Goal: Download file/media

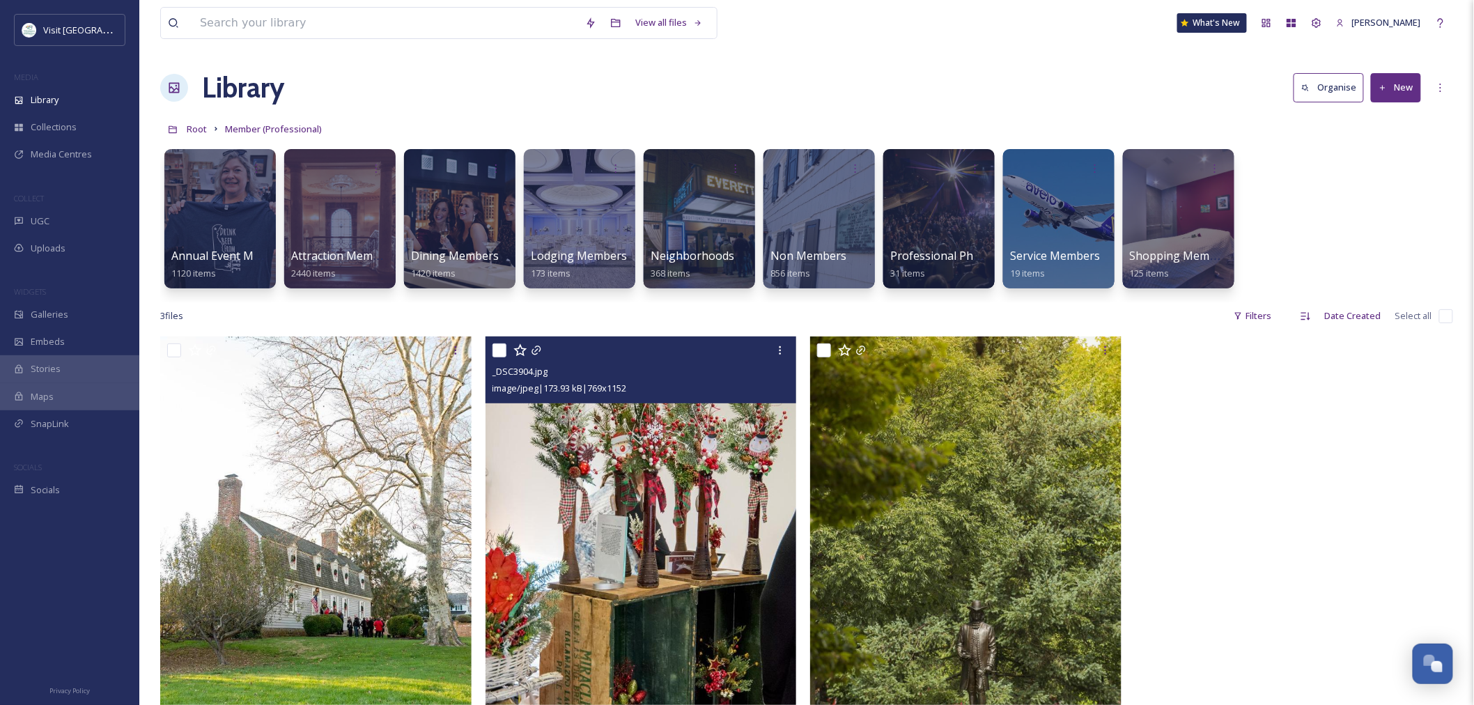
scroll to position [2184, 0]
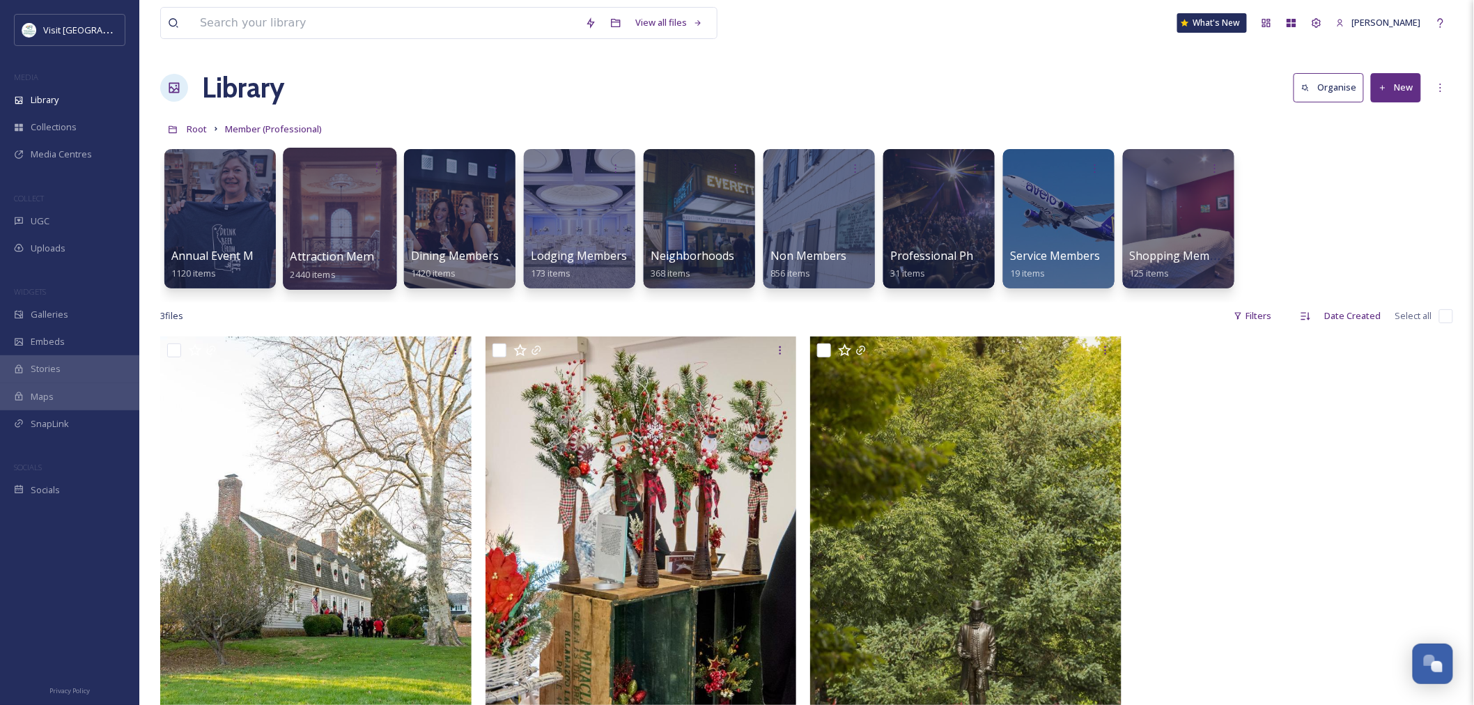
click at [315, 240] on div at bounding box center [340, 219] width 114 height 142
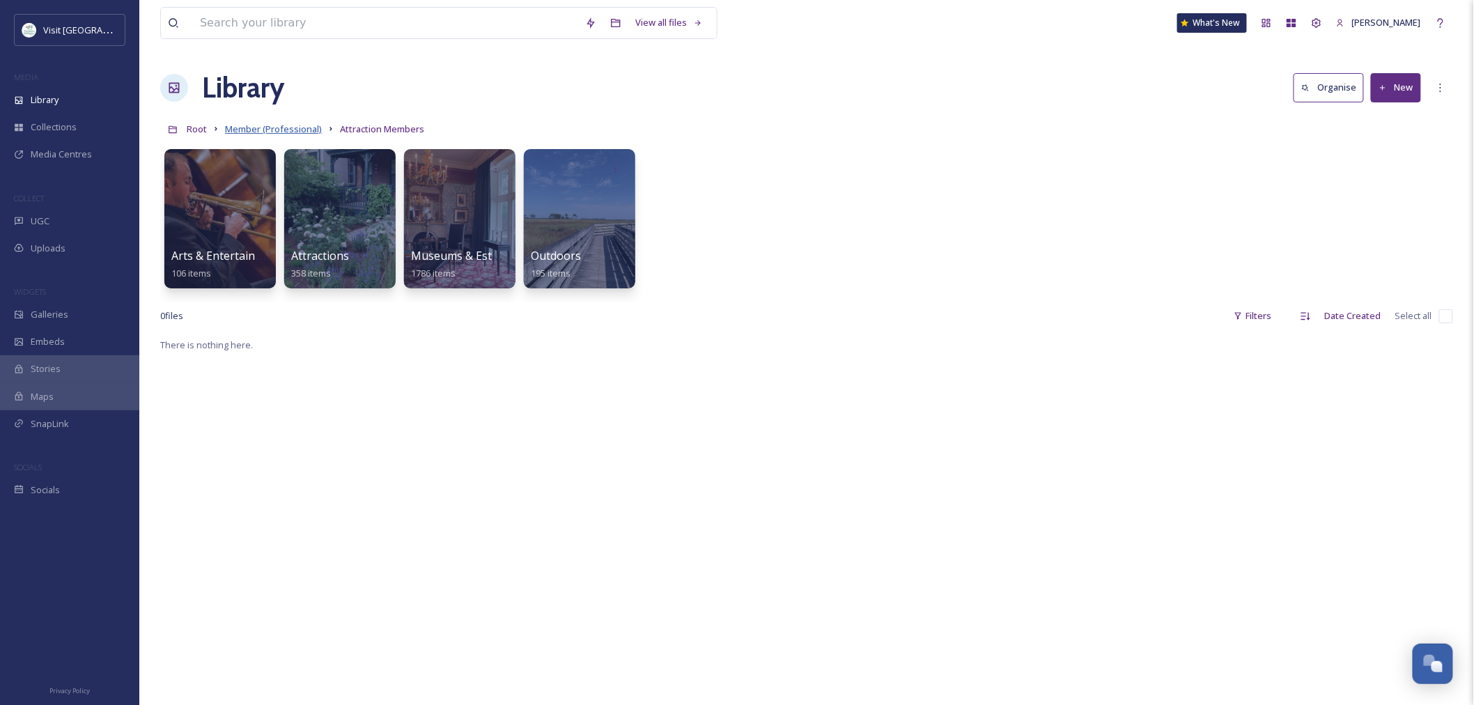
click at [286, 134] on span "Member (Professional)" at bounding box center [273, 129] width 97 height 13
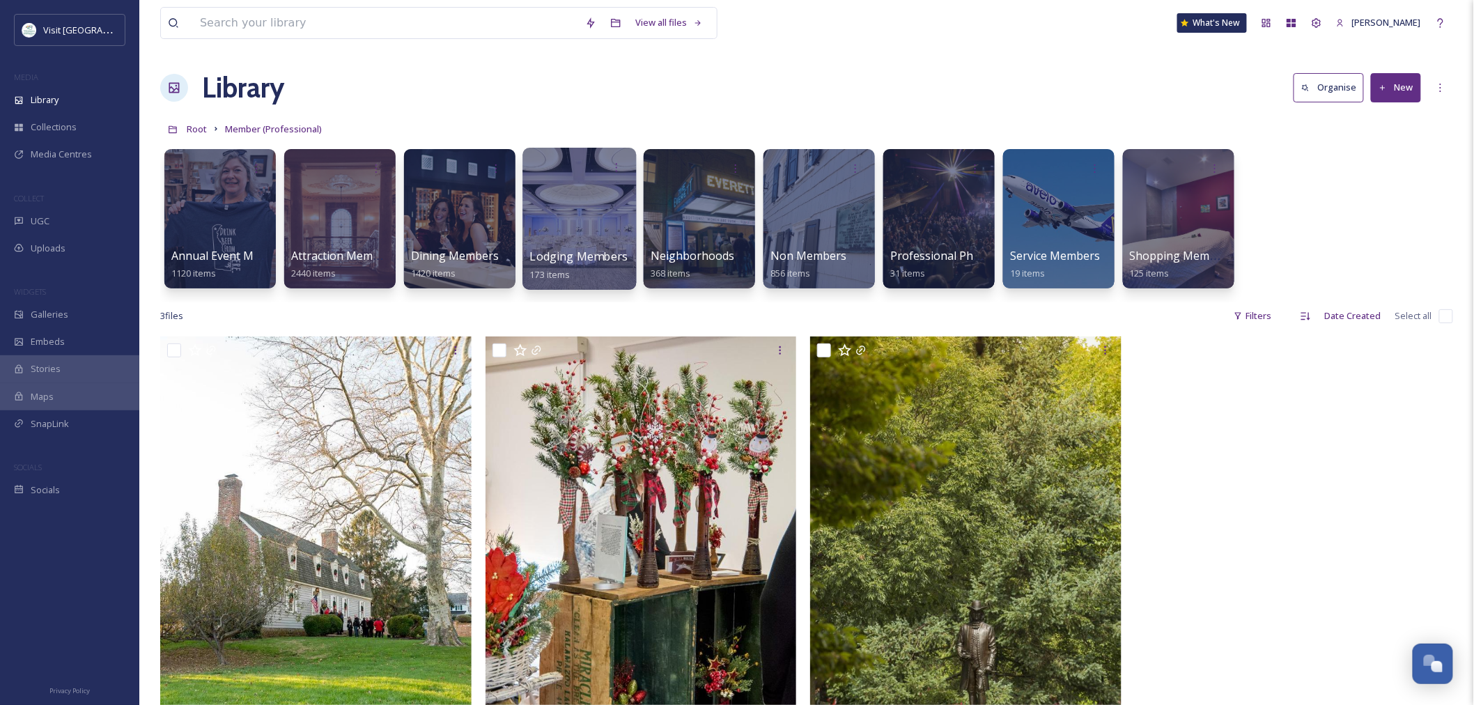
click at [605, 241] on div at bounding box center [579, 219] width 114 height 142
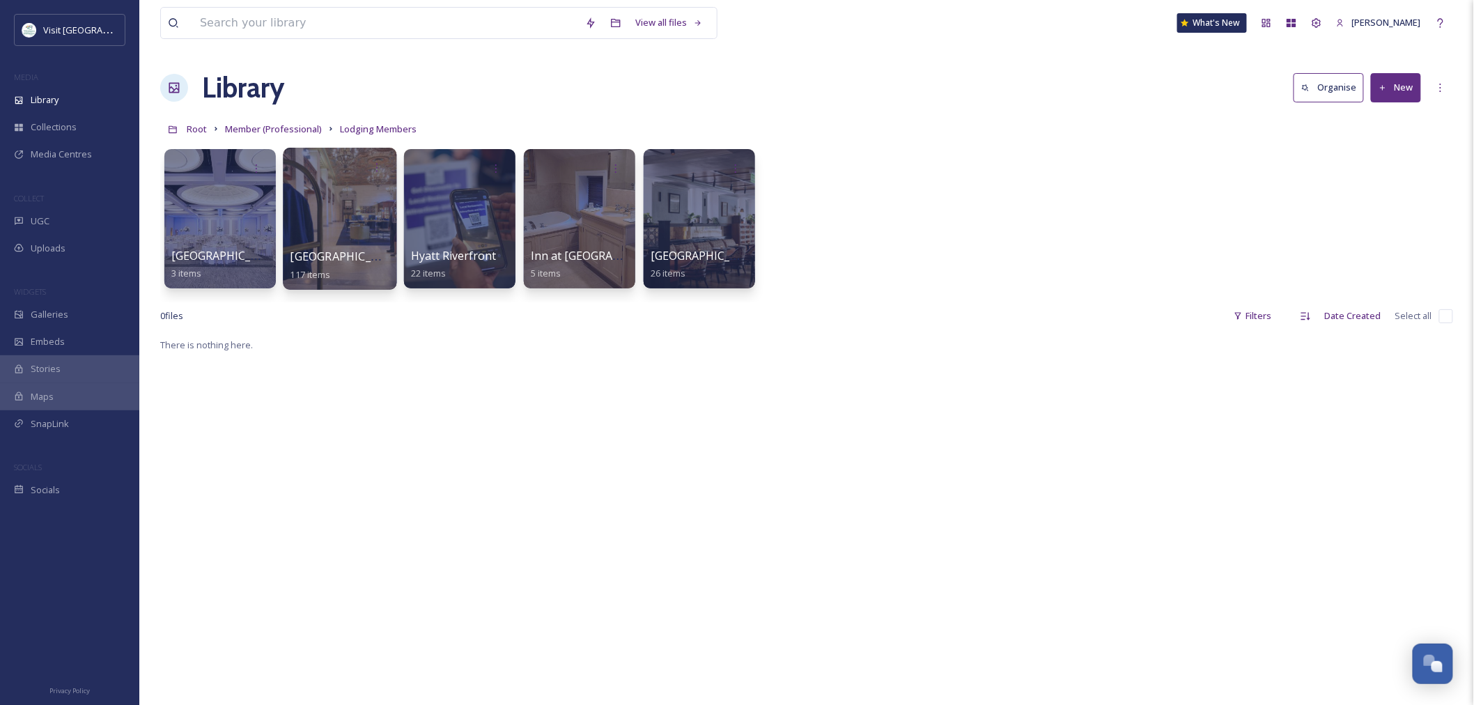
click at [311, 247] on div at bounding box center [340, 219] width 114 height 142
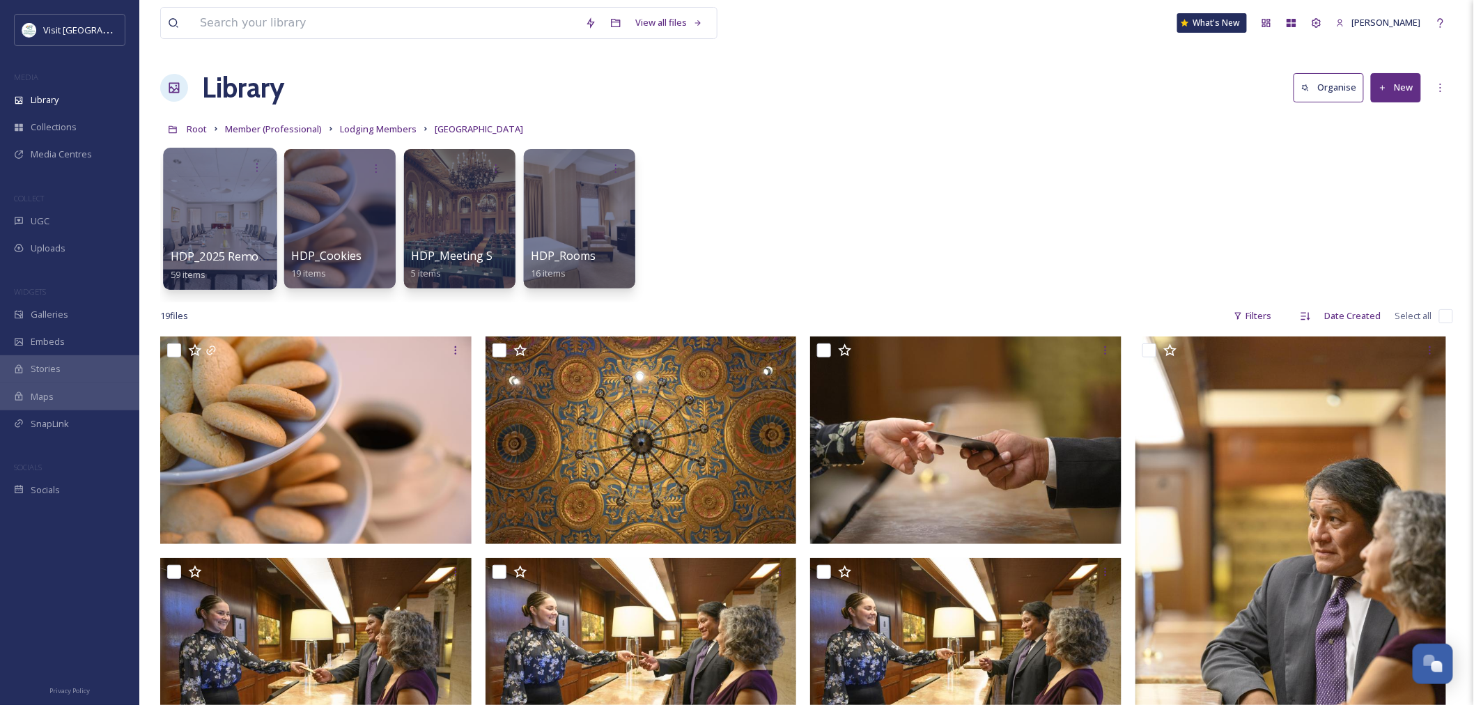
click at [217, 242] on div at bounding box center [220, 219] width 114 height 142
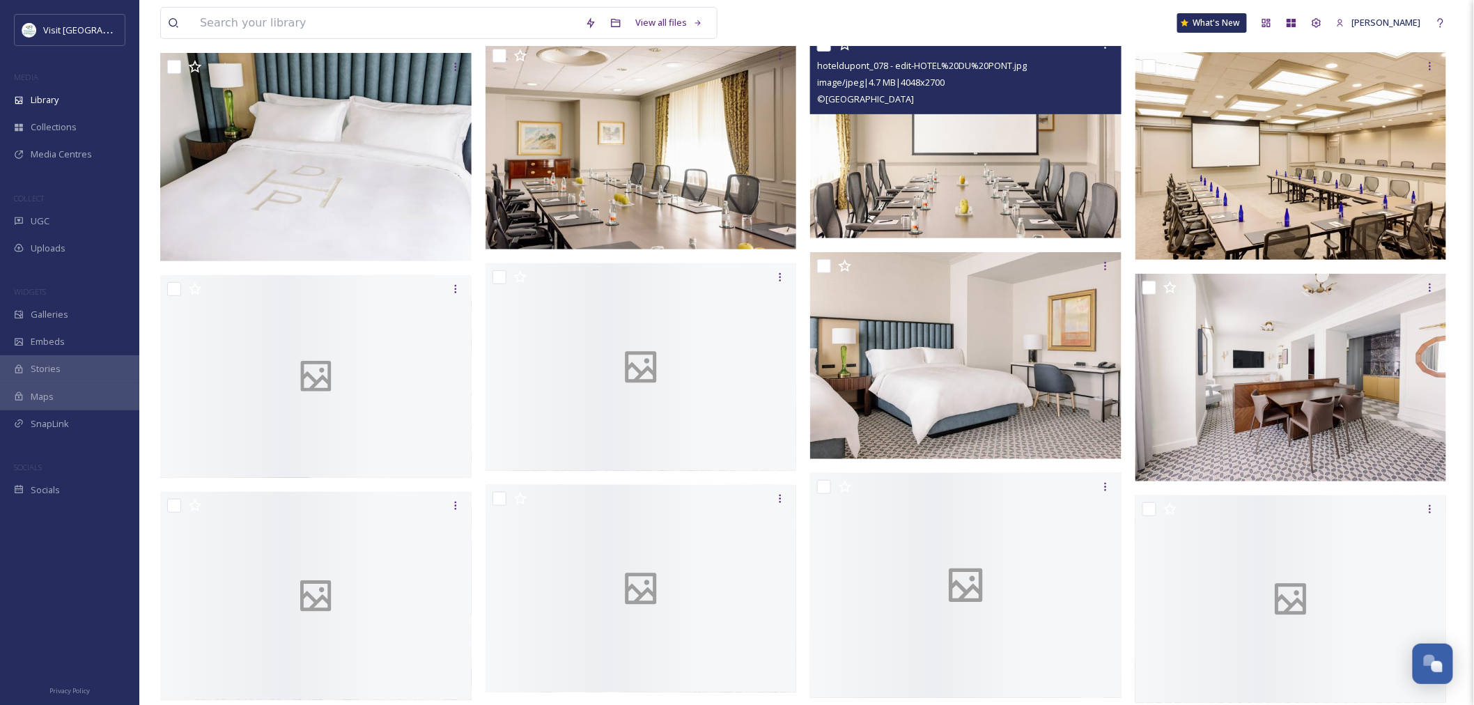
scroll to position [2399, 0]
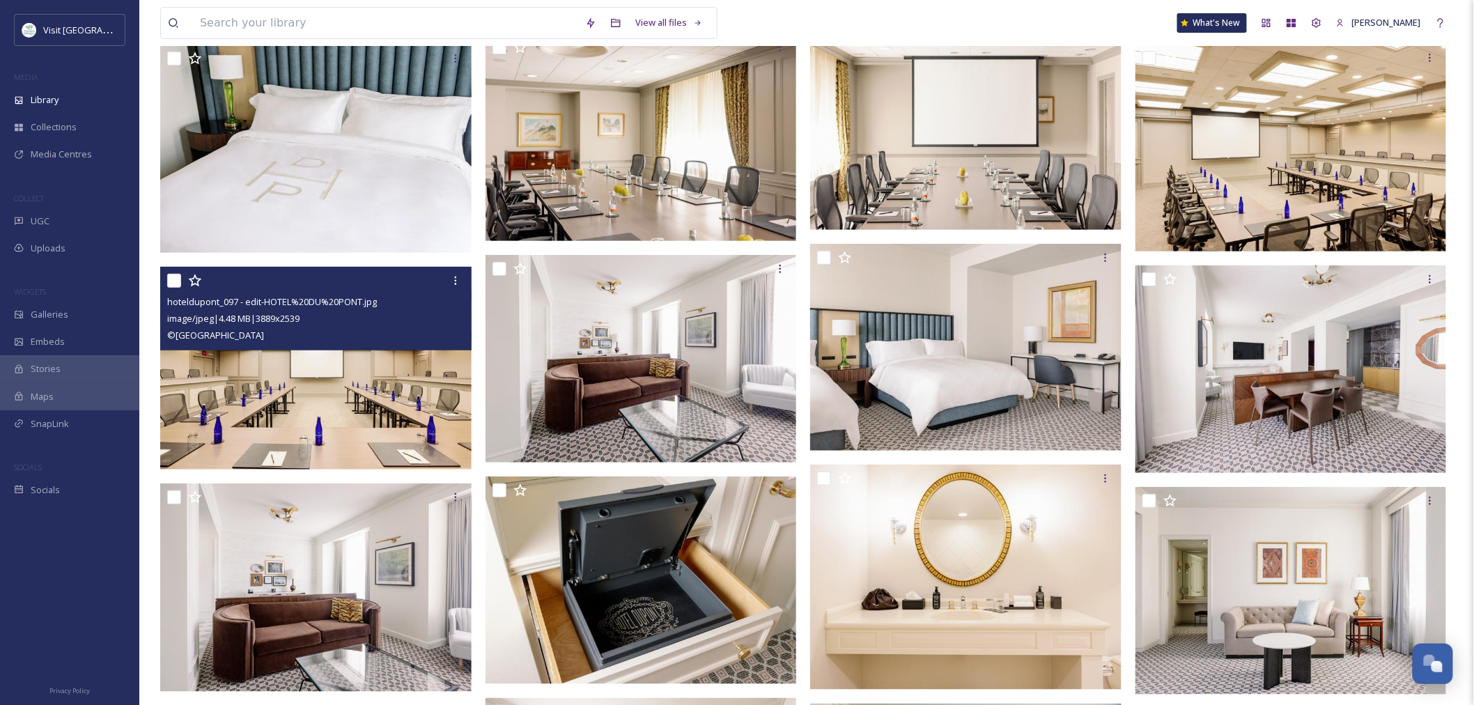
click at [279, 413] on img at bounding box center [315, 368] width 311 height 203
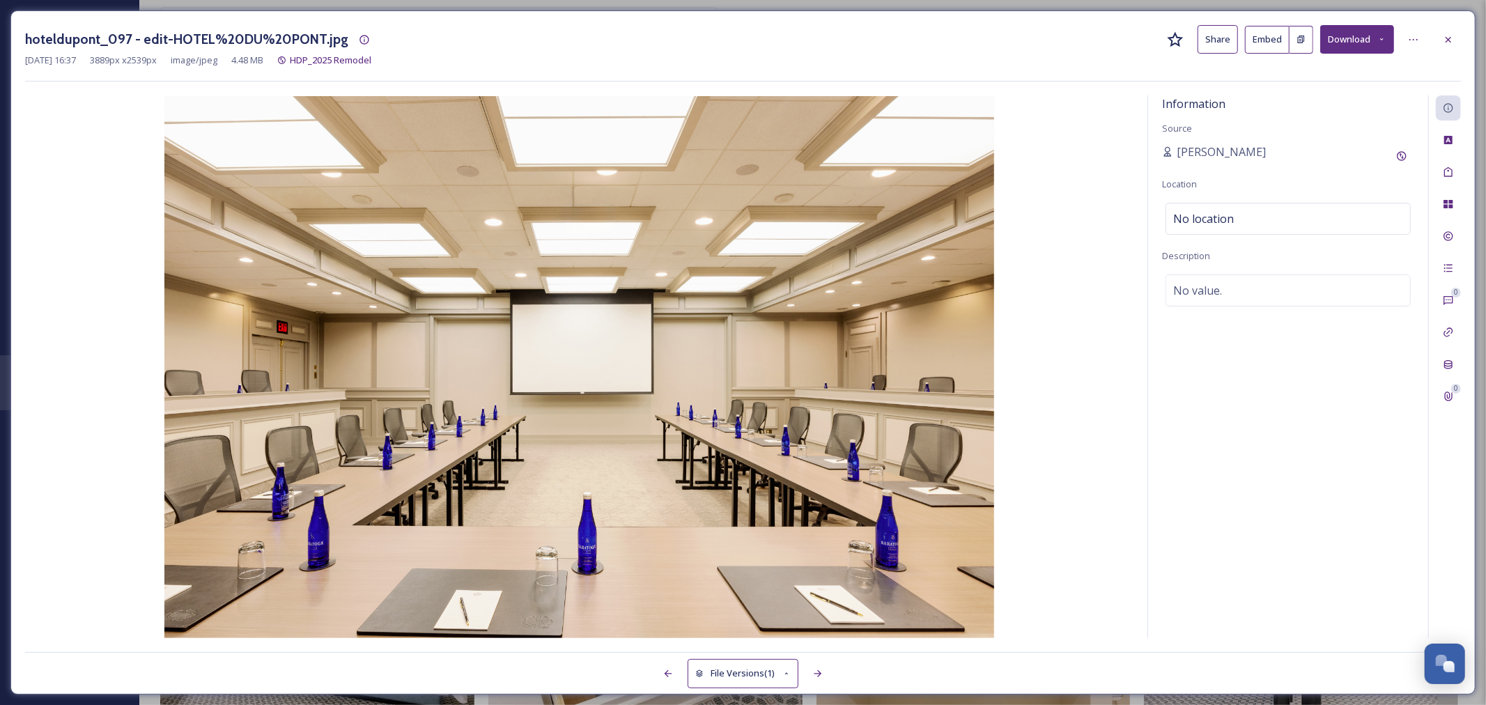
click at [1337, 47] on button "Download" at bounding box center [1357, 39] width 74 height 29
click at [1291, 70] on span "Download Original (3889 x 2539)" at bounding box center [1320, 71] width 132 height 13
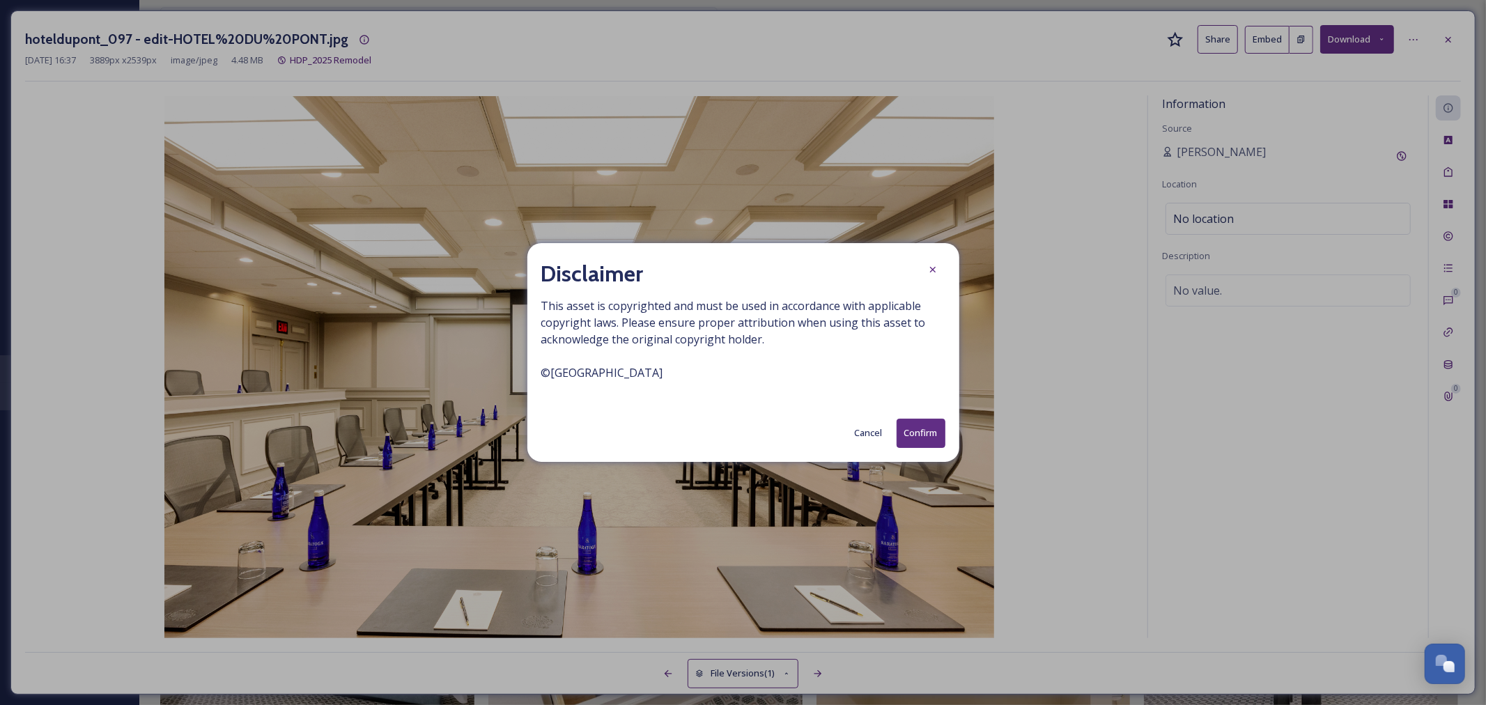
click at [918, 430] on button "Confirm" at bounding box center [920, 433] width 49 height 29
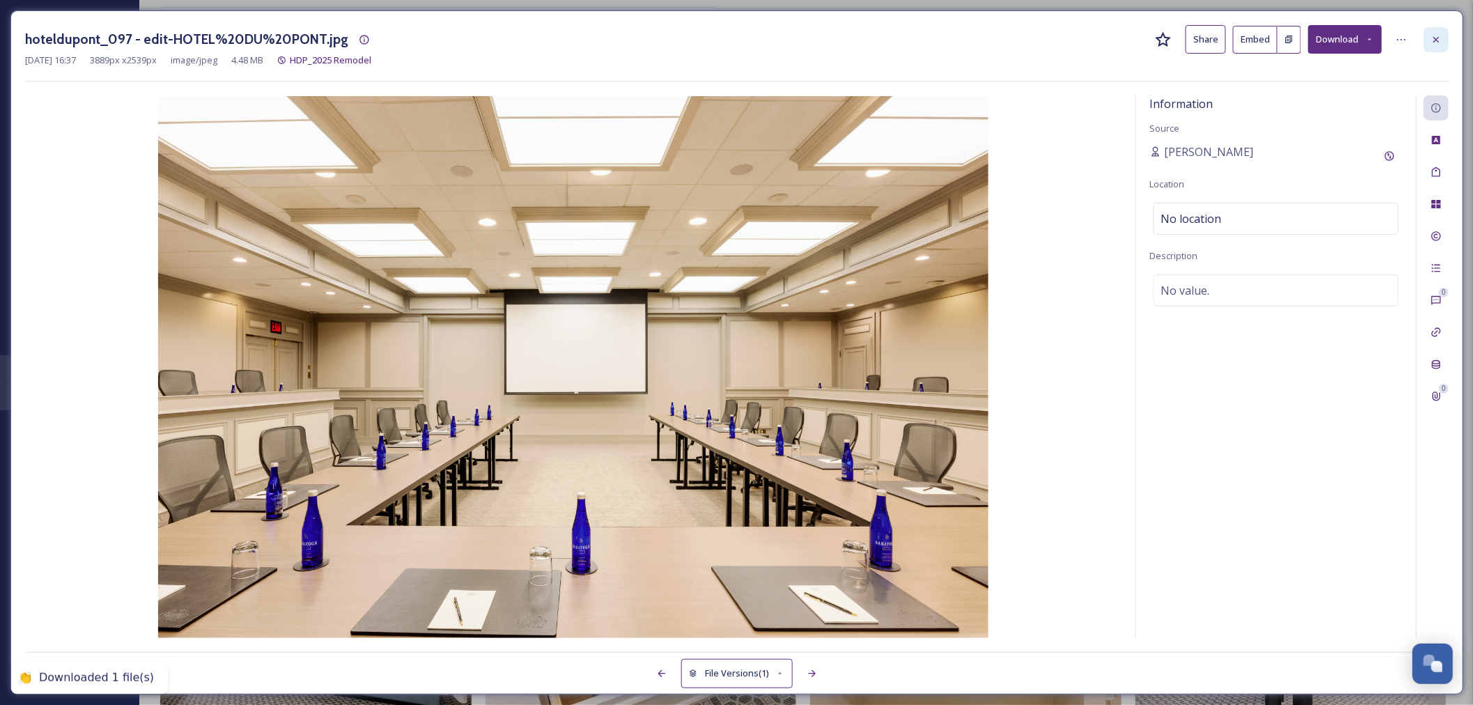
click at [1432, 40] on icon at bounding box center [1436, 39] width 11 height 11
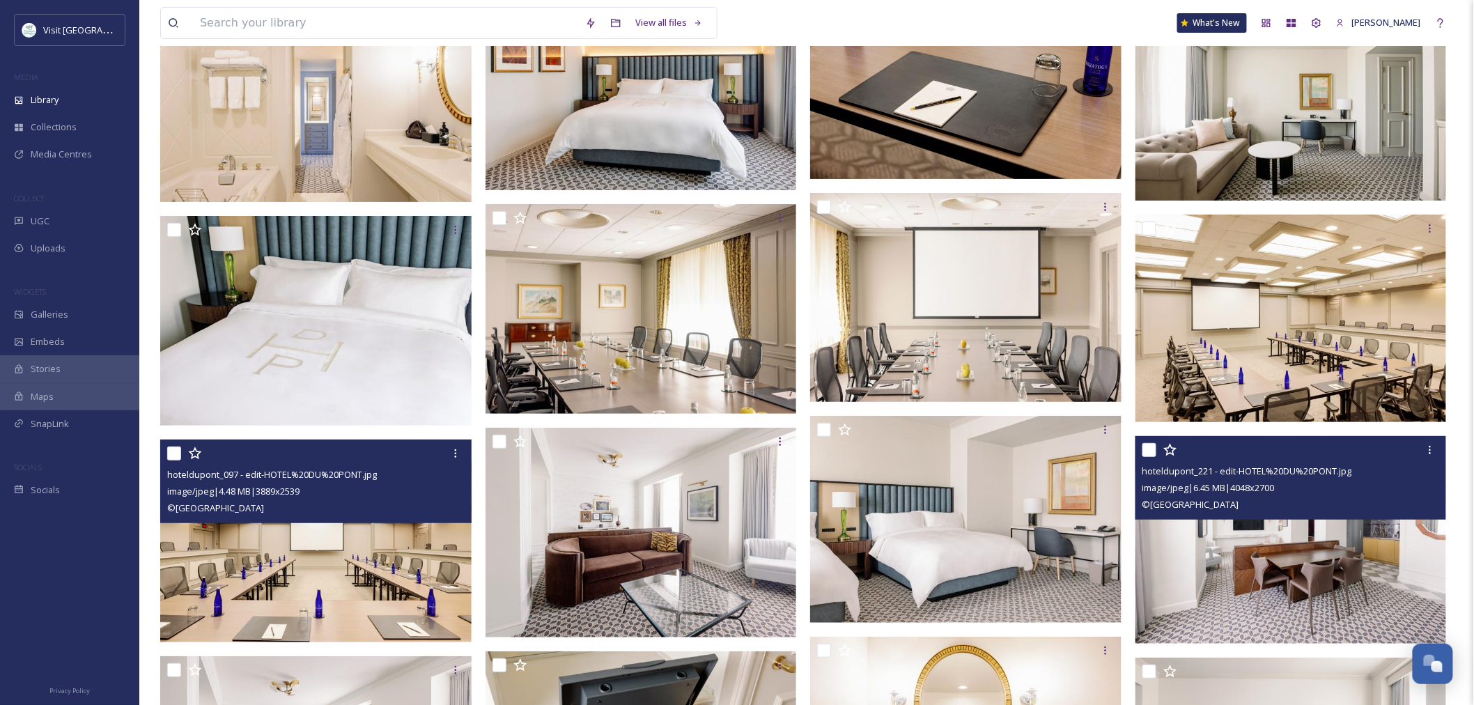
scroll to position [2244, 0]
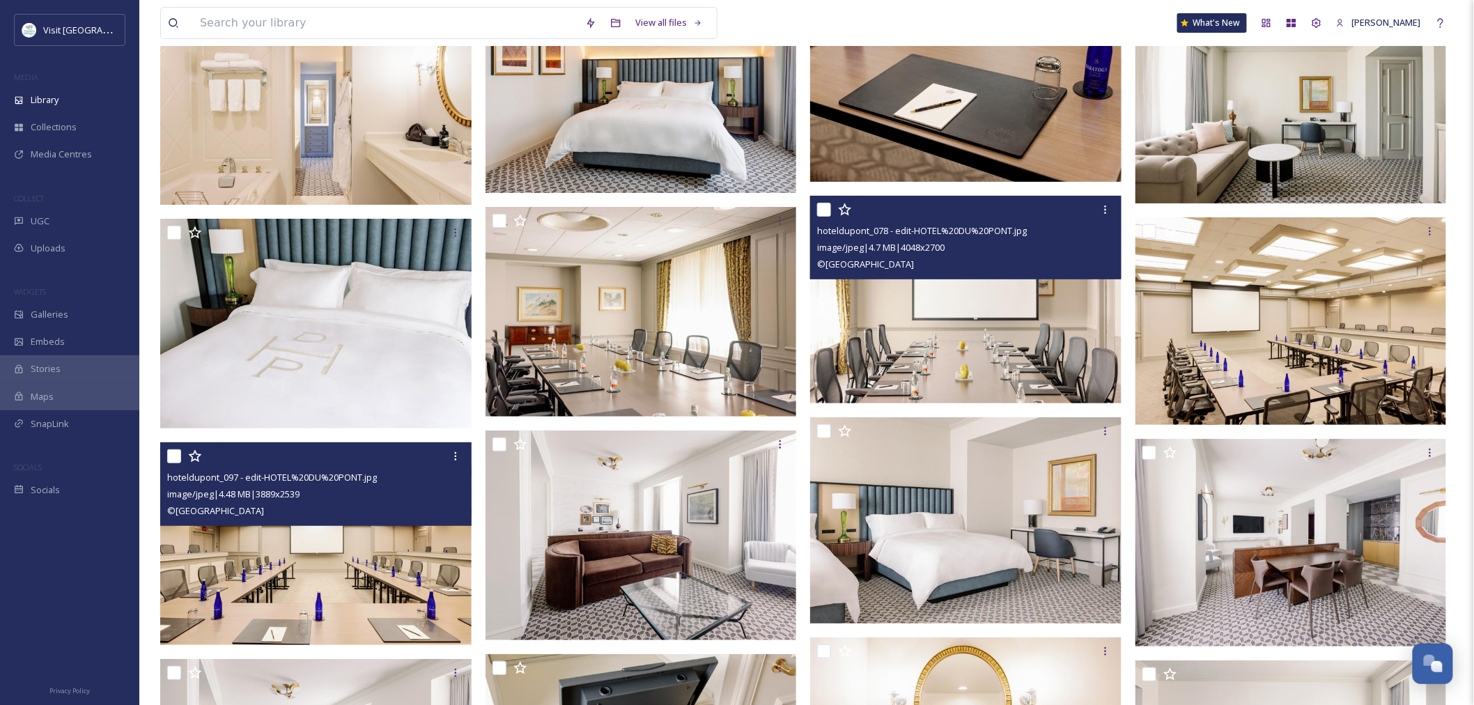
click at [965, 284] on img at bounding box center [965, 300] width 311 height 208
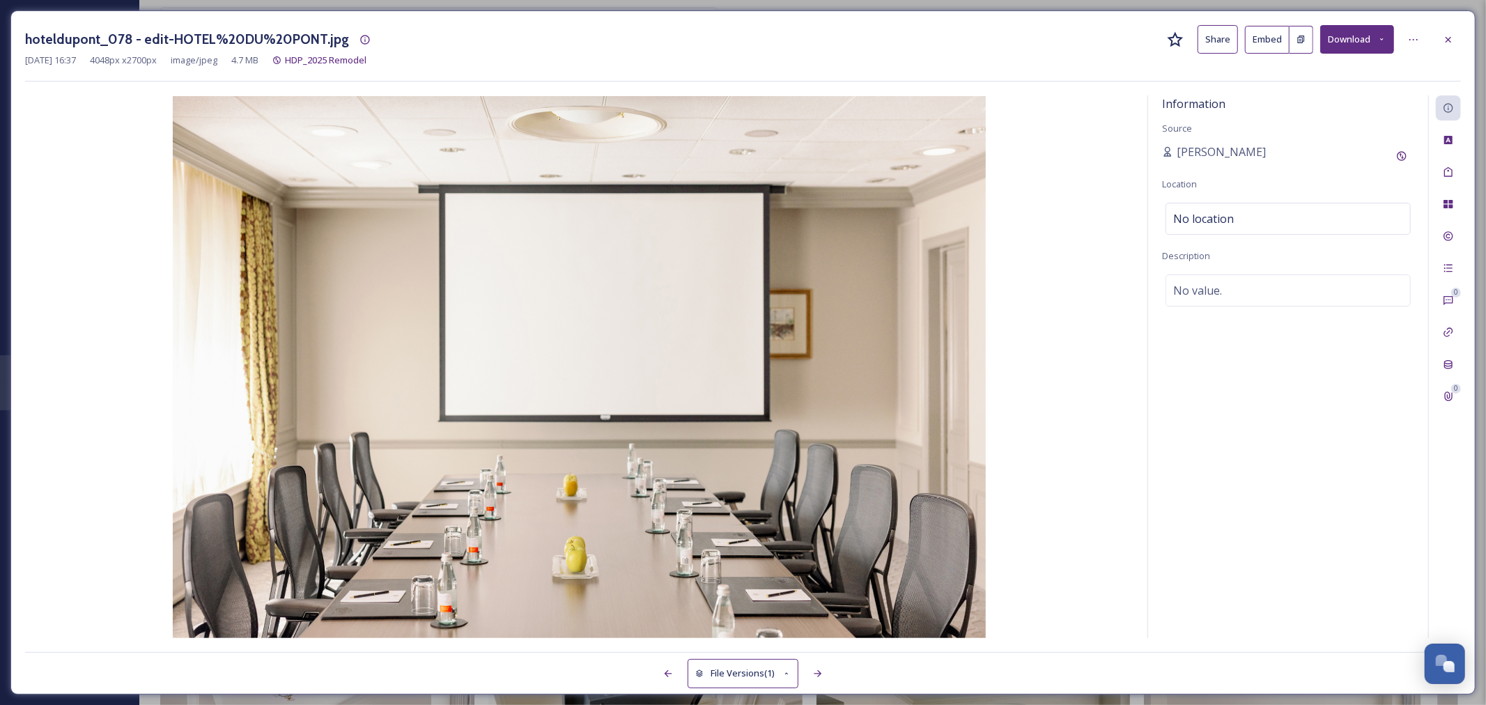
click at [1347, 37] on button "Download" at bounding box center [1357, 39] width 74 height 29
click at [1282, 75] on span "Download Original (4048 x 2700)" at bounding box center [1320, 71] width 132 height 13
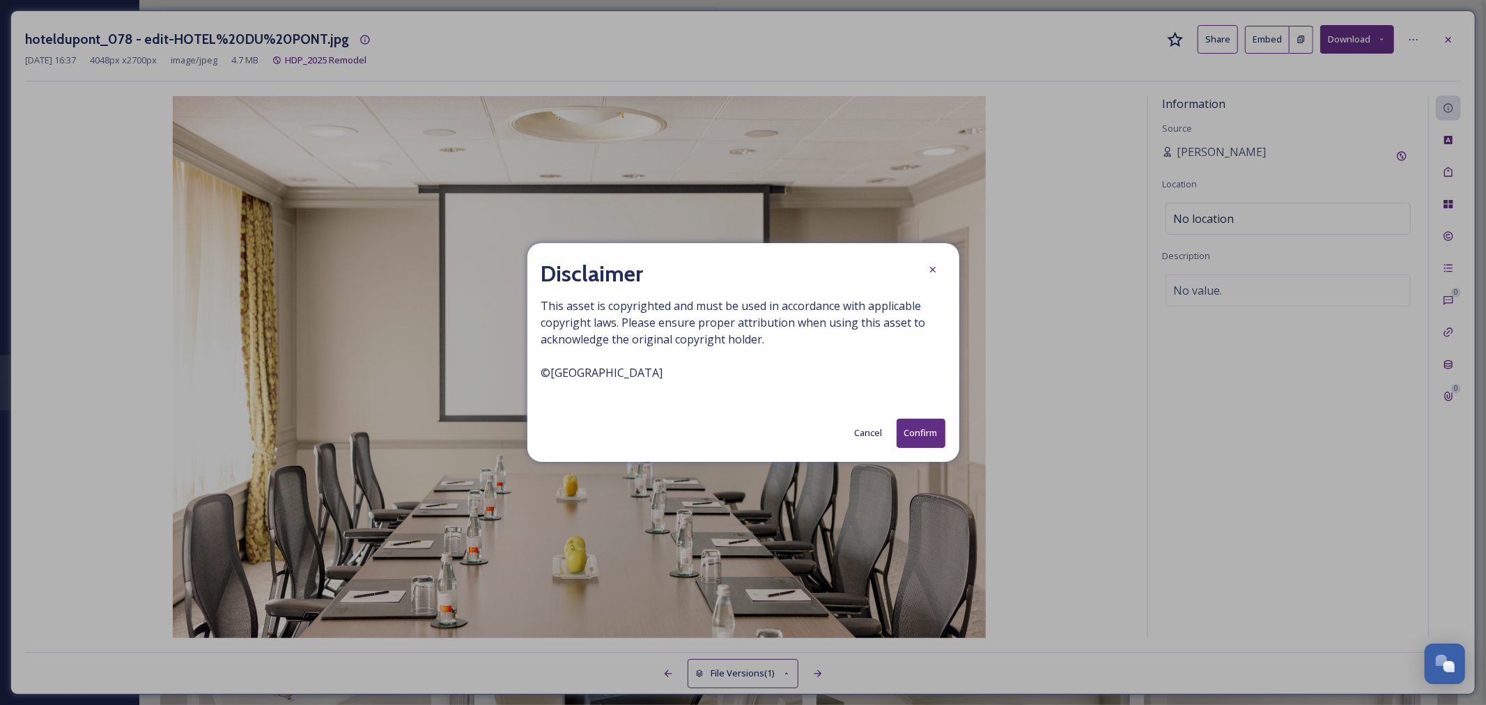
click at [906, 435] on button "Confirm" at bounding box center [920, 433] width 49 height 29
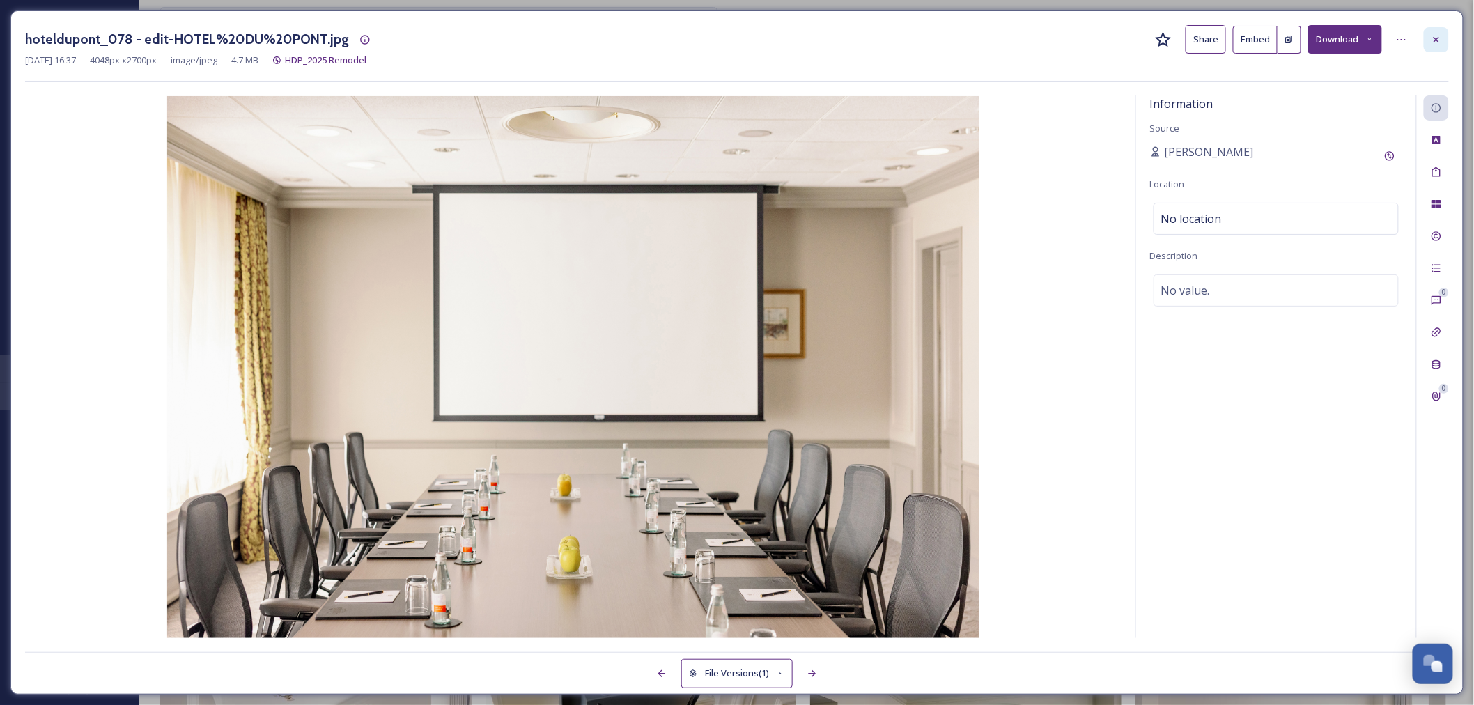
click at [1444, 39] on div at bounding box center [1436, 39] width 25 height 25
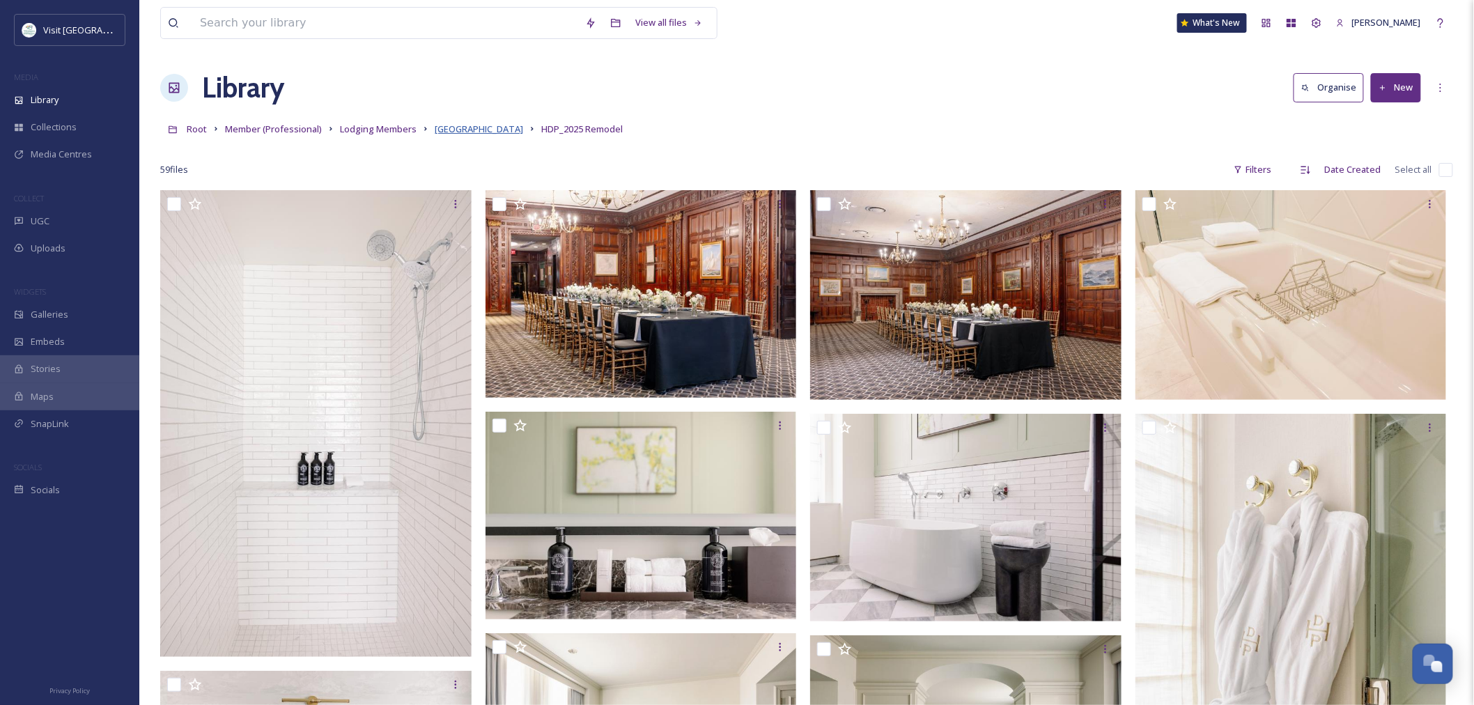
click at [460, 130] on span "[GEOGRAPHIC_DATA]" at bounding box center [479, 129] width 88 height 13
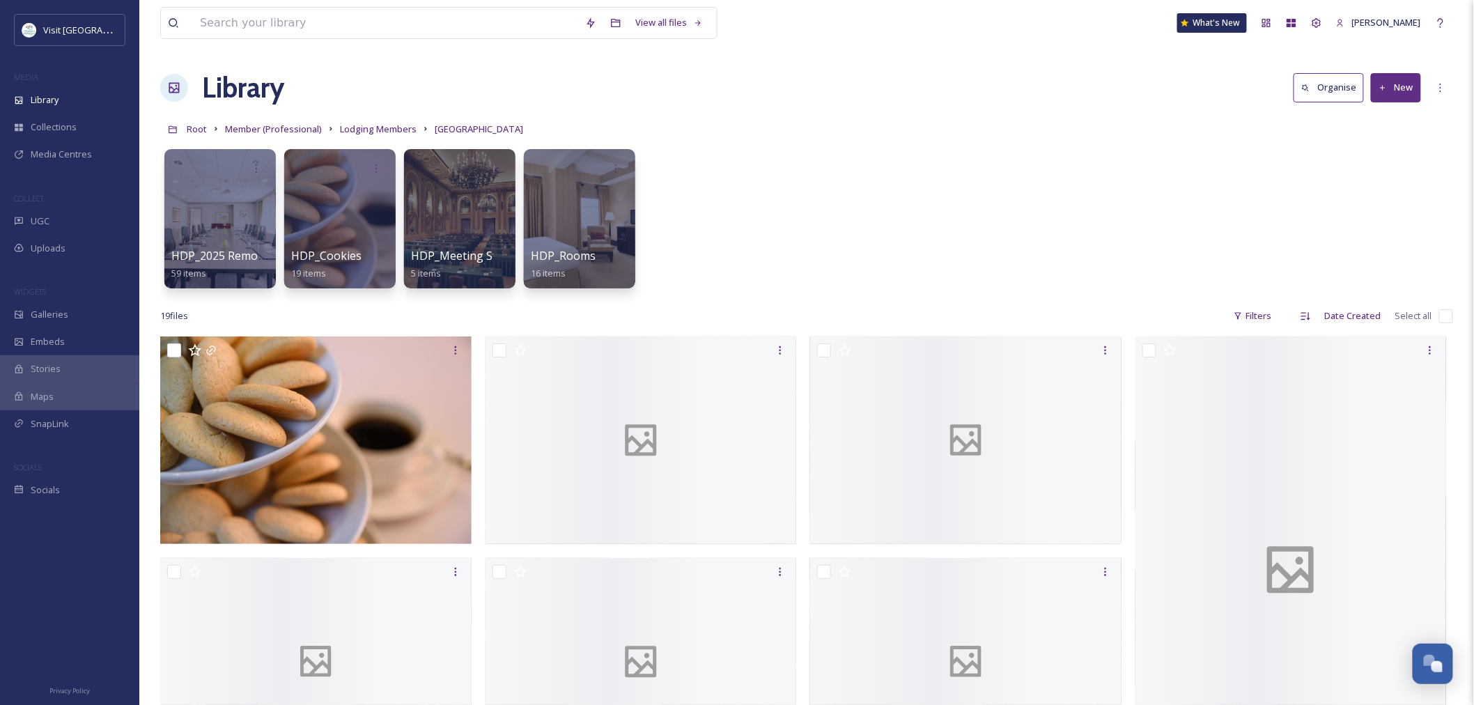
click at [779, 270] on div "HDP_2025 Remodel 59 items HDP_Cookies 19 items HDP_Meeting Space 5 items HDP_Ro…" at bounding box center [806, 222] width 1293 height 160
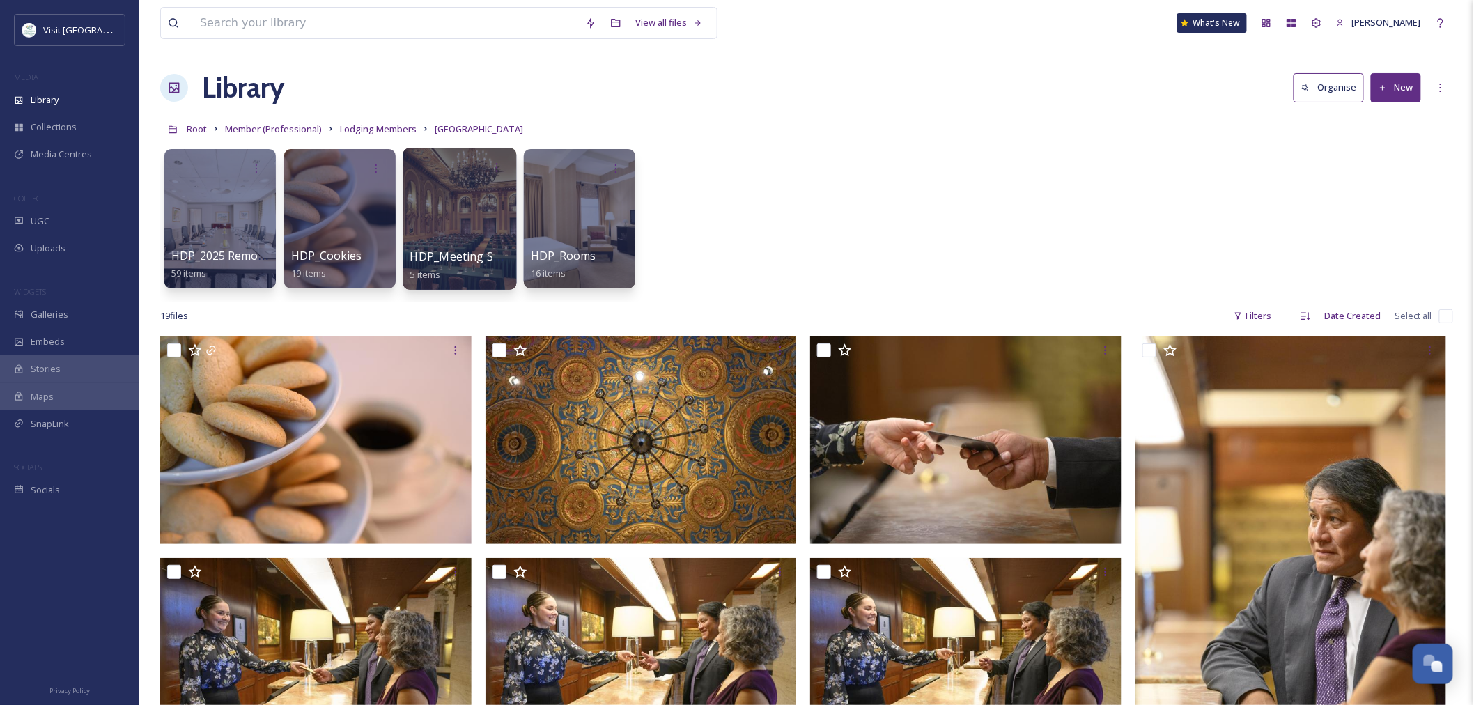
click at [446, 237] on div at bounding box center [460, 219] width 114 height 142
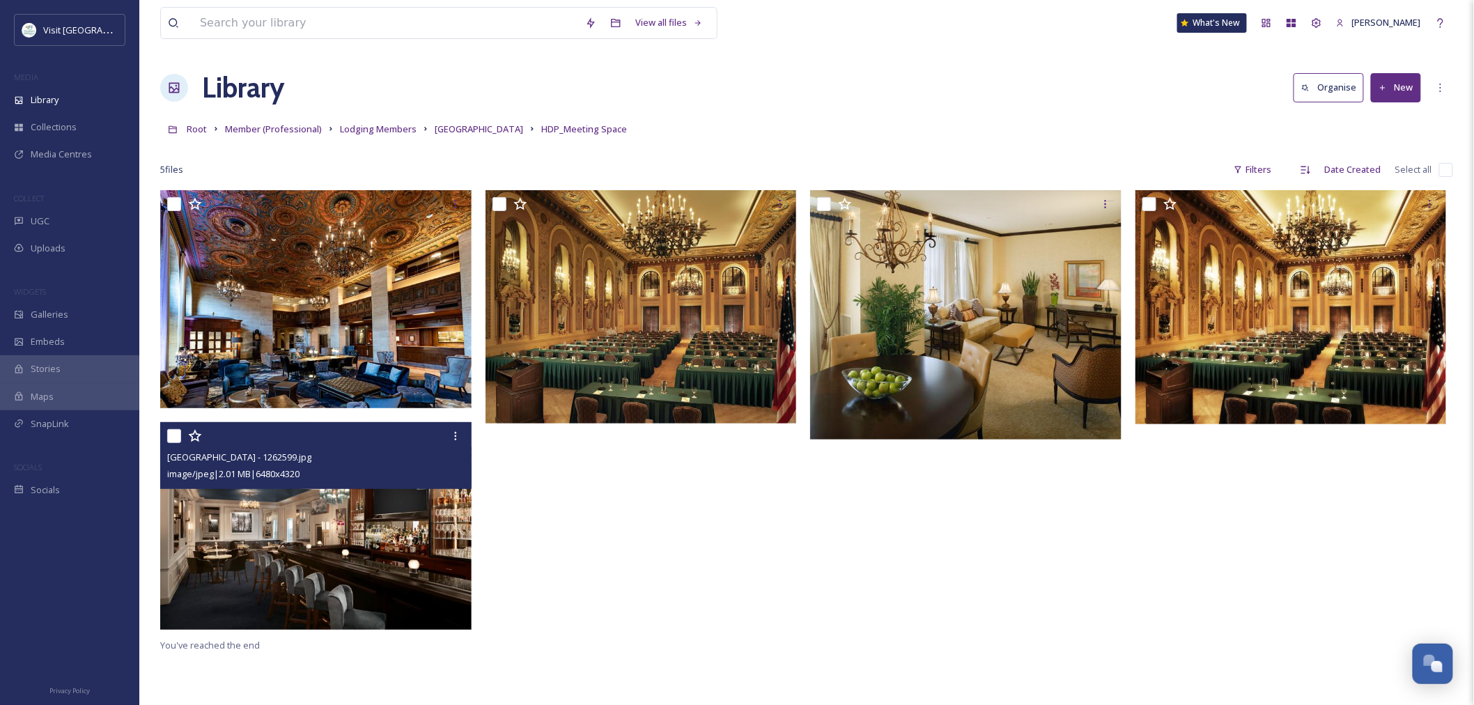
click at [367, 573] on img at bounding box center [315, 526] width 311 height 208
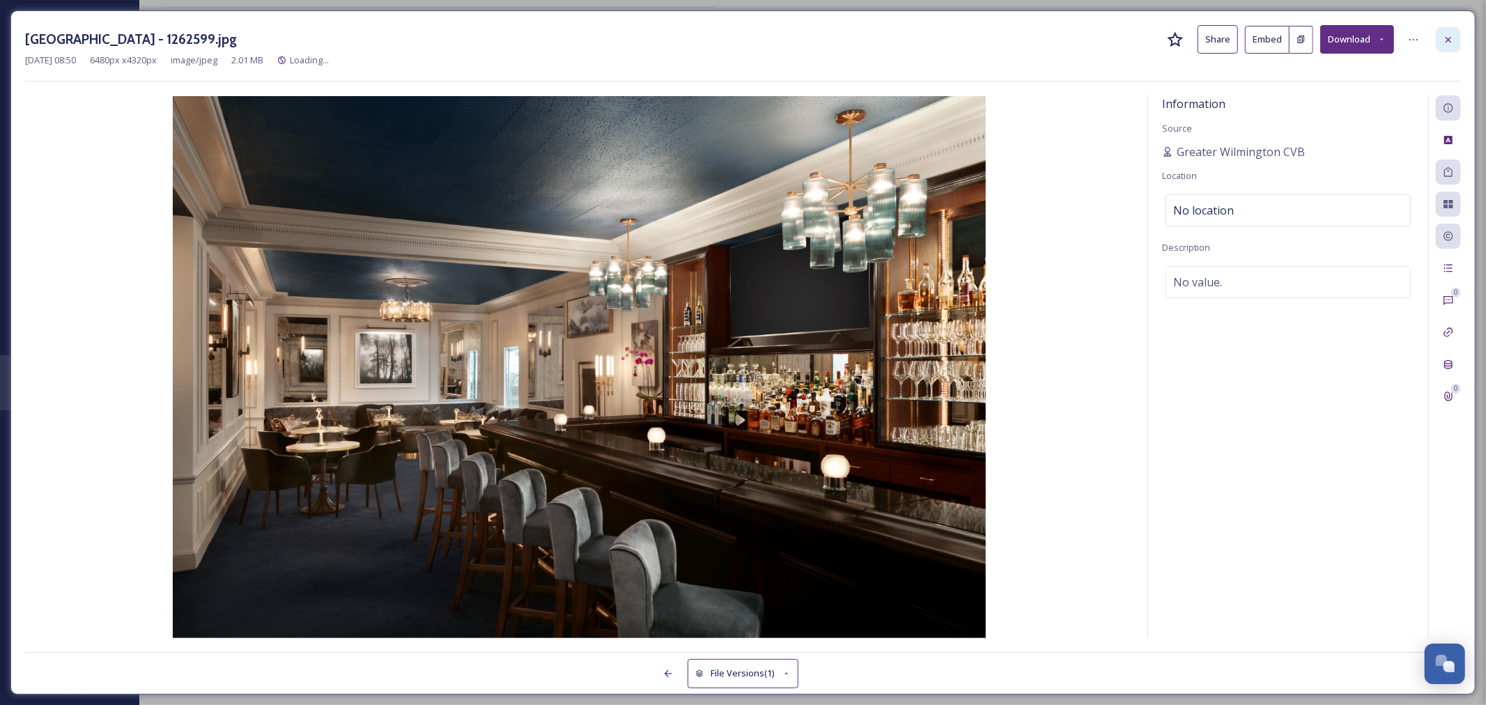
click at [1449, 46] on div at bounding box center [1447, 39] width 25 height 25
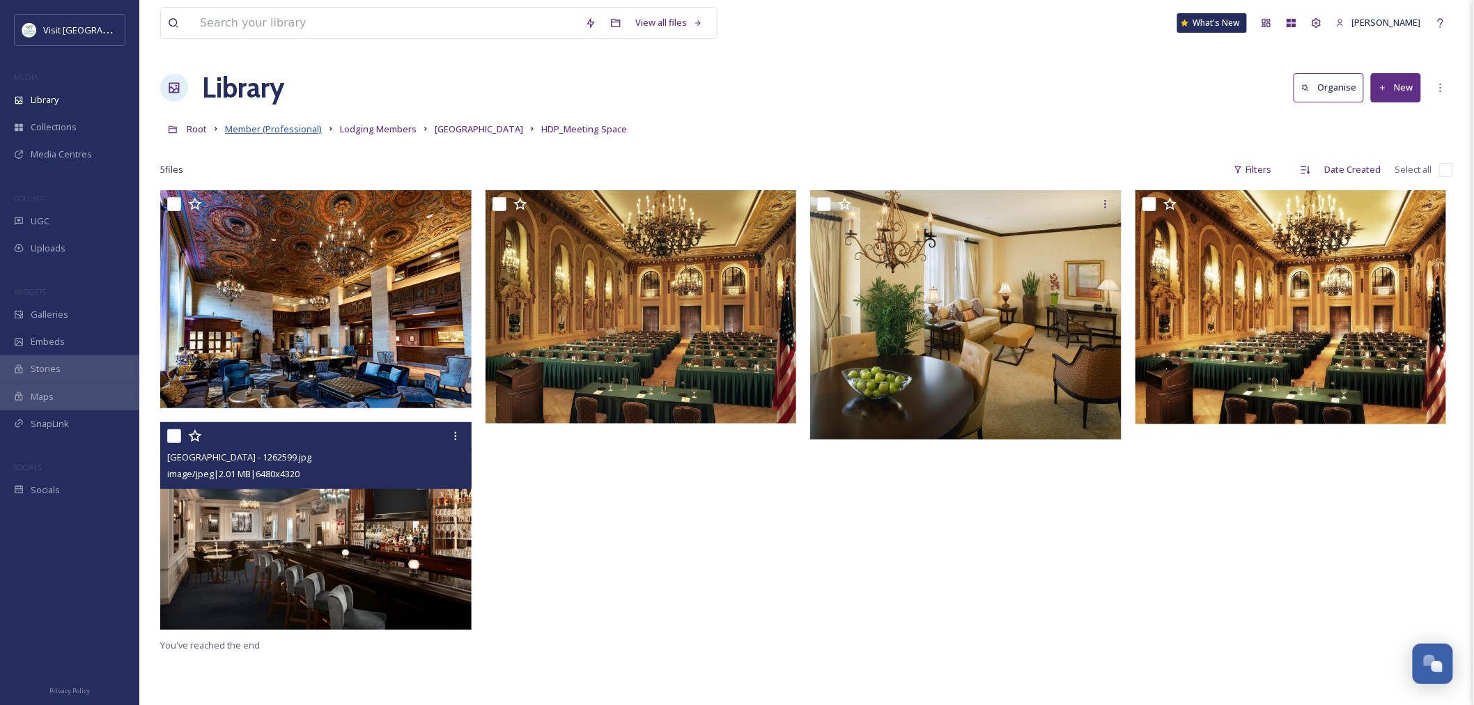
click at [314, 128] on span "Member (Professional)" at bounding box center [273, 129] width 97 height 13
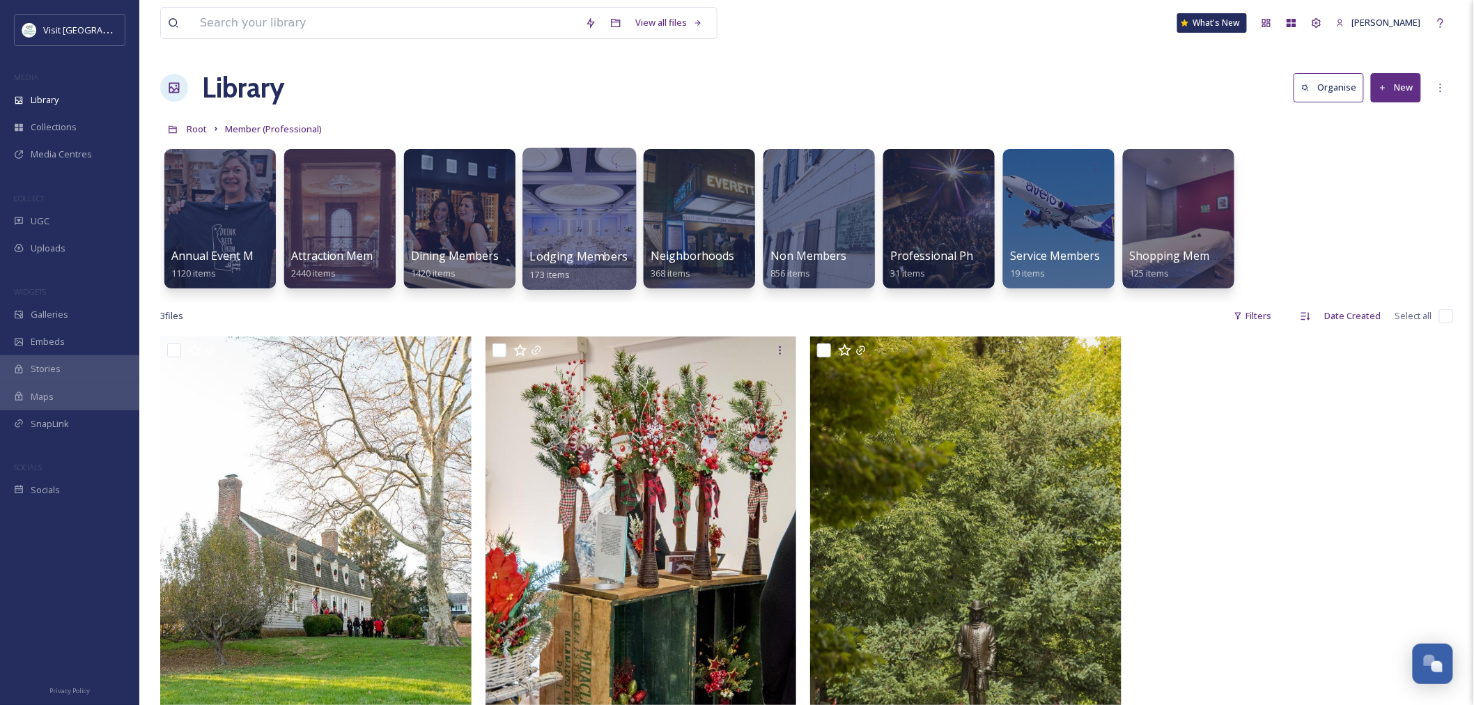
click at [566, 233] on div at bounding box center [579, 219] width 114 height 142
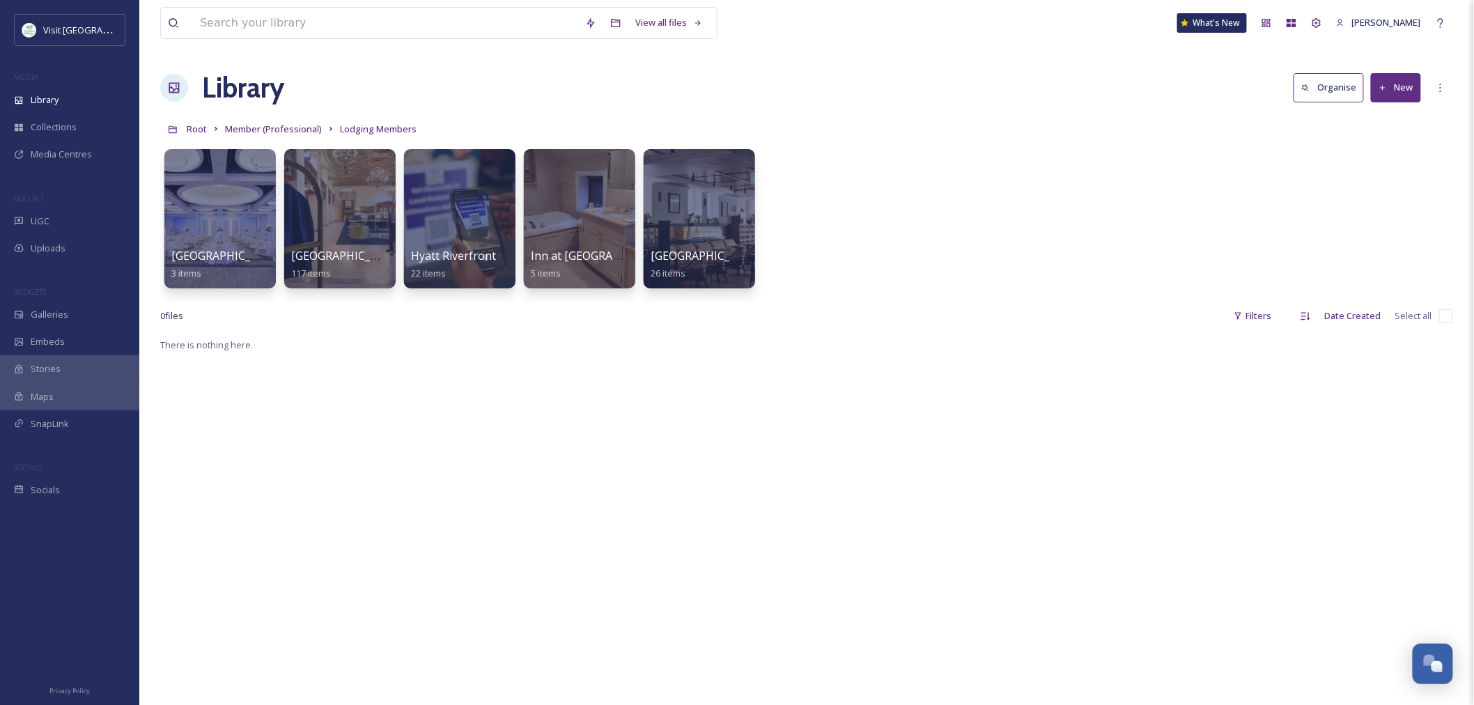
click at [317, 233] on div at bounding box center [339, 218] width 111 height 139
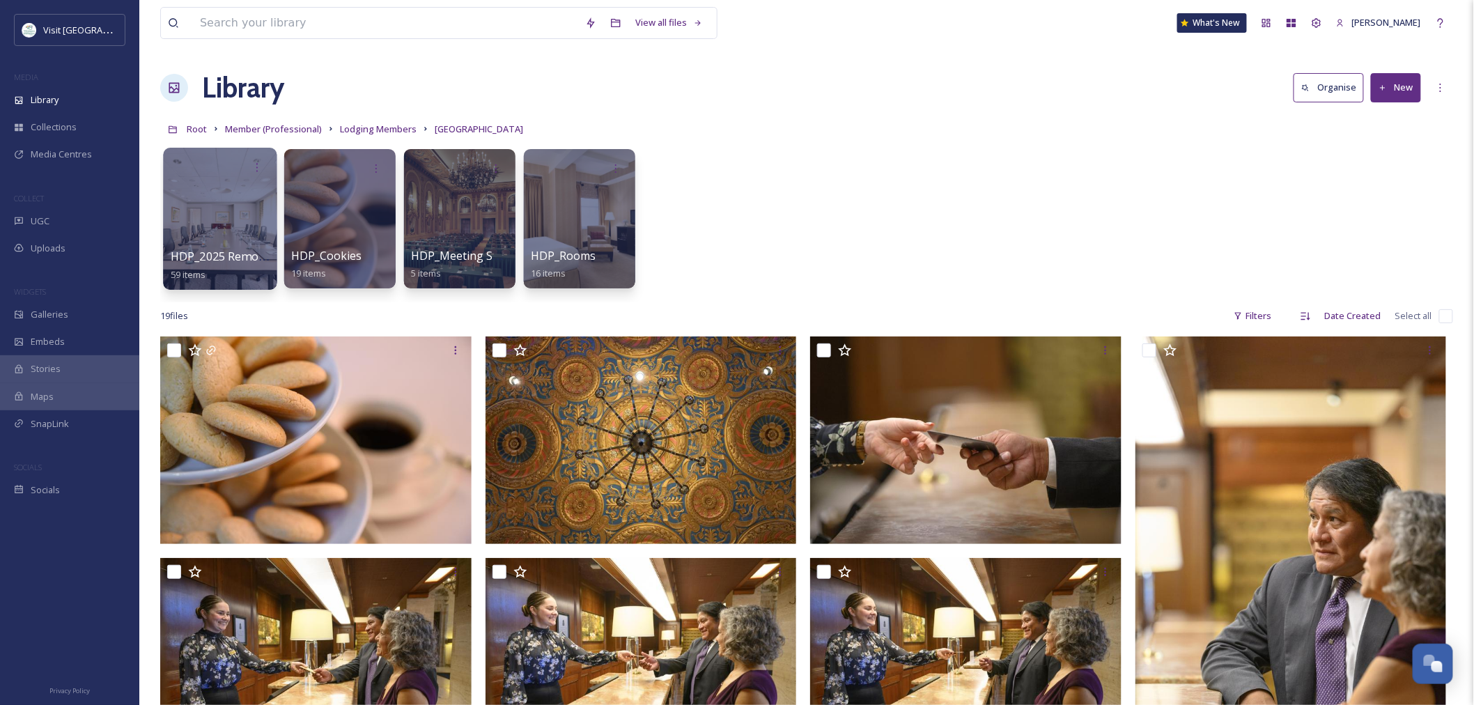
click at [204, 224] on div at bounding box center [220, 219] width 114 height 142
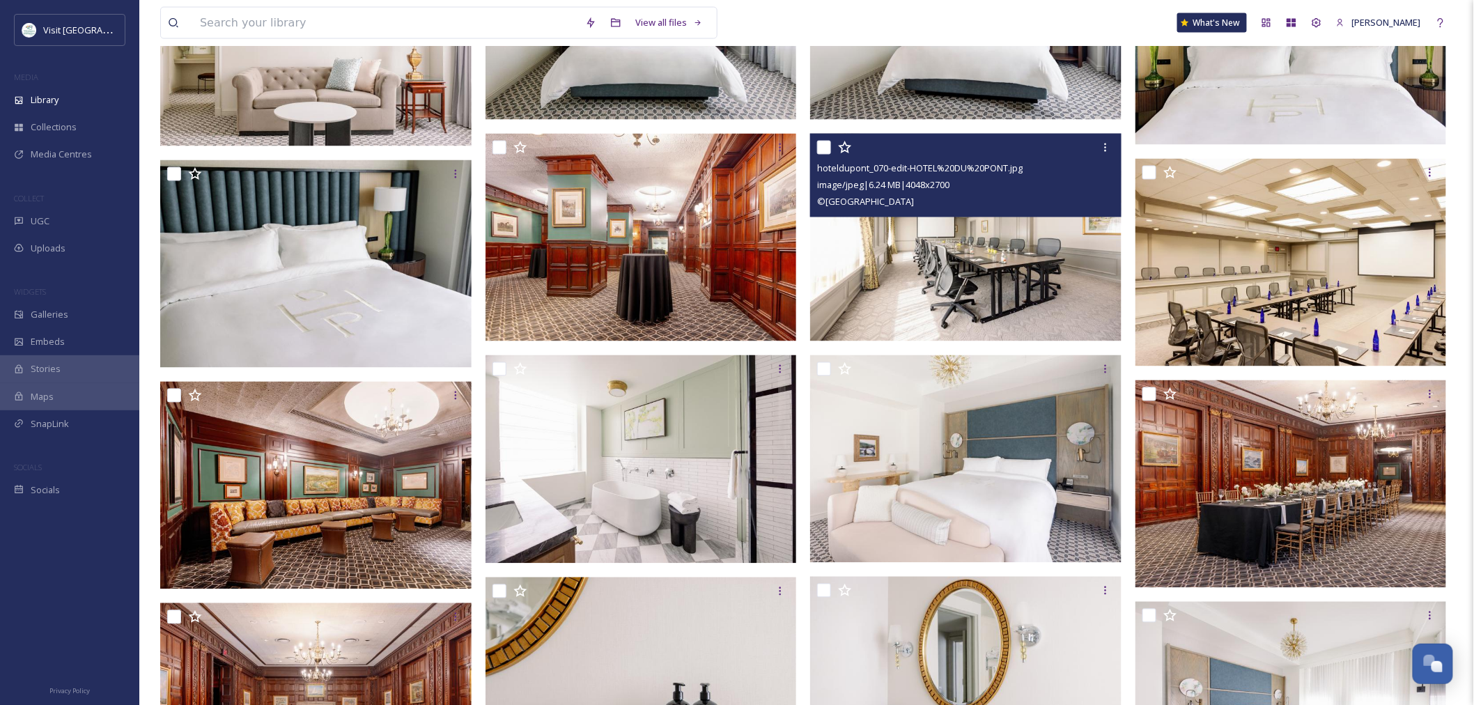
scroll to position [1006, 0]
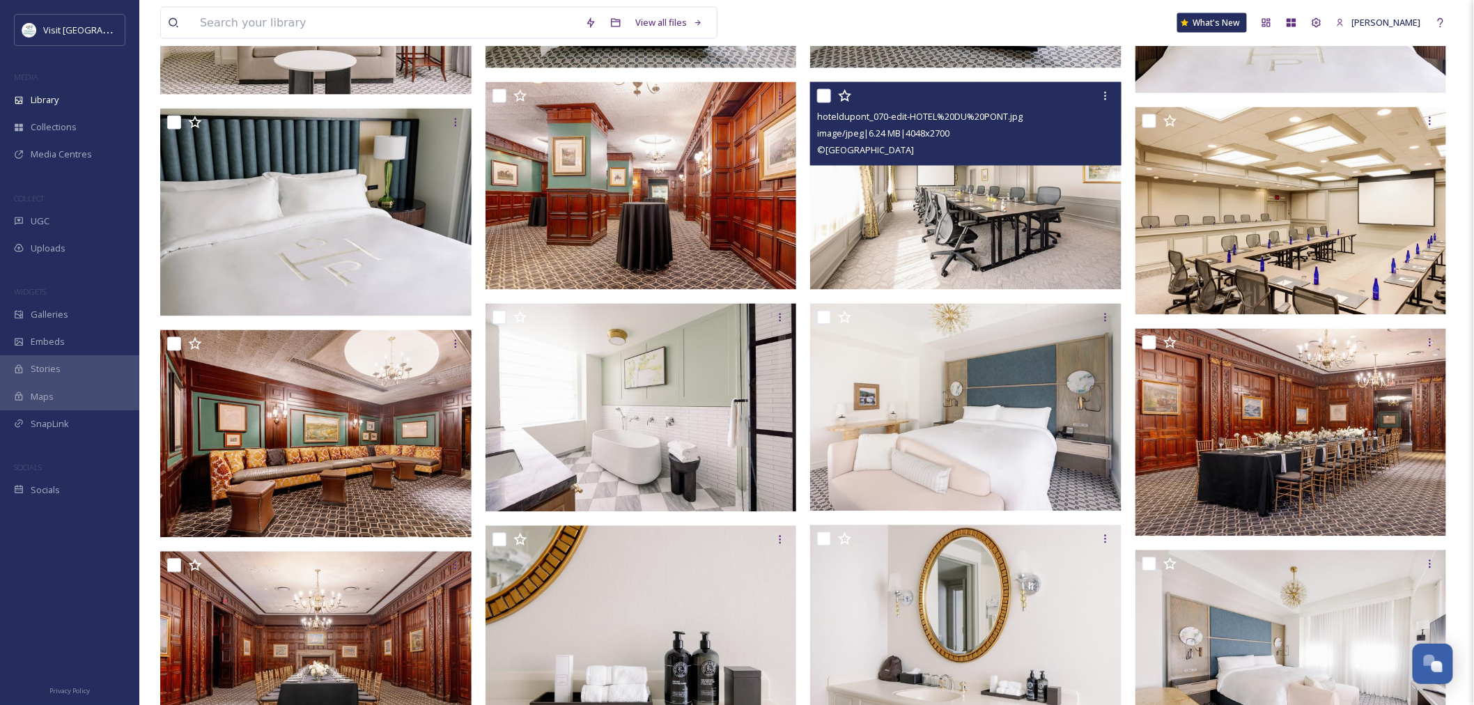
click at [826, 95] on input "checkbox" at bounding box center [824, 96] width 14 height 14
checkbox input "true"
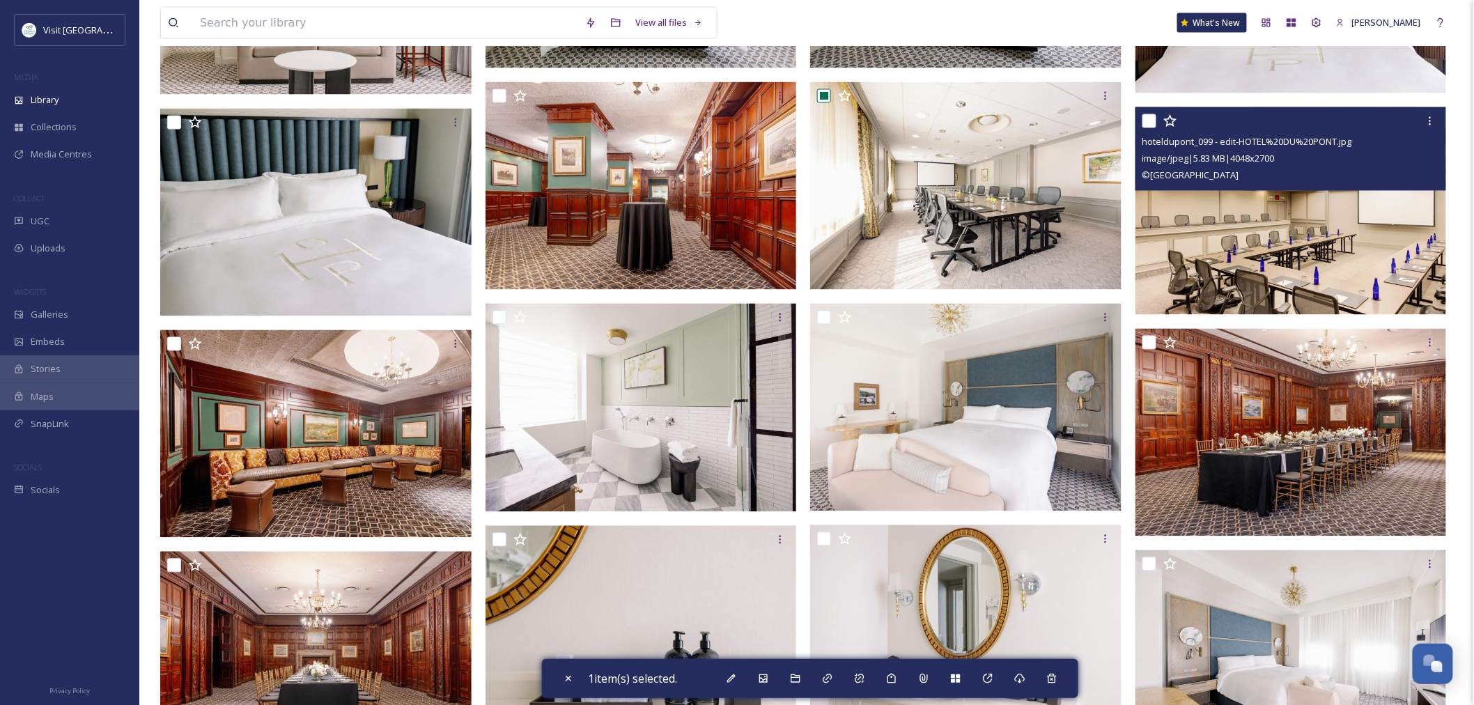
click at [1155, 117] on input "checkbox" at bounding box center [1149, 121] width 14 height 14
checkbox input "true"
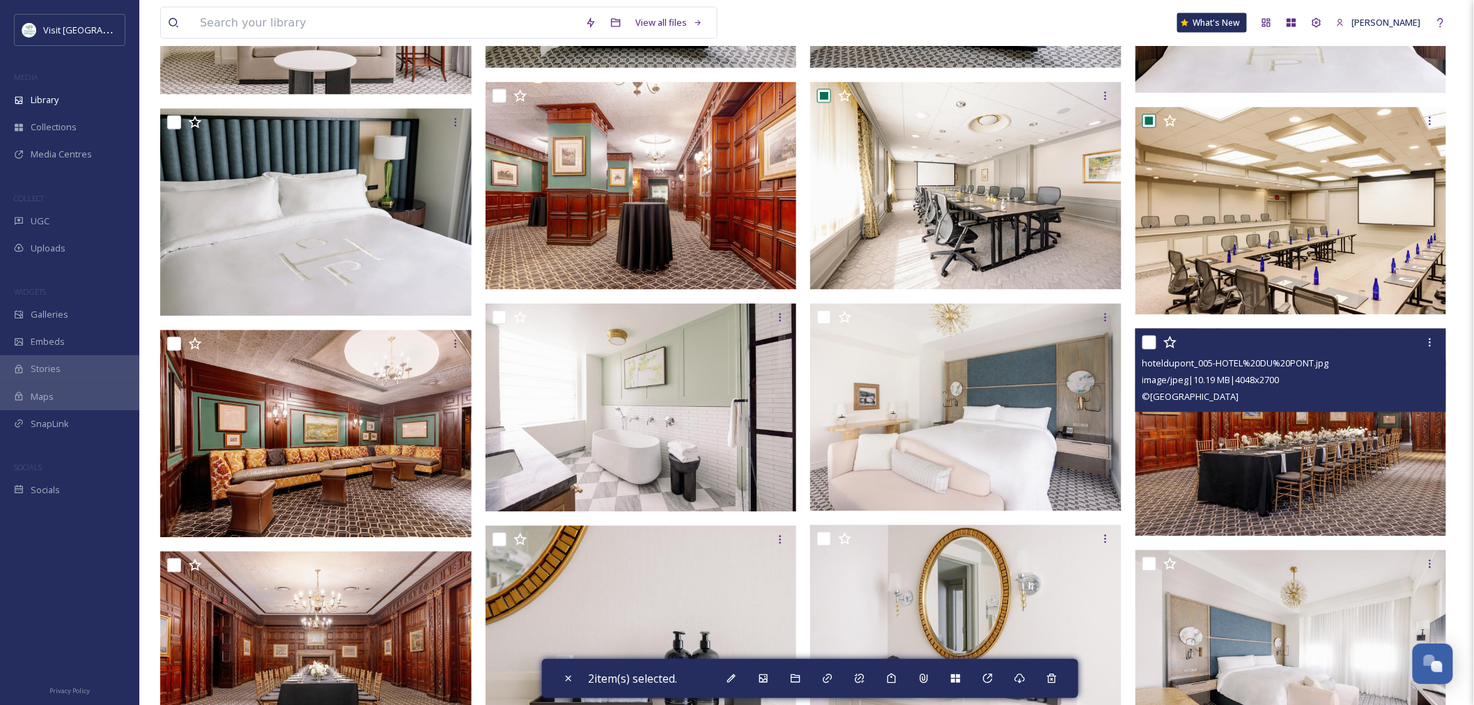
click at [1153, 345] on input "checkbox" at bounding box center [1149, 343] width 14 height 14
checkbox input "true"
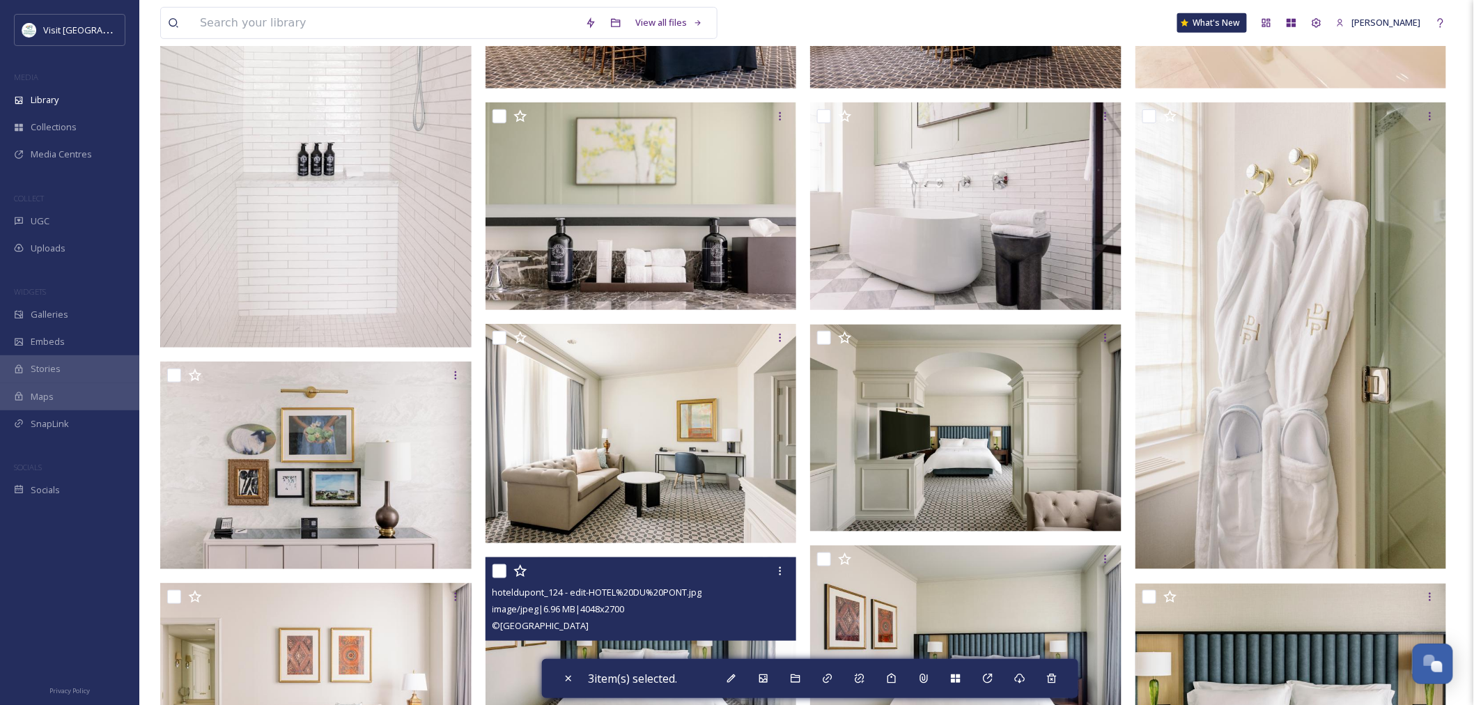
scroll to position [0, 0]
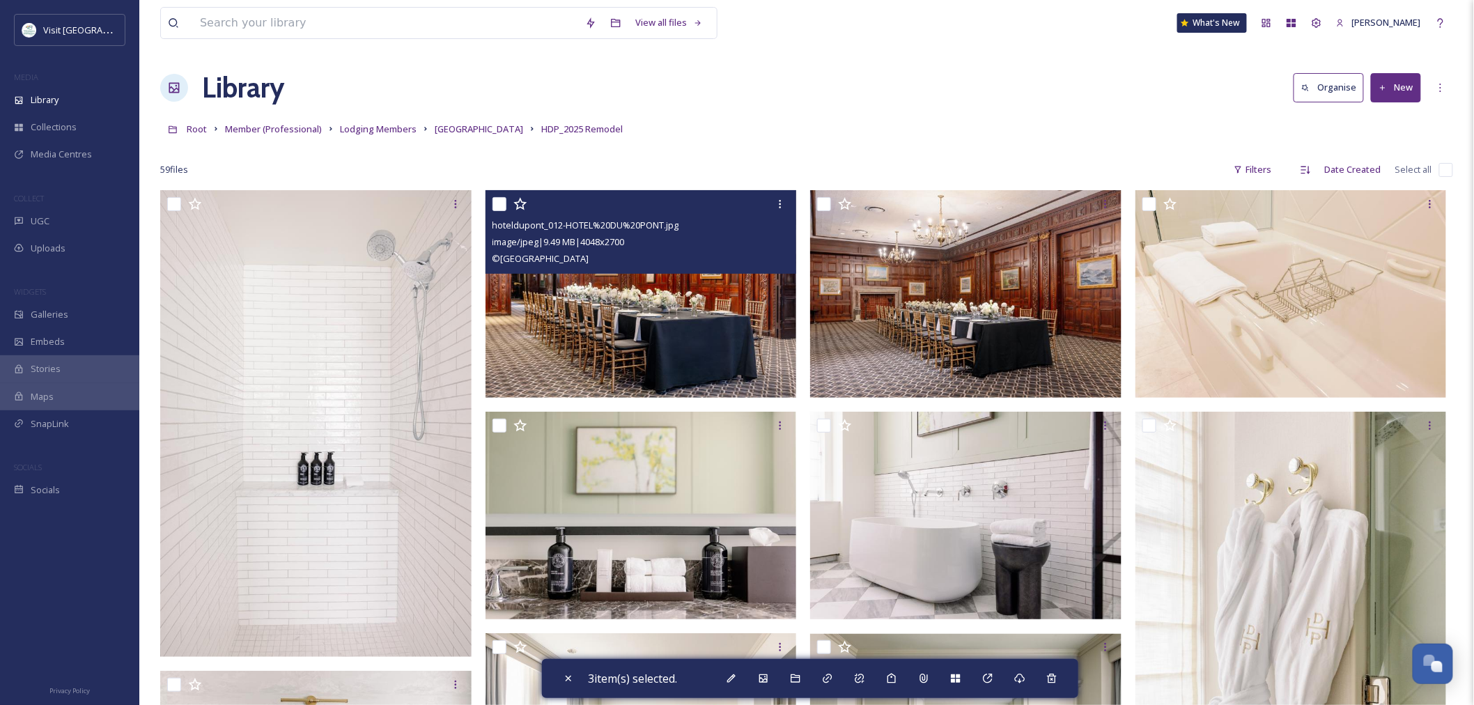
click at [503, 204] on input "checkbox" at bounding box center [499, 204] width 14 height 14
checkbox input "true"
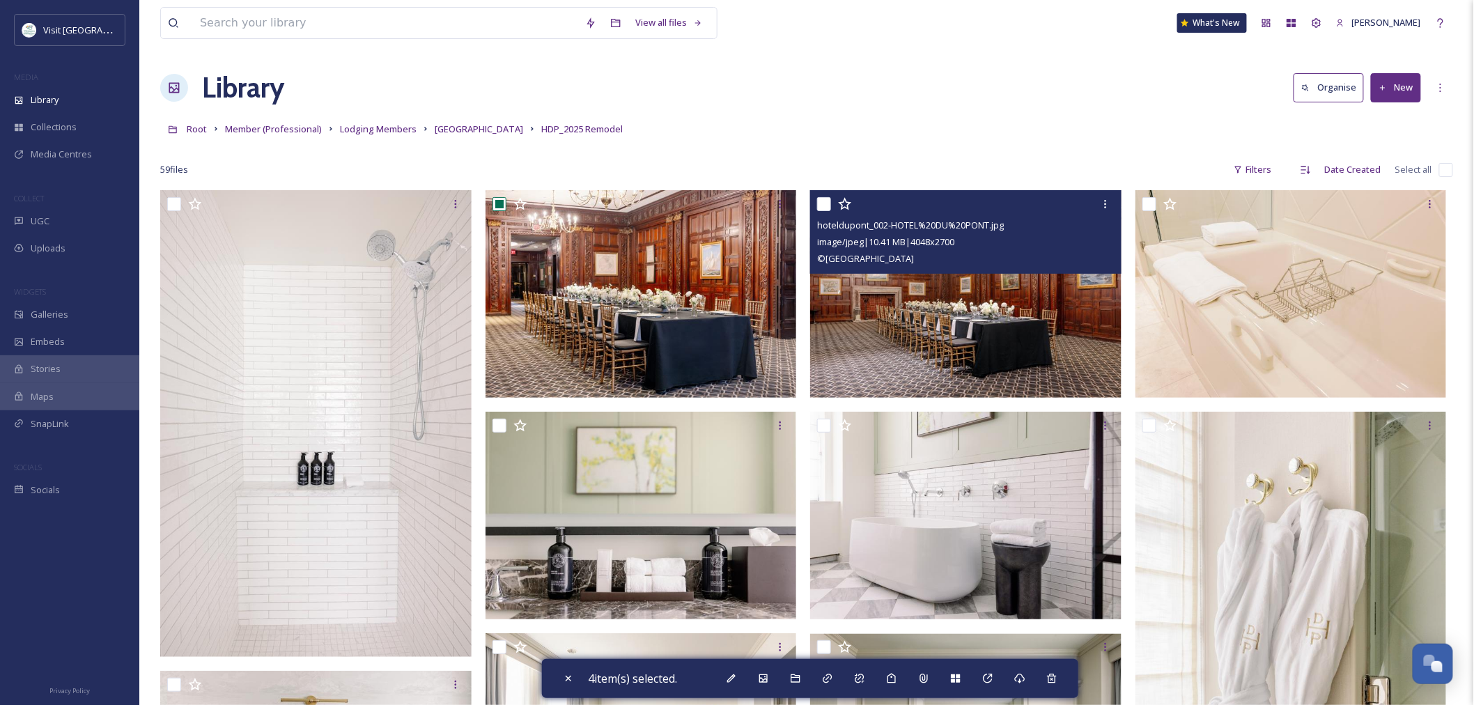
click at [818, 204] on input "checkbox" at bounding box center [824, 204] width 14 height 14
checkbox input "true"
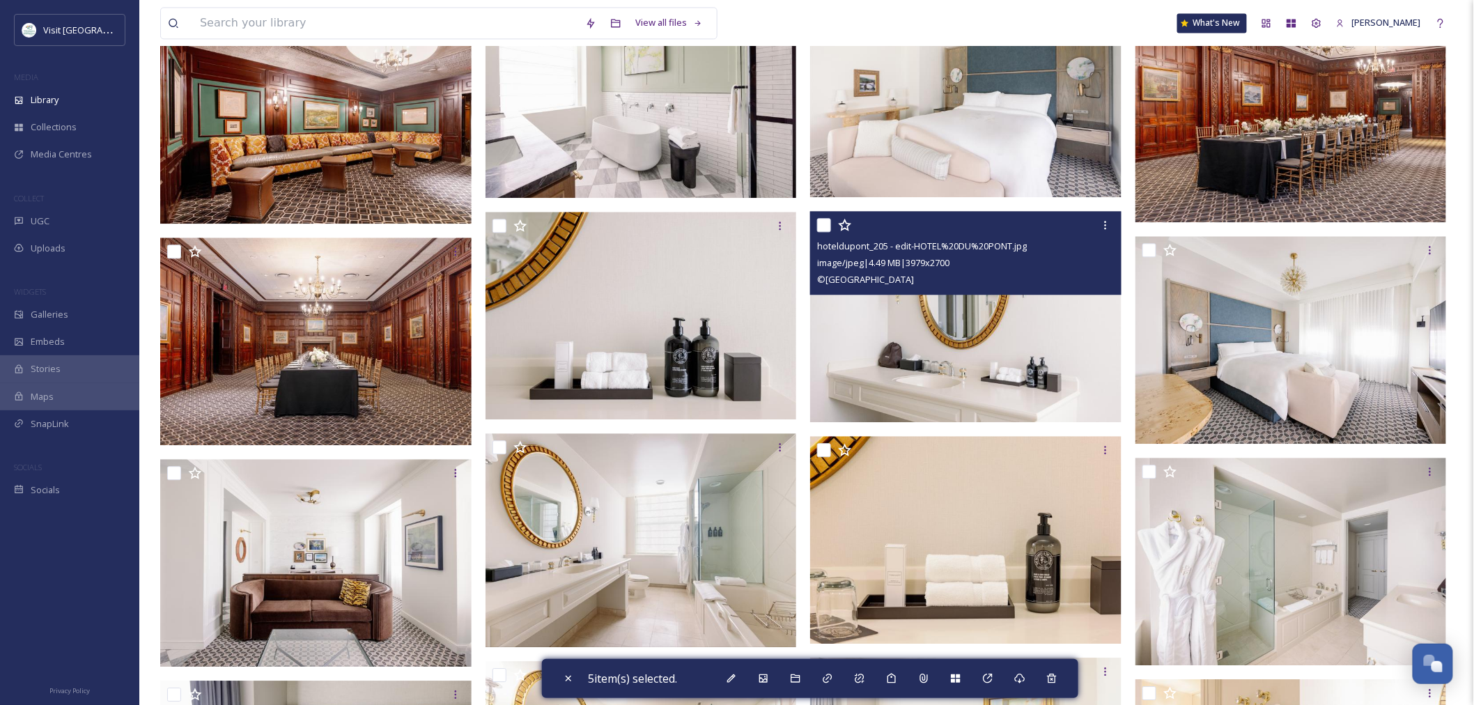
scroll to position [1470, 0]
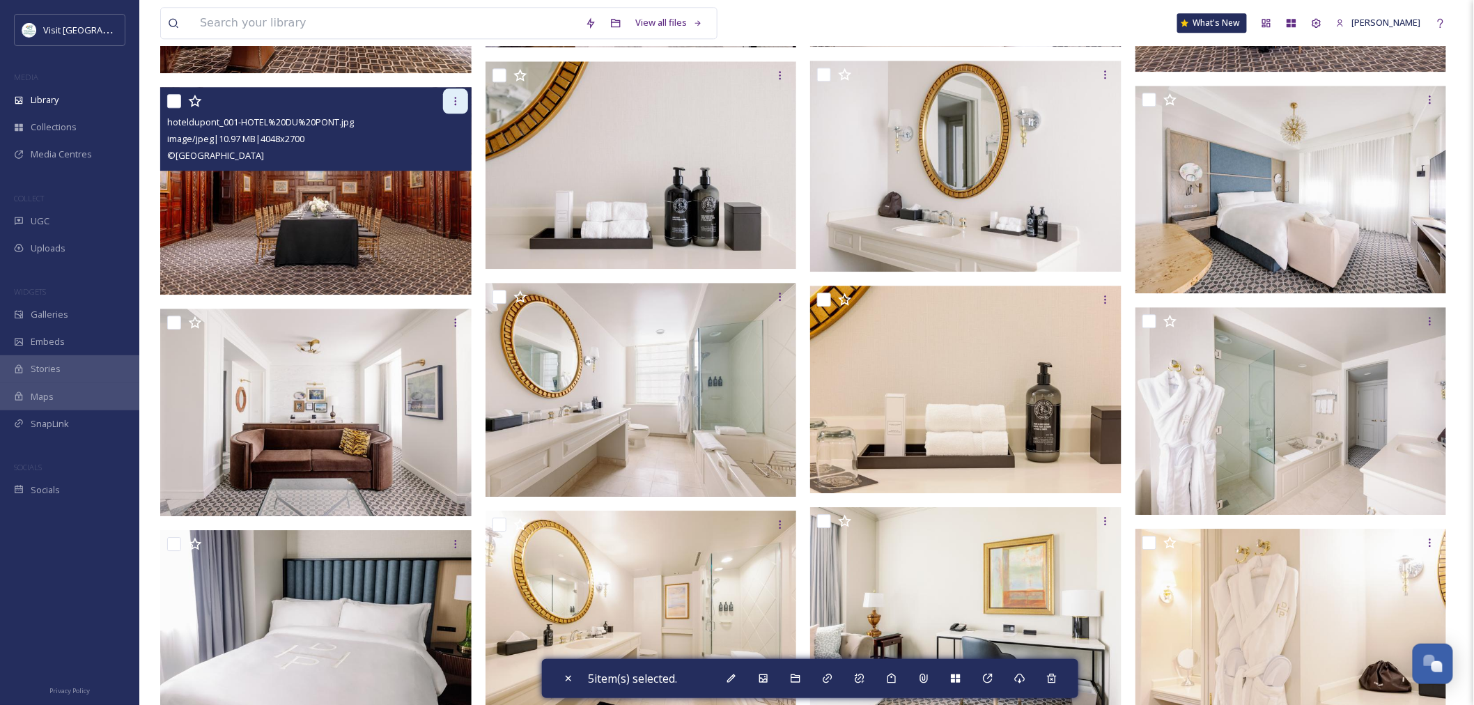
click at [454, 95] on icon at bounding box center [455, 100] width 11 height 11
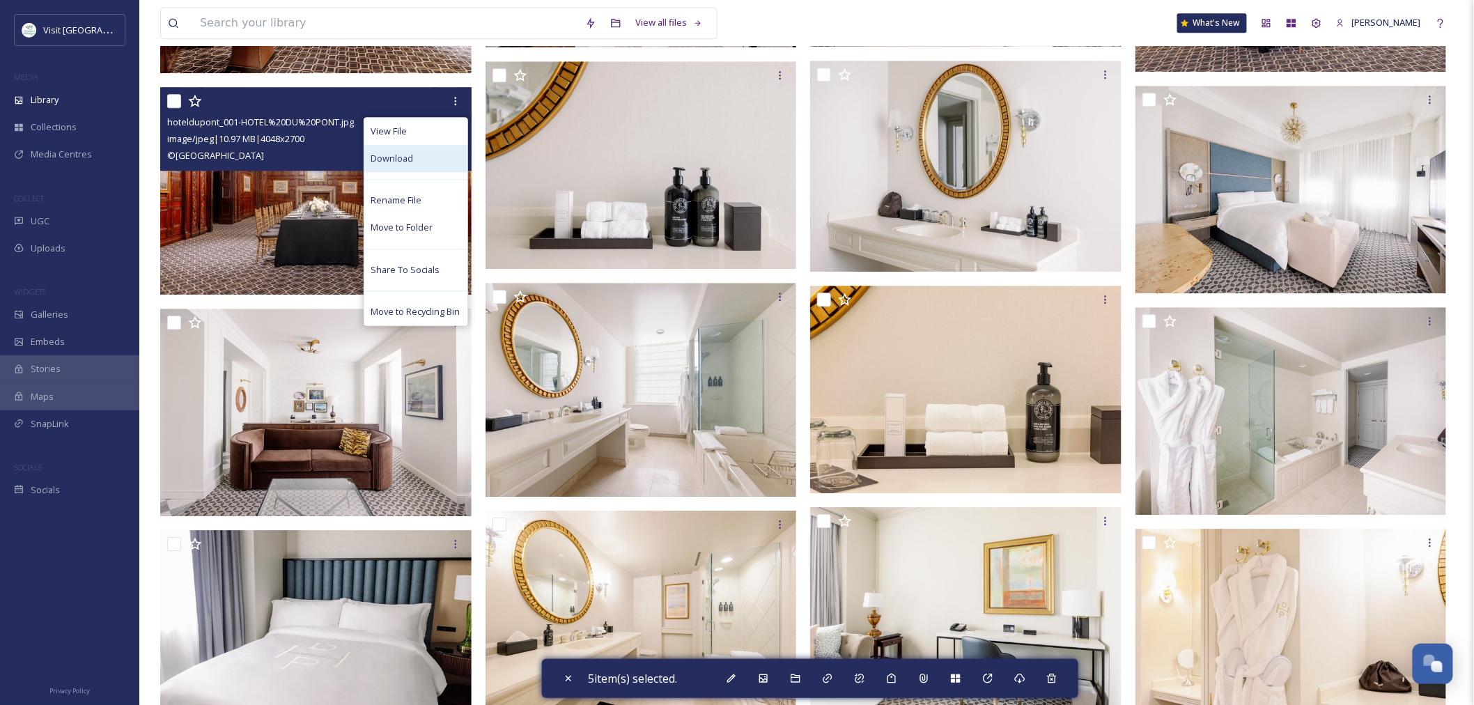
click at [396, 164] on span "Download" at bounding box center [392, 158] width 42 height 13
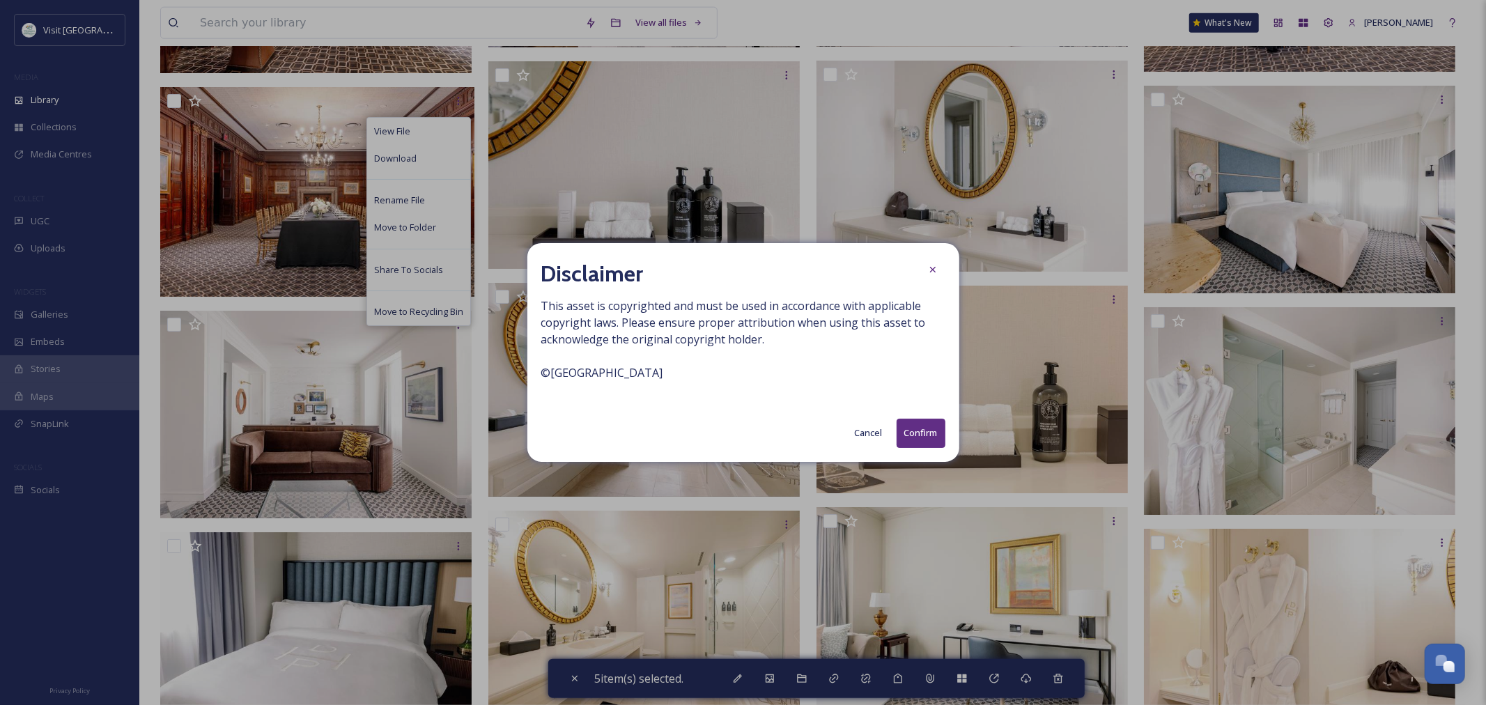
click at [906, 430] on button "Confirm" at bounding box center [920, 433] width 49 height 29
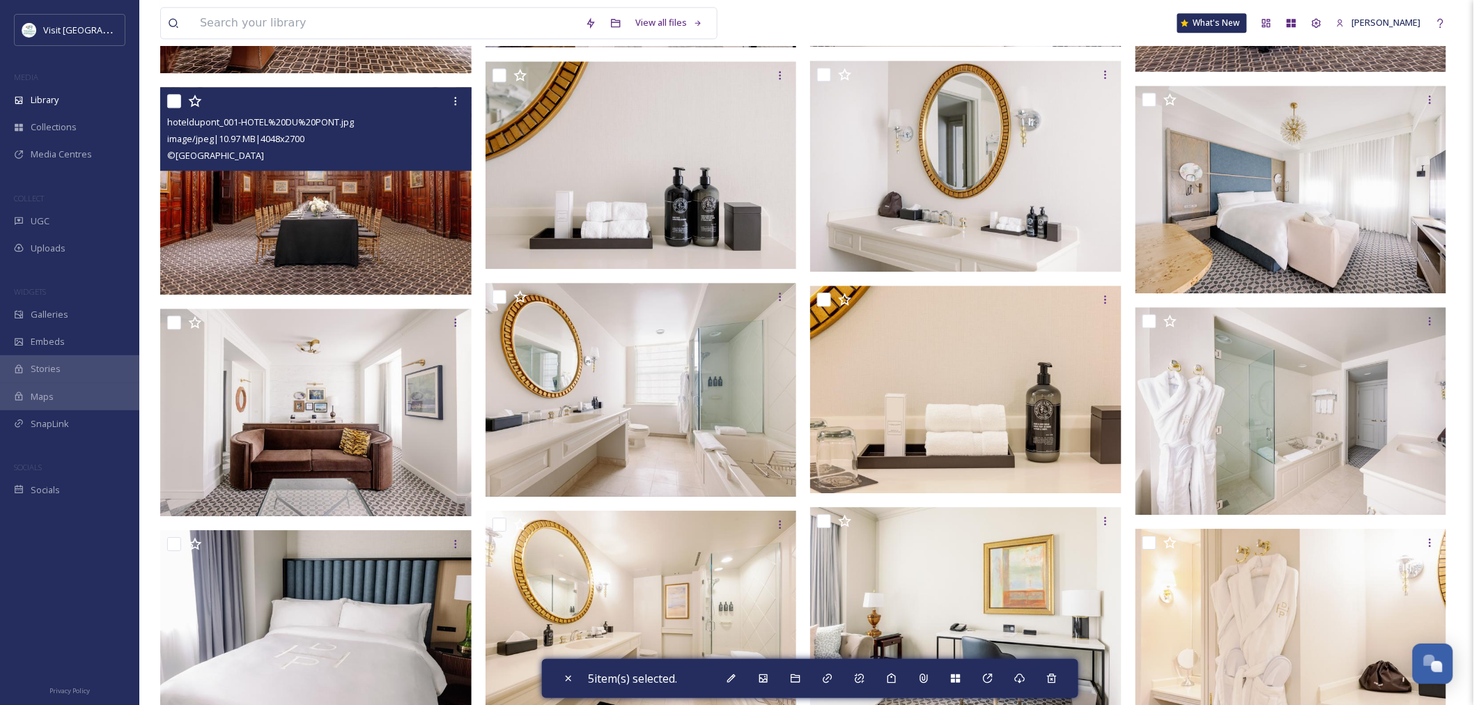
click at [174, 100] on input "checkbox" at bounding box center [174, 101] width 14 height 14
checkbox input "true"
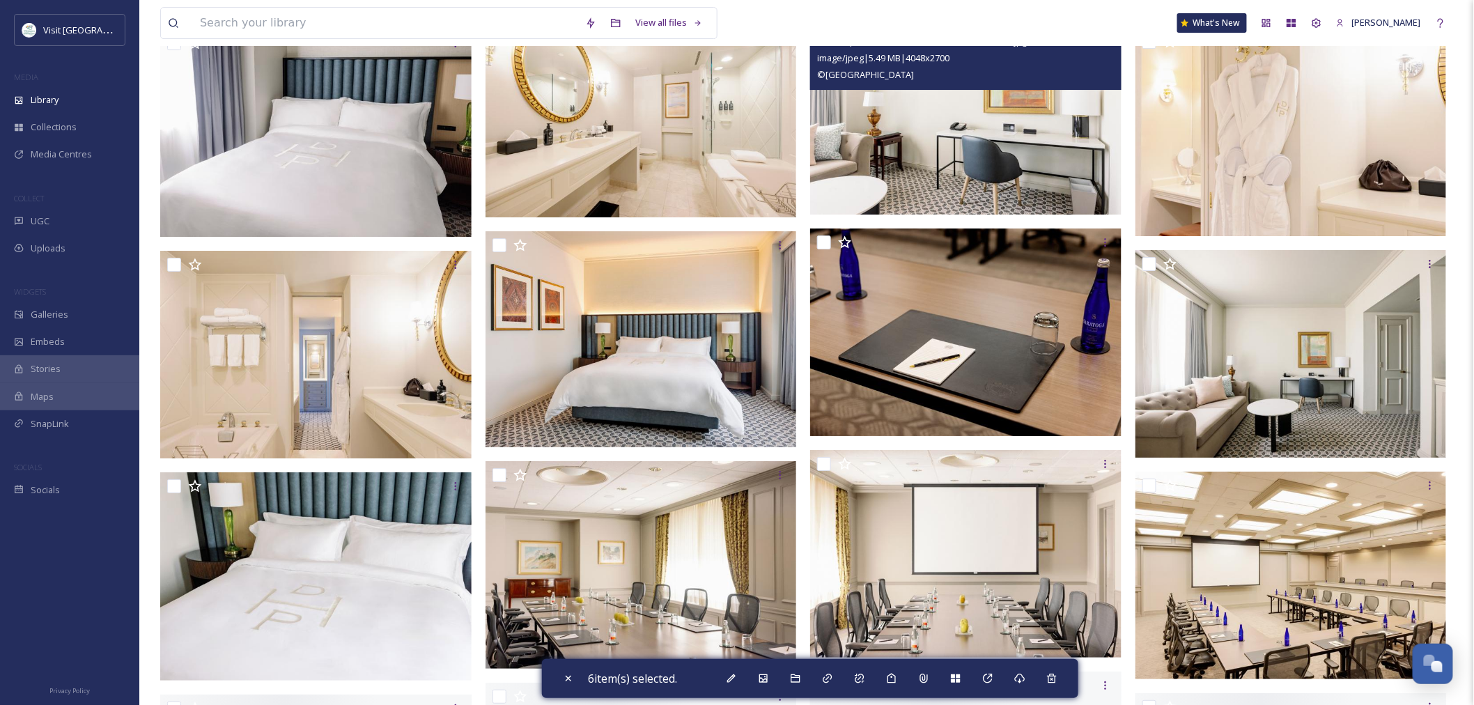
scroll to position [2011, 0]
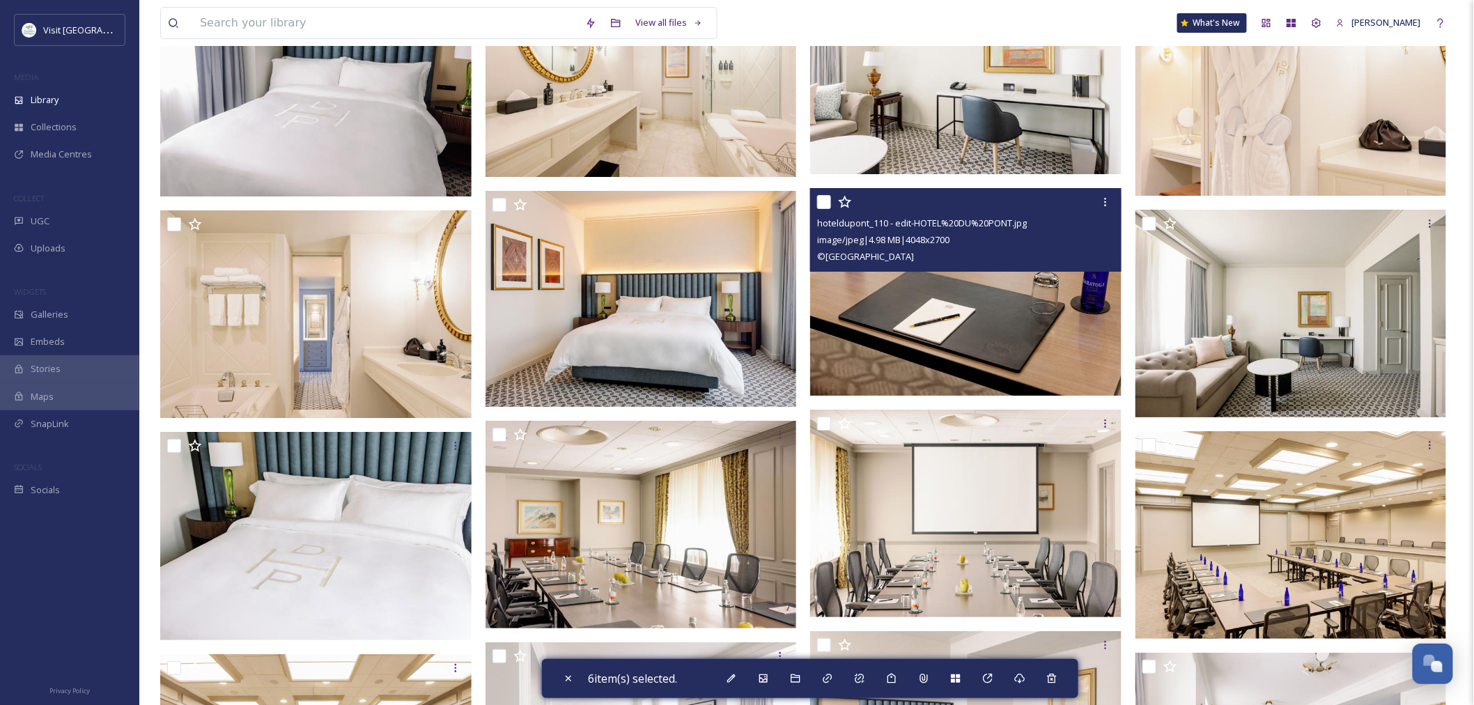
click at [825, 202] on input "checkbox" at bounding box center [824, 202] width 14 height 14
checkbox input "true"
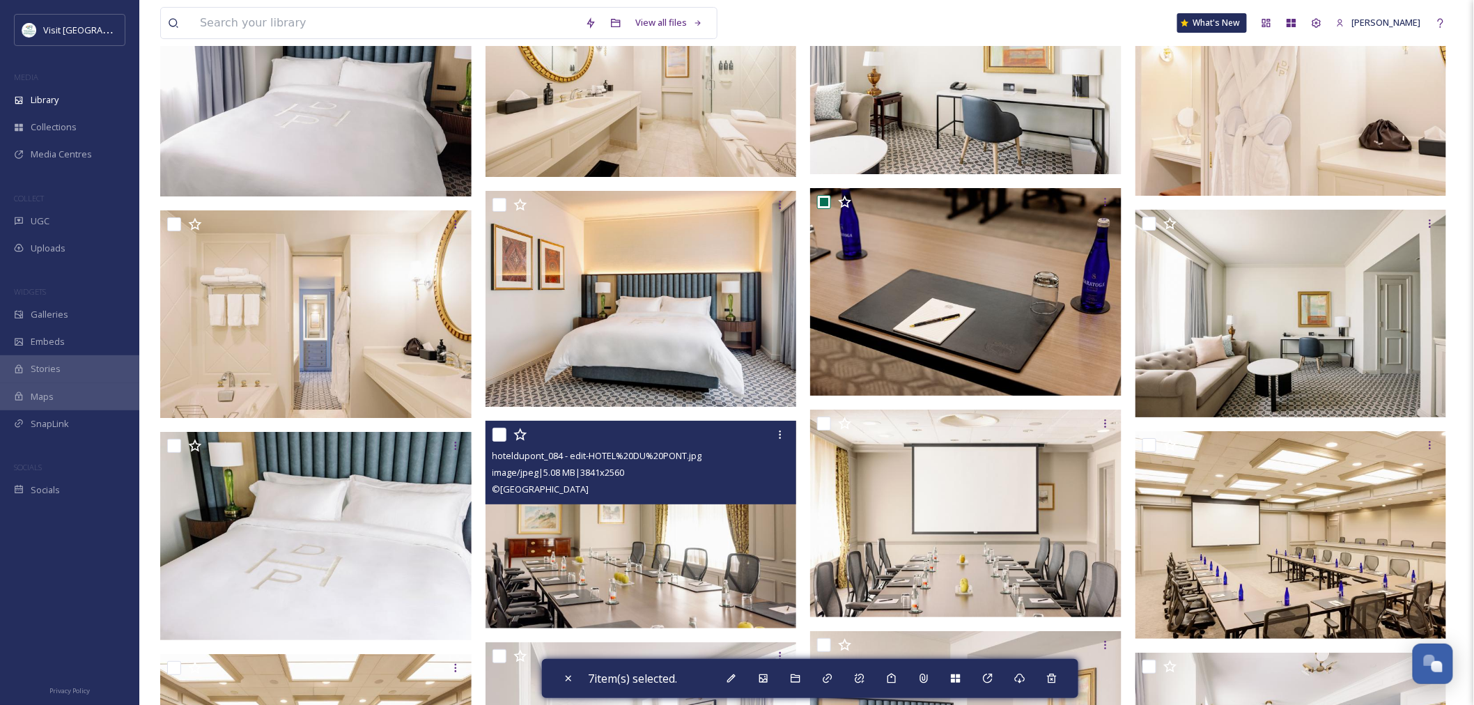
click at [493, 436] on input "checkbox" at bounding box center [499, 435] width 14 height 14
checkbox input "true"
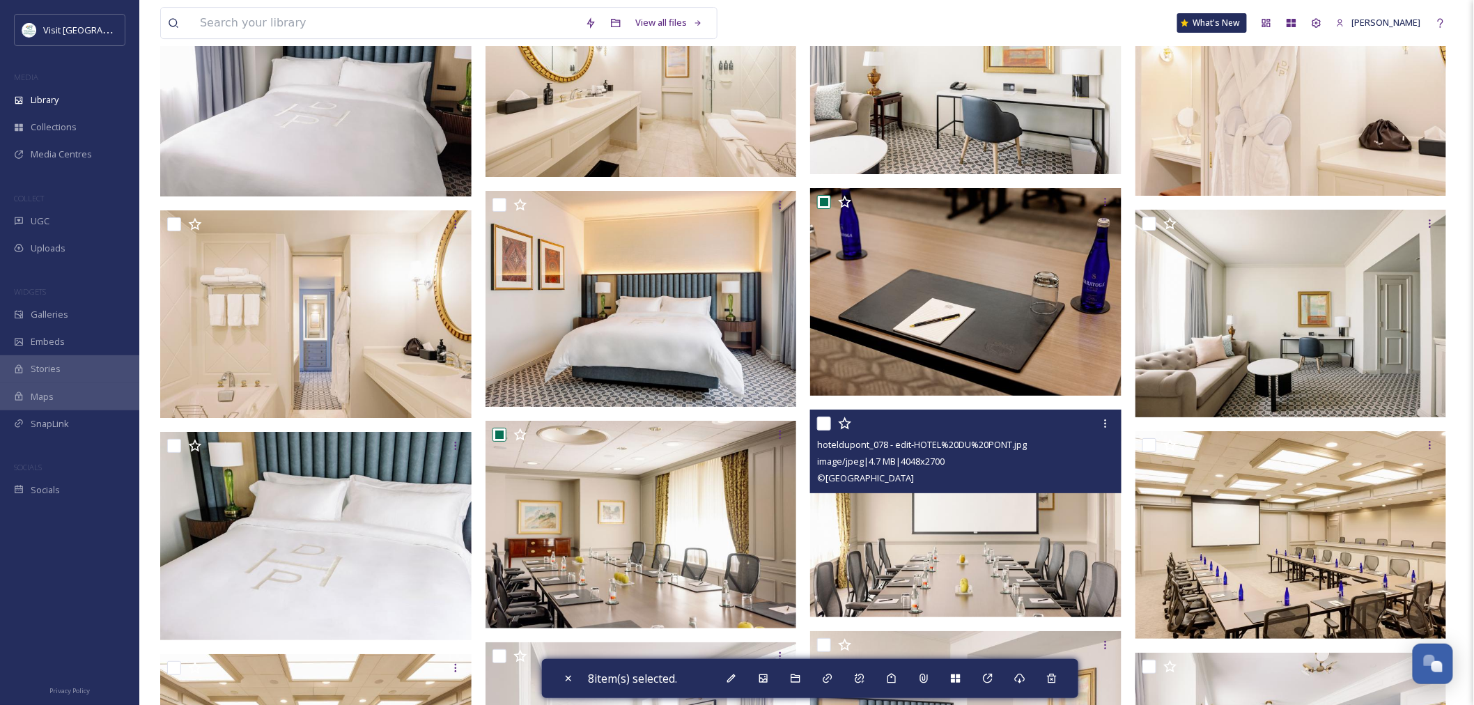
click at [823, 421] on input "checkbox" at bounding box center [824, 423] width 14 height 14
checkbox input "true"
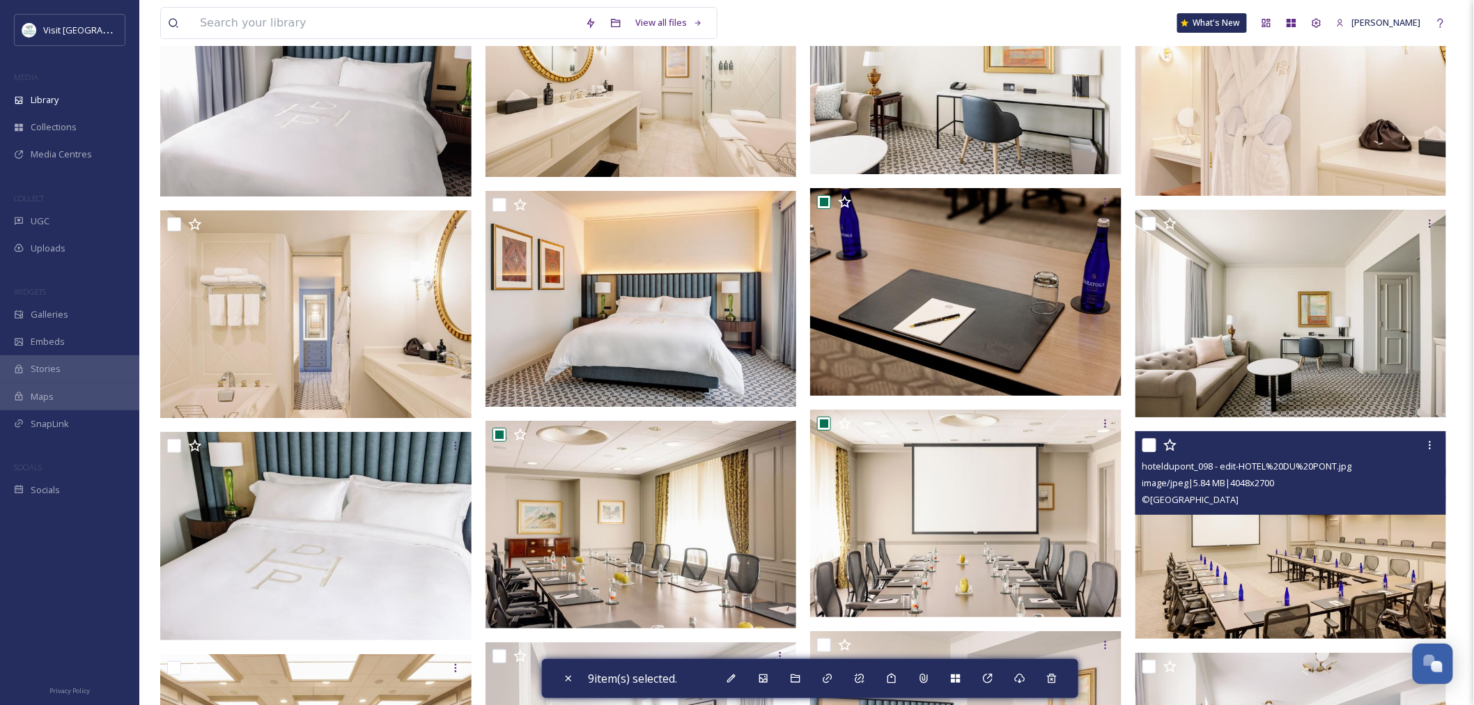
click at [1154, 439] on input "checkbox" at bounding box center [1149, 445] width 14 height 14
checkbox input "true"
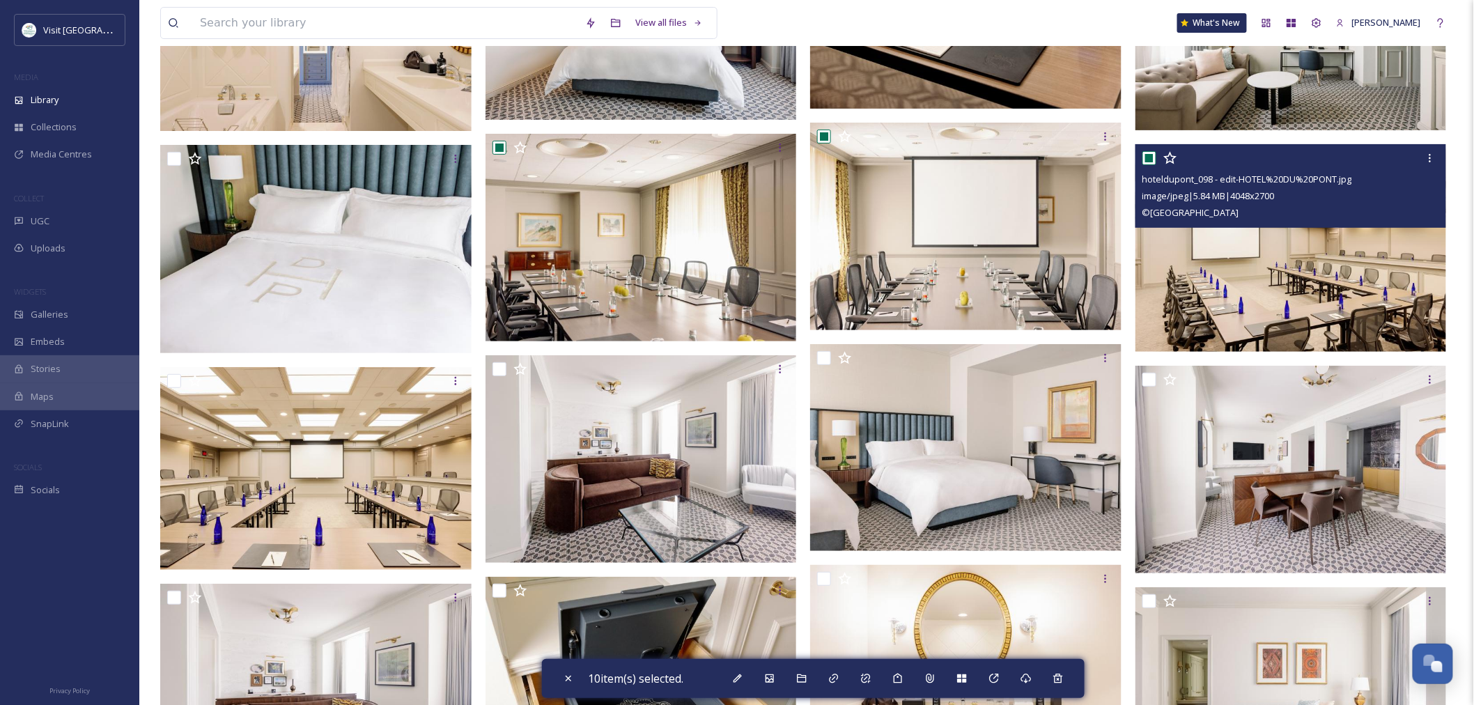
scroll to position [2321, 0]
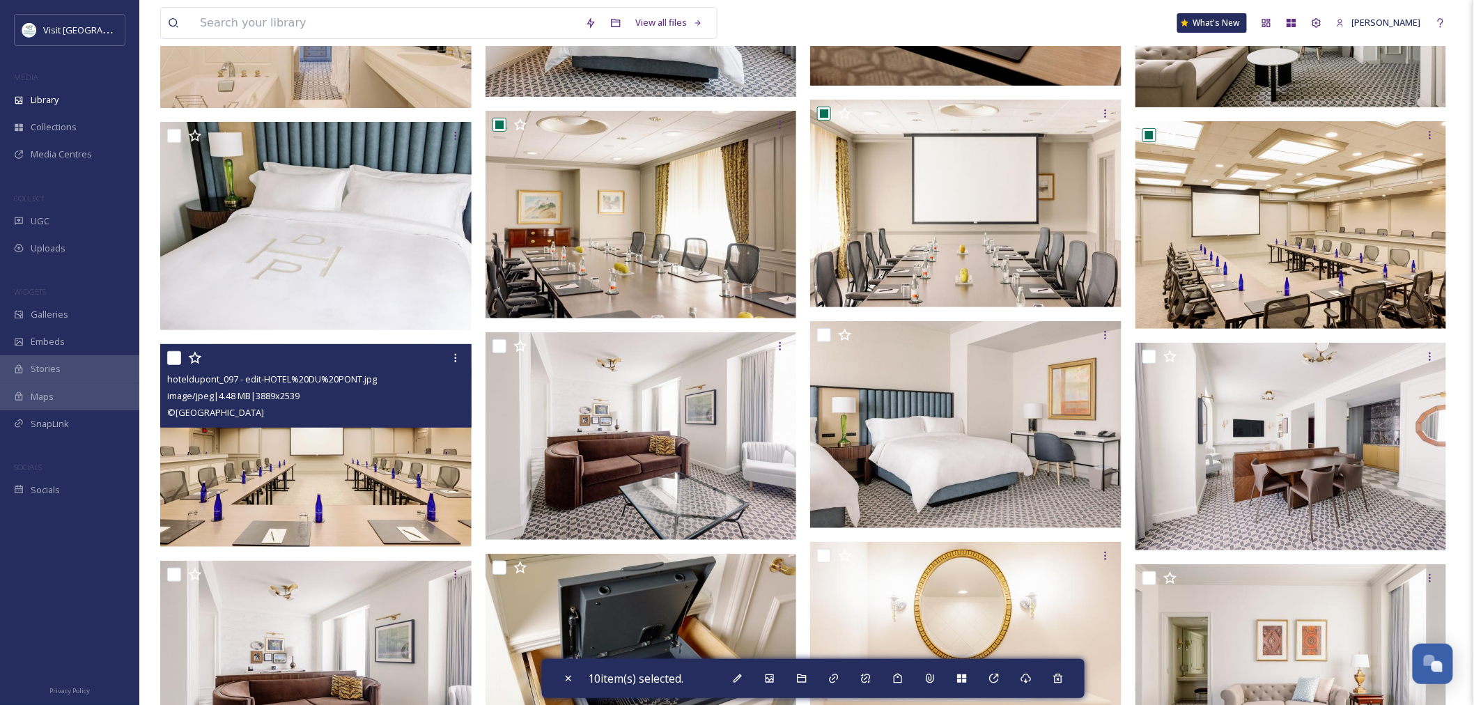
click at [169, 355] on input "checkbox" at bounding box center [174, 358] width 14 height 14
checkbox input "true"
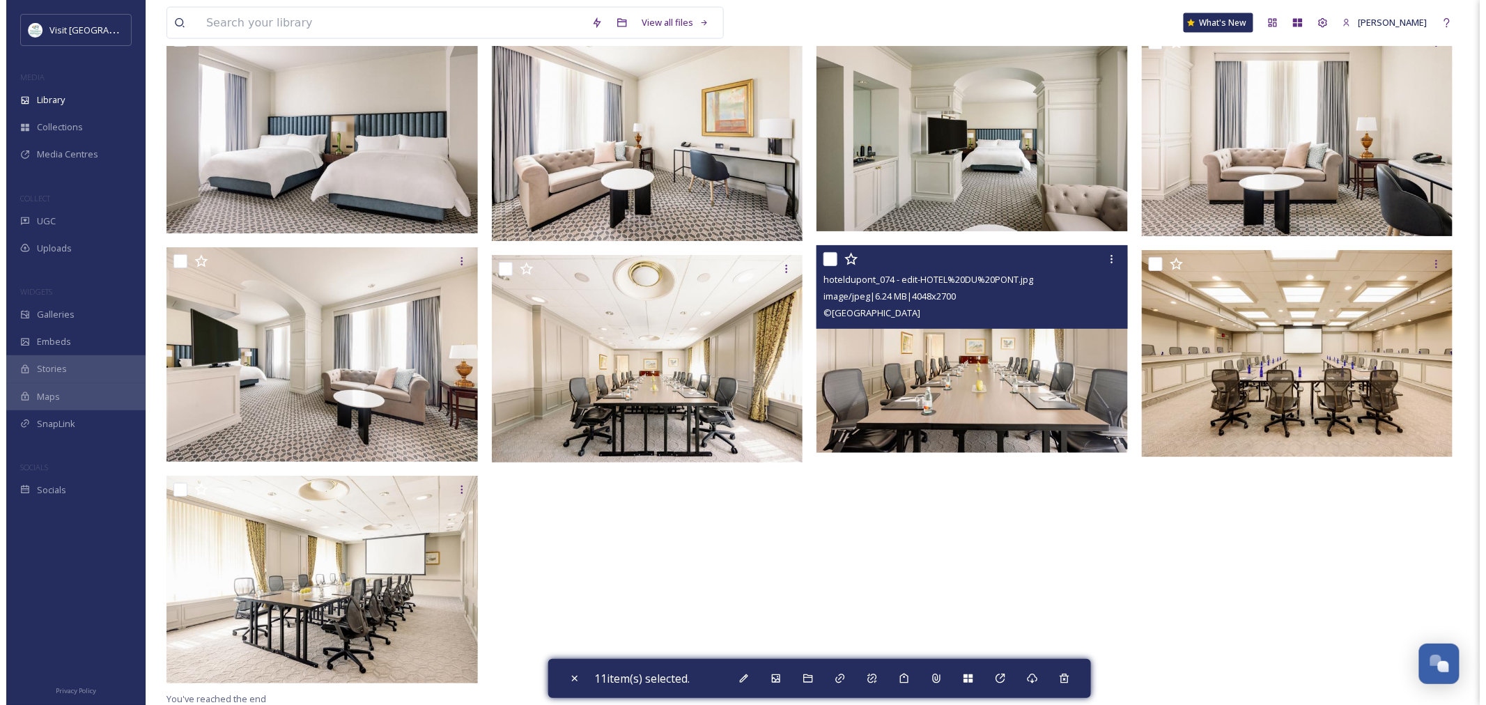
scroll to position [3081, 0]
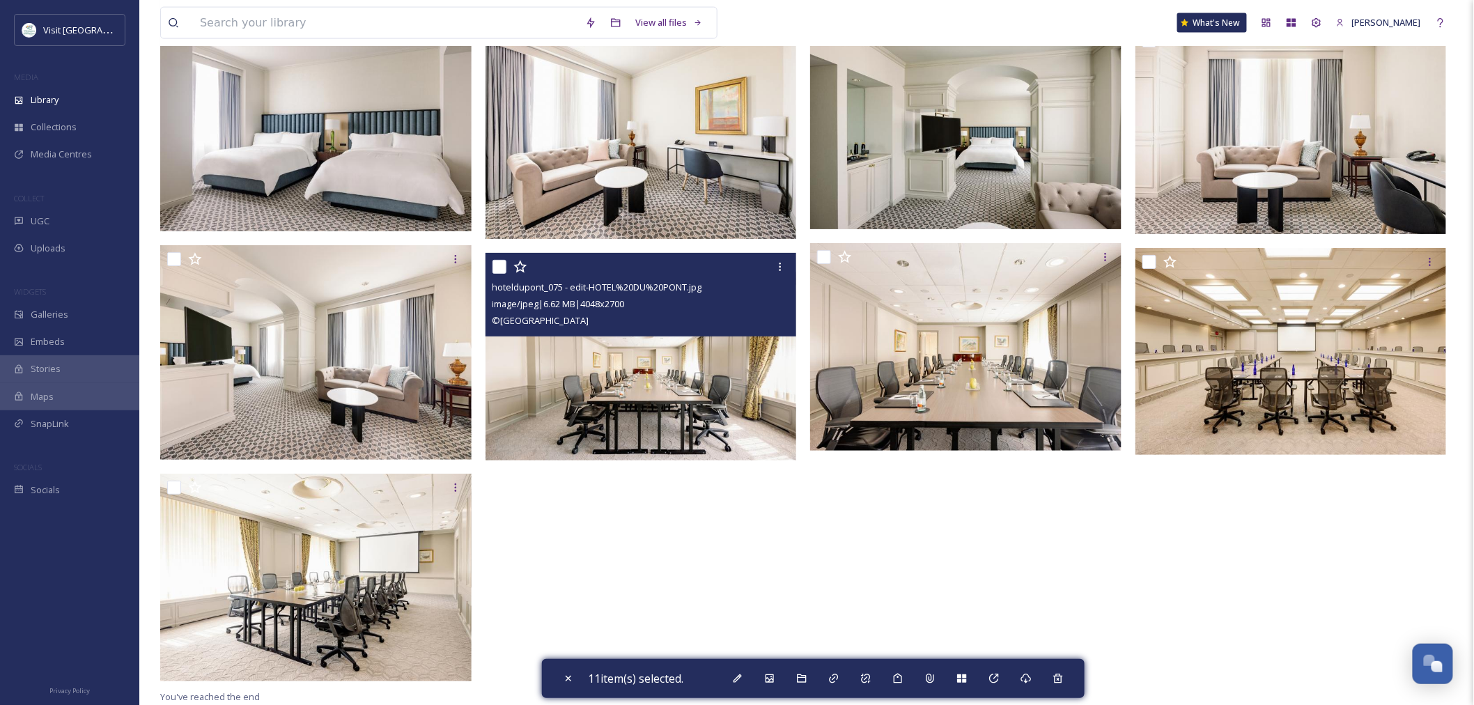
click at [497, 266] on input "checkbox" at bounding box center [499, 267] width 14 height 14
checkbox input "true"
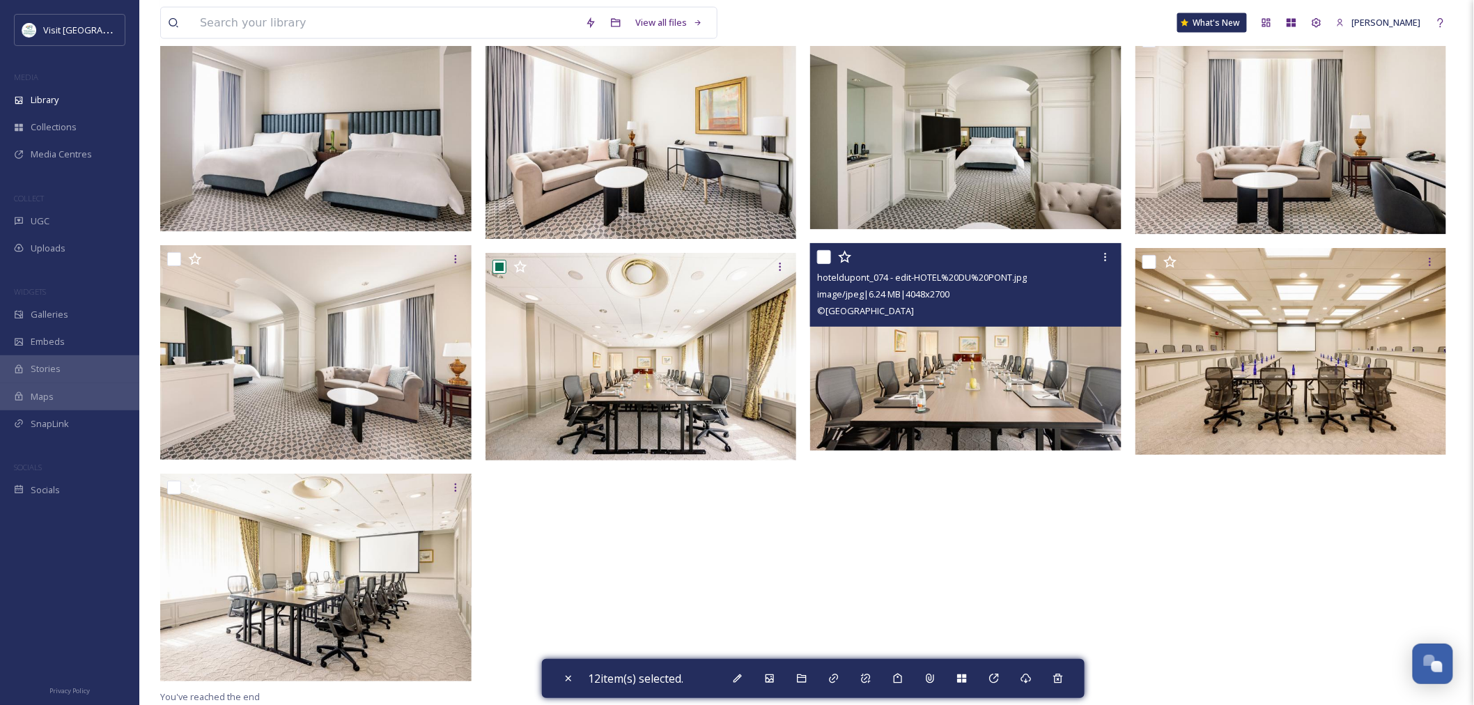
click at [825, 256] on input "checkbox" at bounding box center [824, 257] width 14 height 14
checkbox input "true"
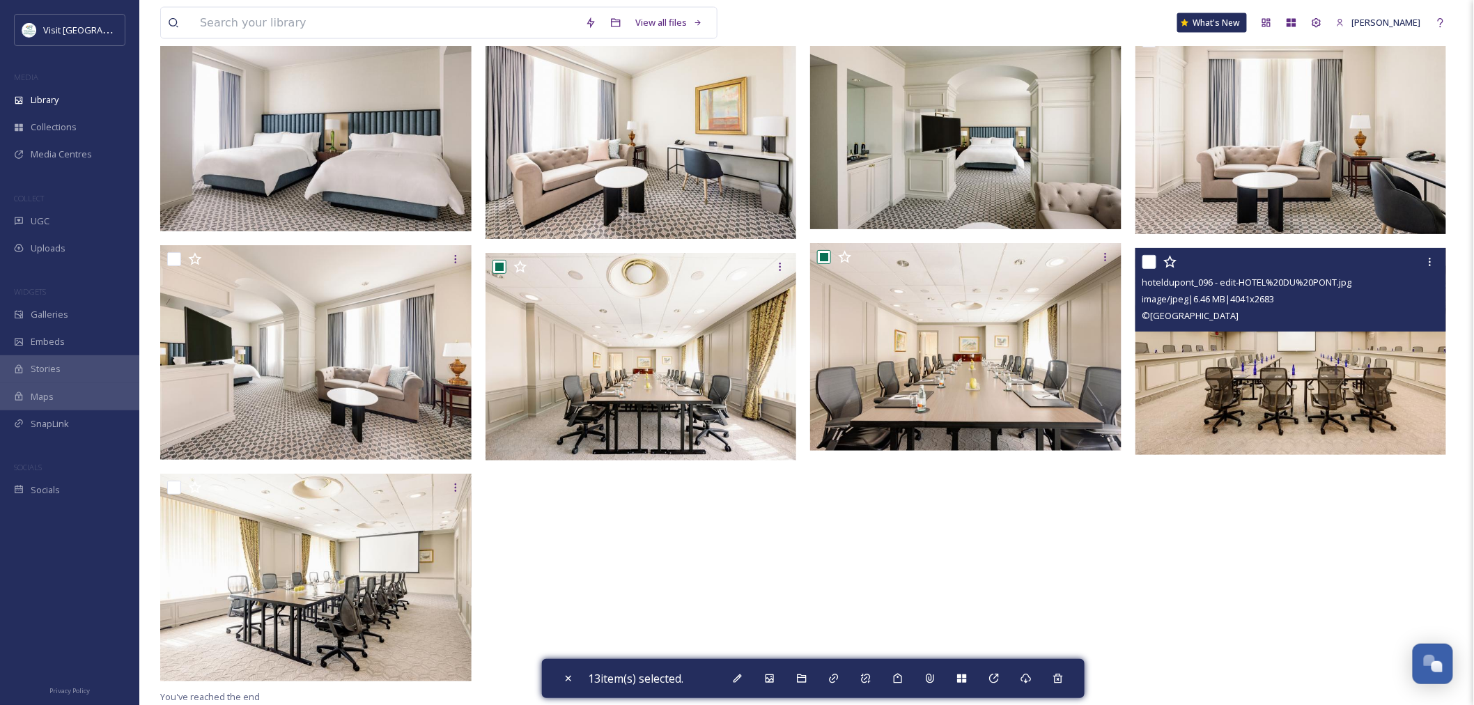
click at [1156, 266] on div at bounding box center [1292, 261] width 301 height 25
click at [1151, 265] on input "checkbox" at bounding box center [1149, 262] width 14 height 14
checkbox input "true"
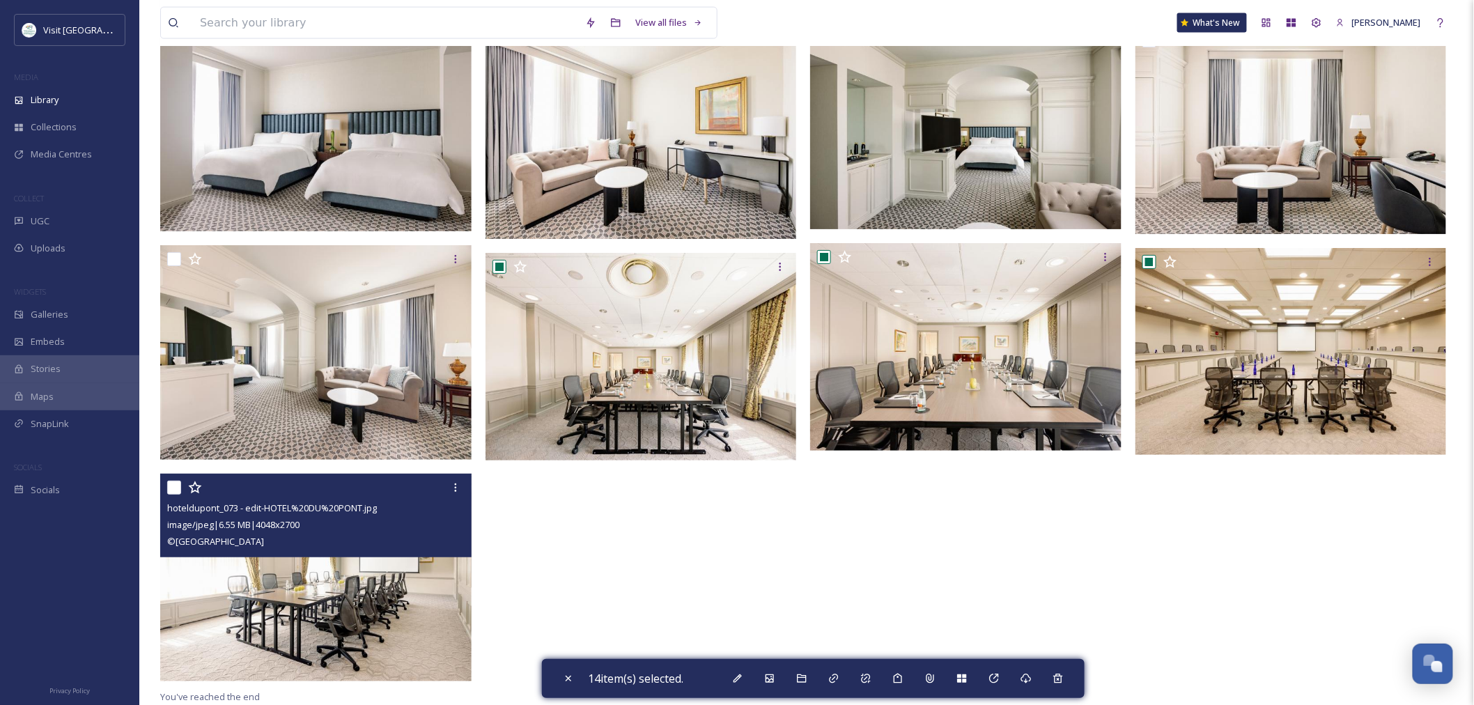
click at [171, 489] on input "checkbox" at bounding box center [174, 488] width 14 height 14
checkbox input "true"
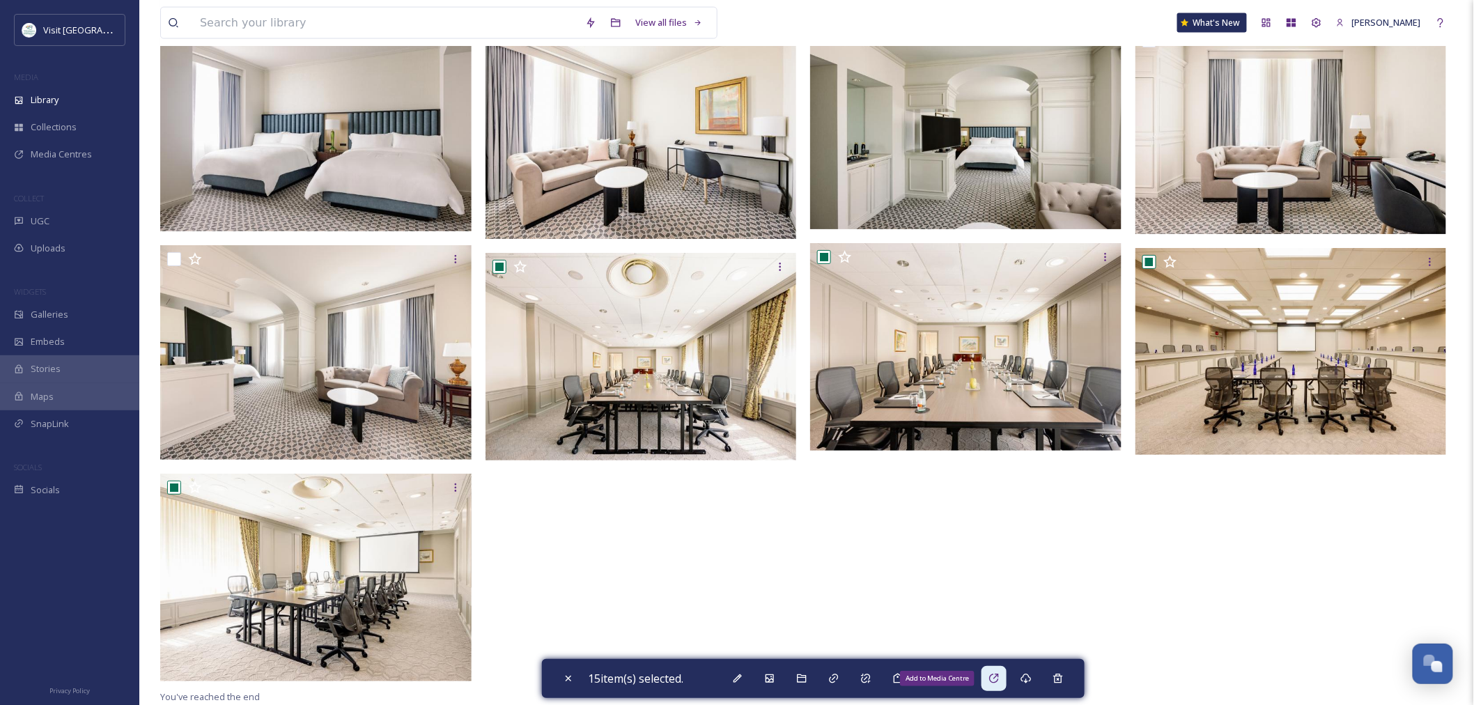
click at [998, 685] on div "Add to Media Centre" at bounding box center [993, 678] width 25 height 25
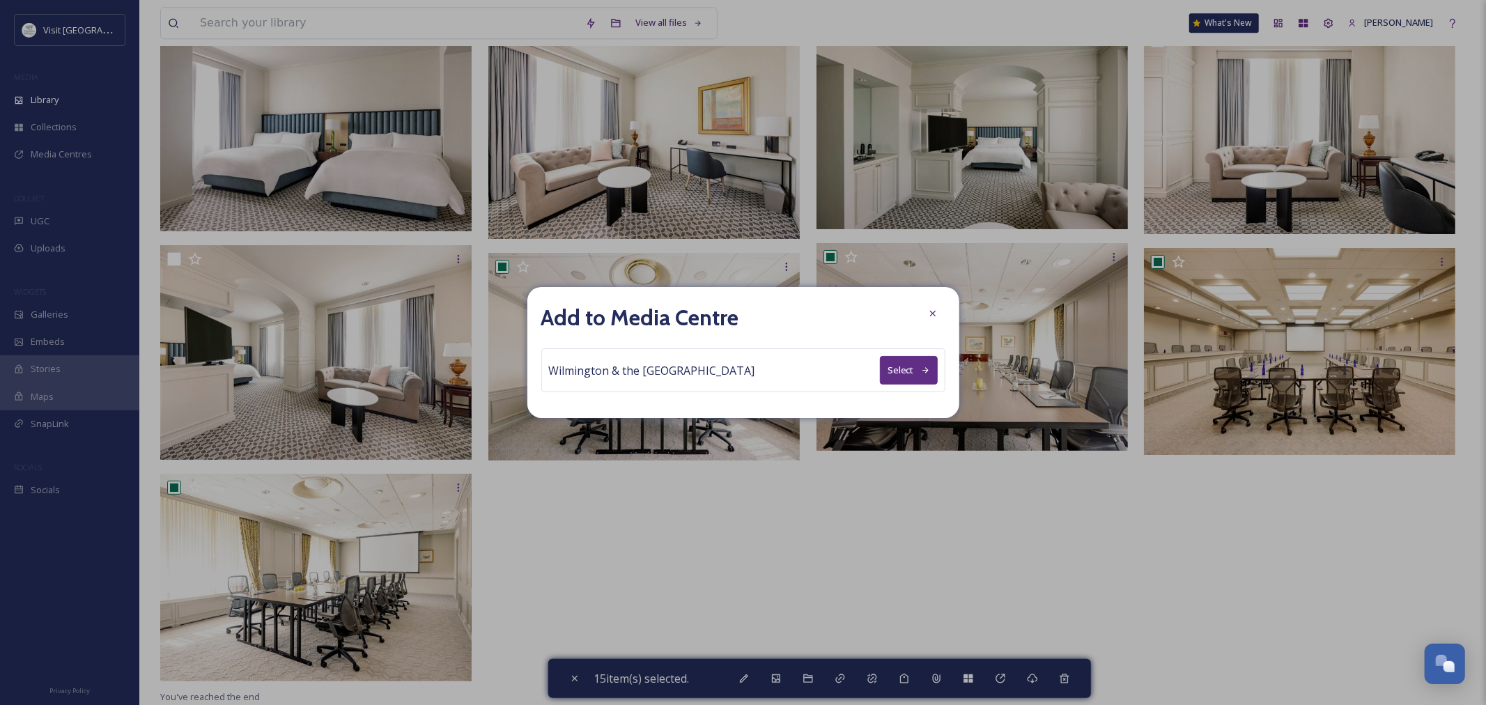
click at [917, 373] on button "Select" at bounding box center [909, 370] width 58 height 29
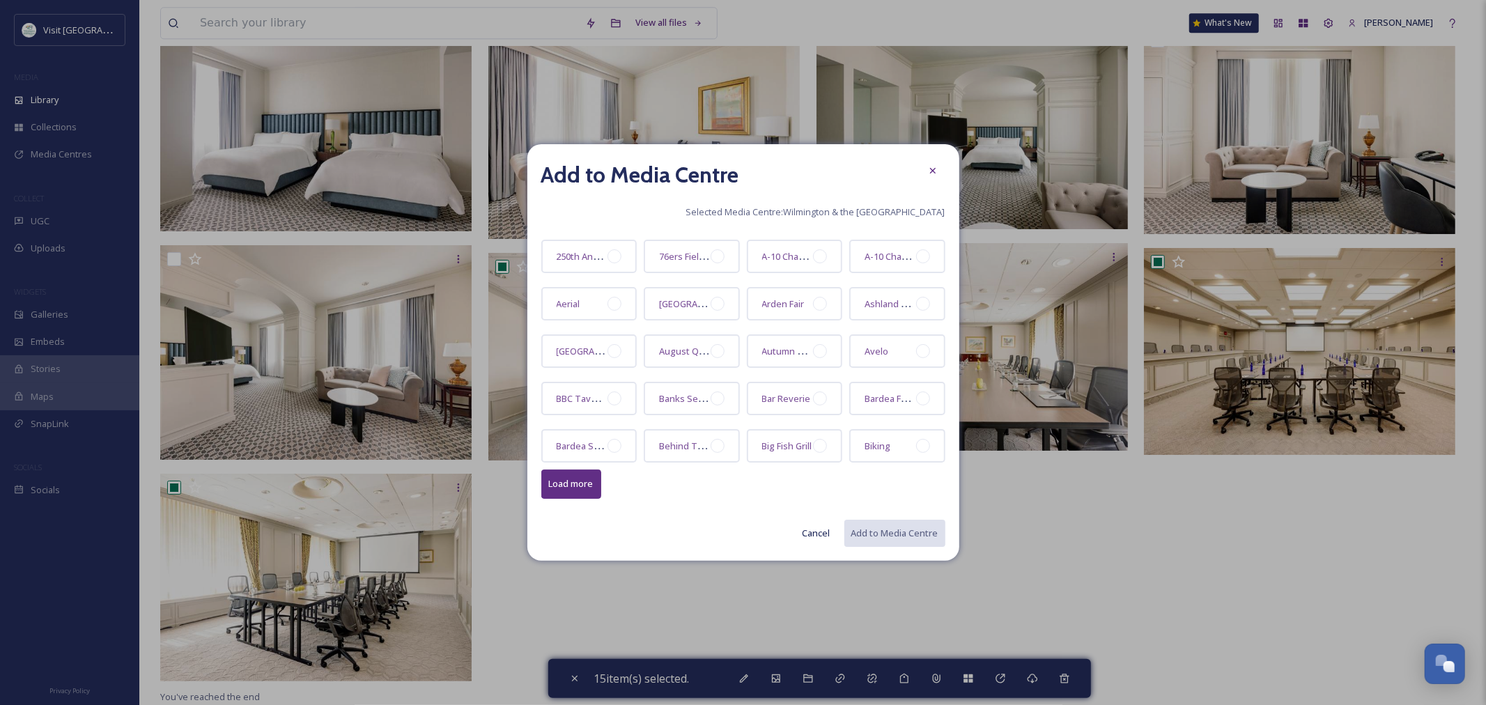
click at [591, 476] on button "Load more" at bounding box center [571, 483] width 60 height 29
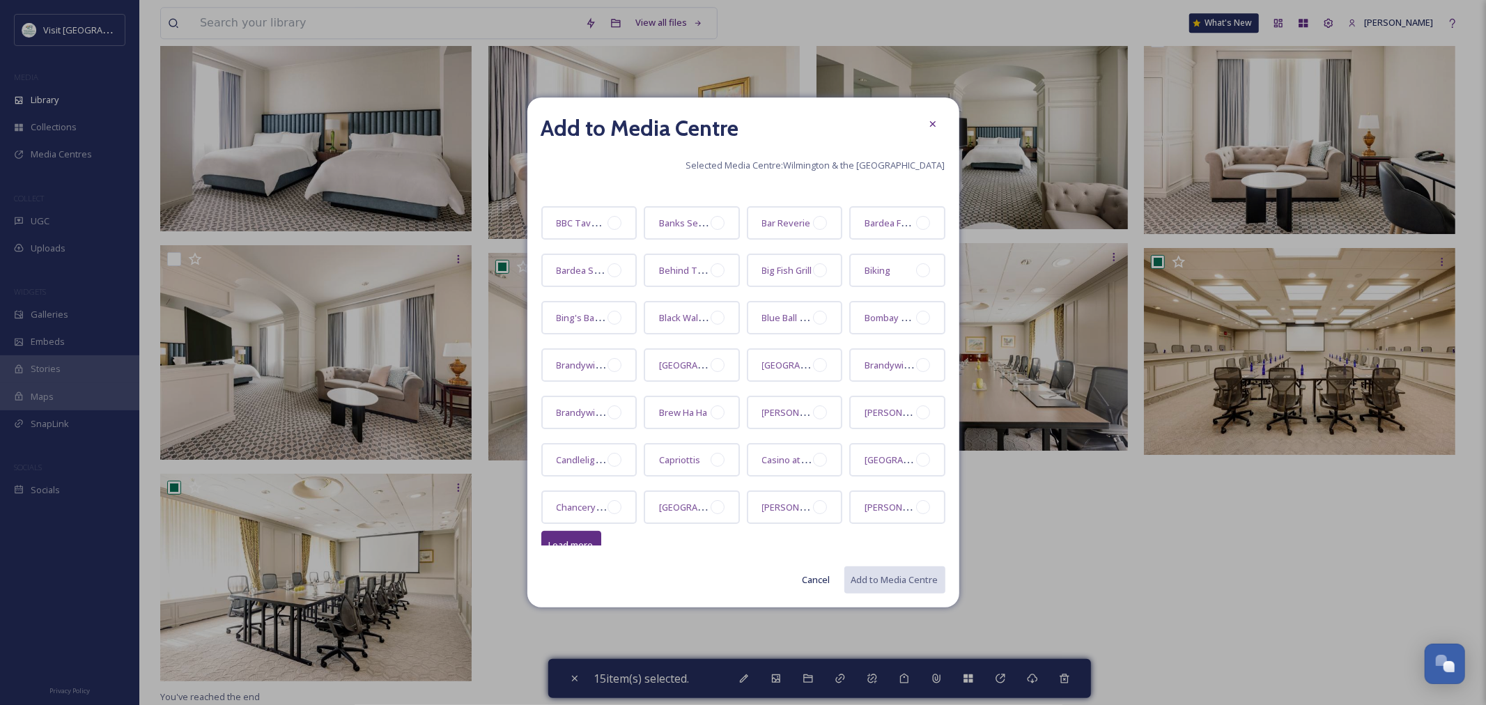
scroll to position [130, 0]
click at [572, 538] on button "Load more" at bounding box center [571, 544] width 60 height 29
click at [557, 536] on button "Load more" at bounding box center [571, 550] width 60 height 29
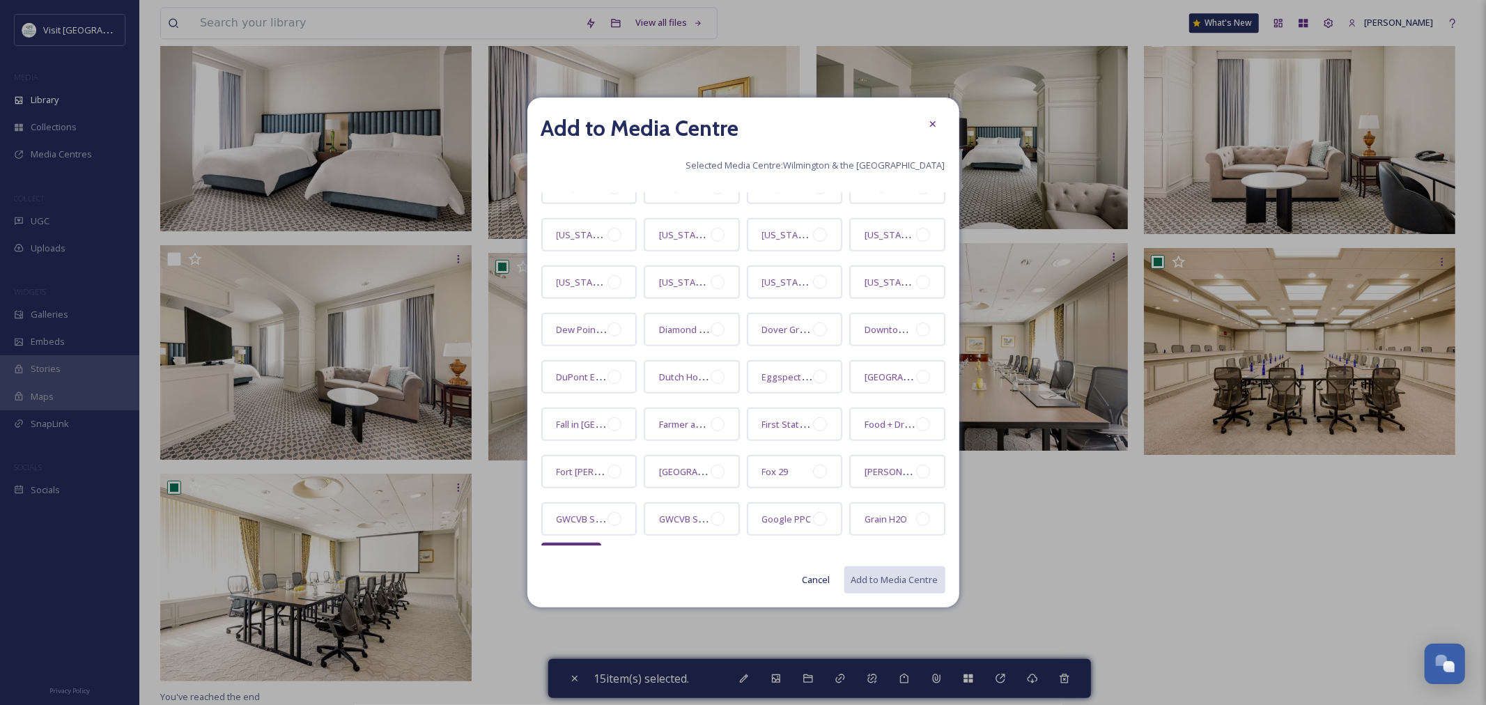
click at [574, 543] on button "Load more" at bounding box center [571, 557] width 60 height 29
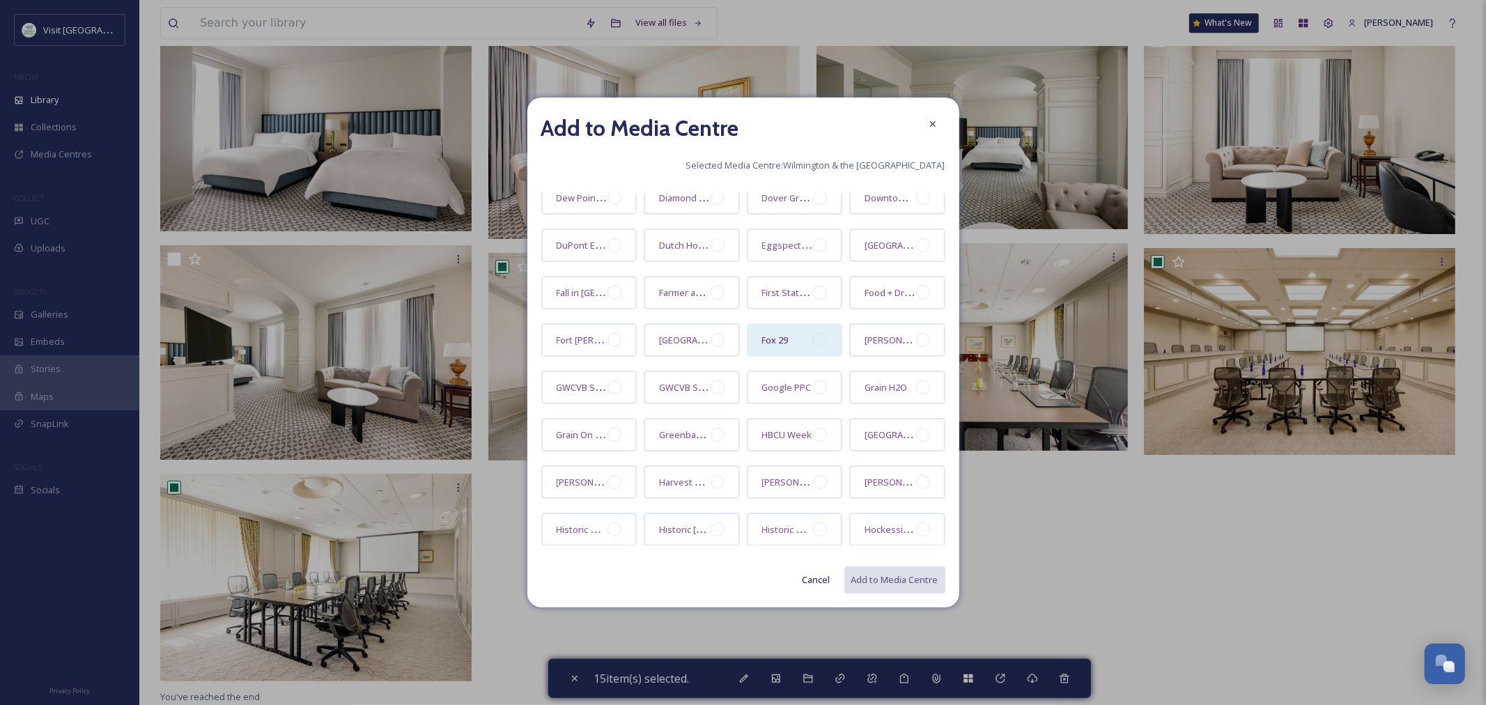
scroll to position [823, 0]
click at [587, 547] on button "Load more" at bounding box center [571, 561] width 60 height 29
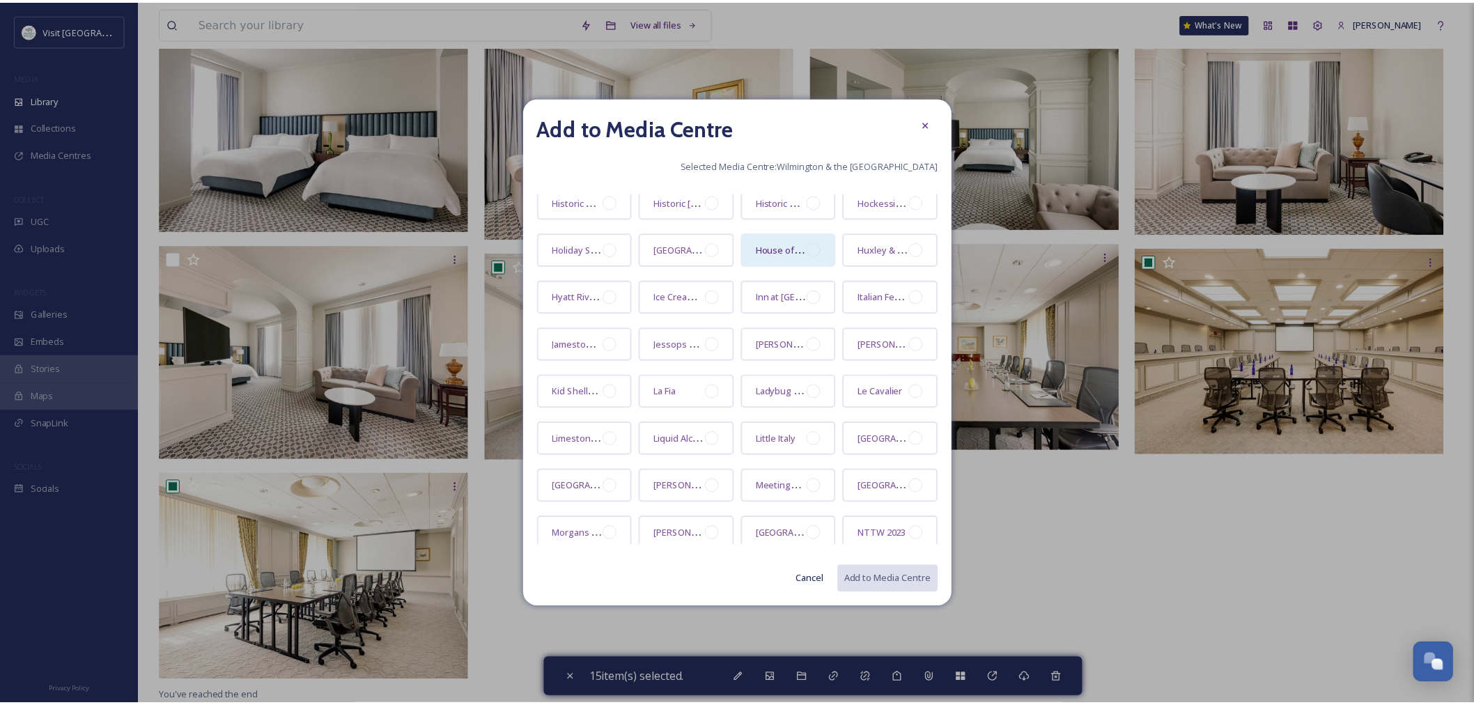
scroll to position [1053, 0]
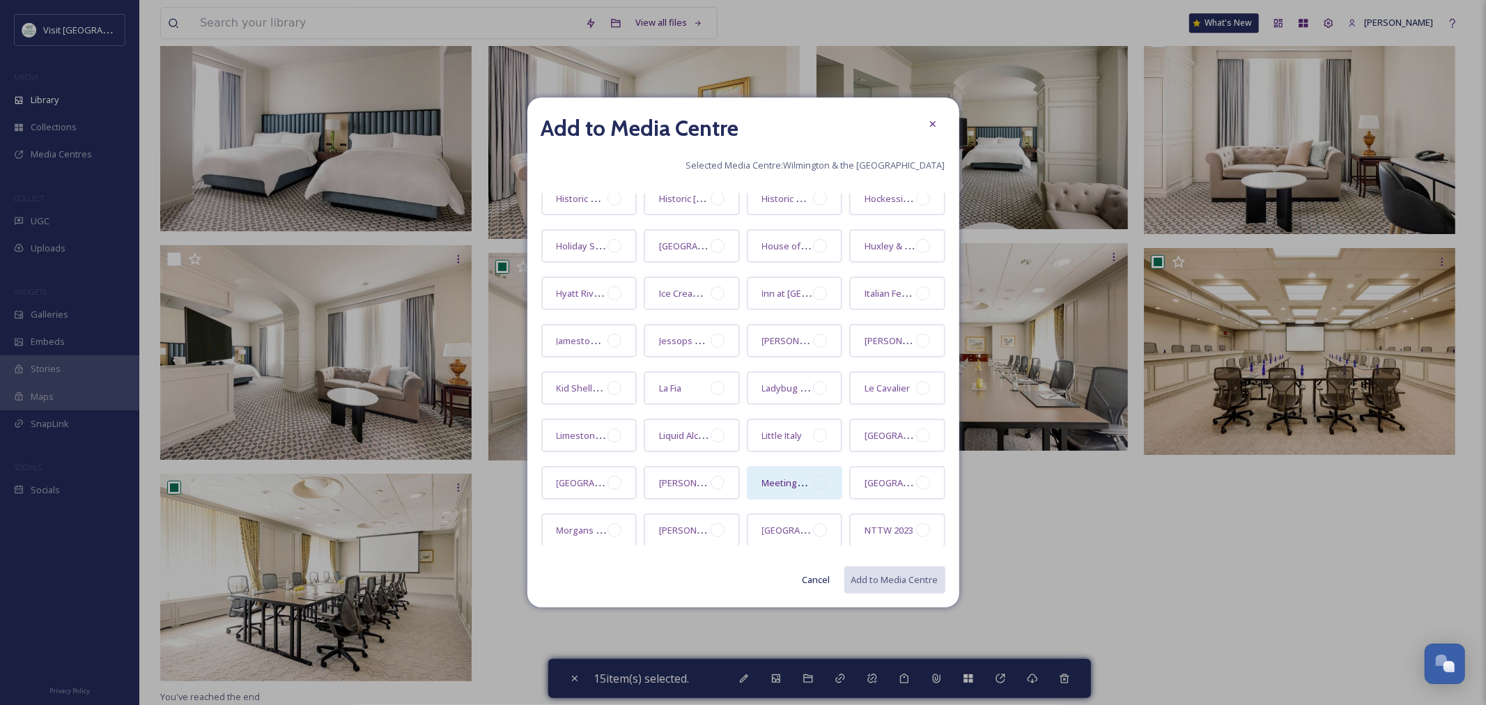
click at [813, 476] on div at bounding box center [820, 483] width 14 height 14
click at [882, 579] on button "Add to Media Centre" at bounding box center [894, 580] width 102 height 29
checkbox input "false"
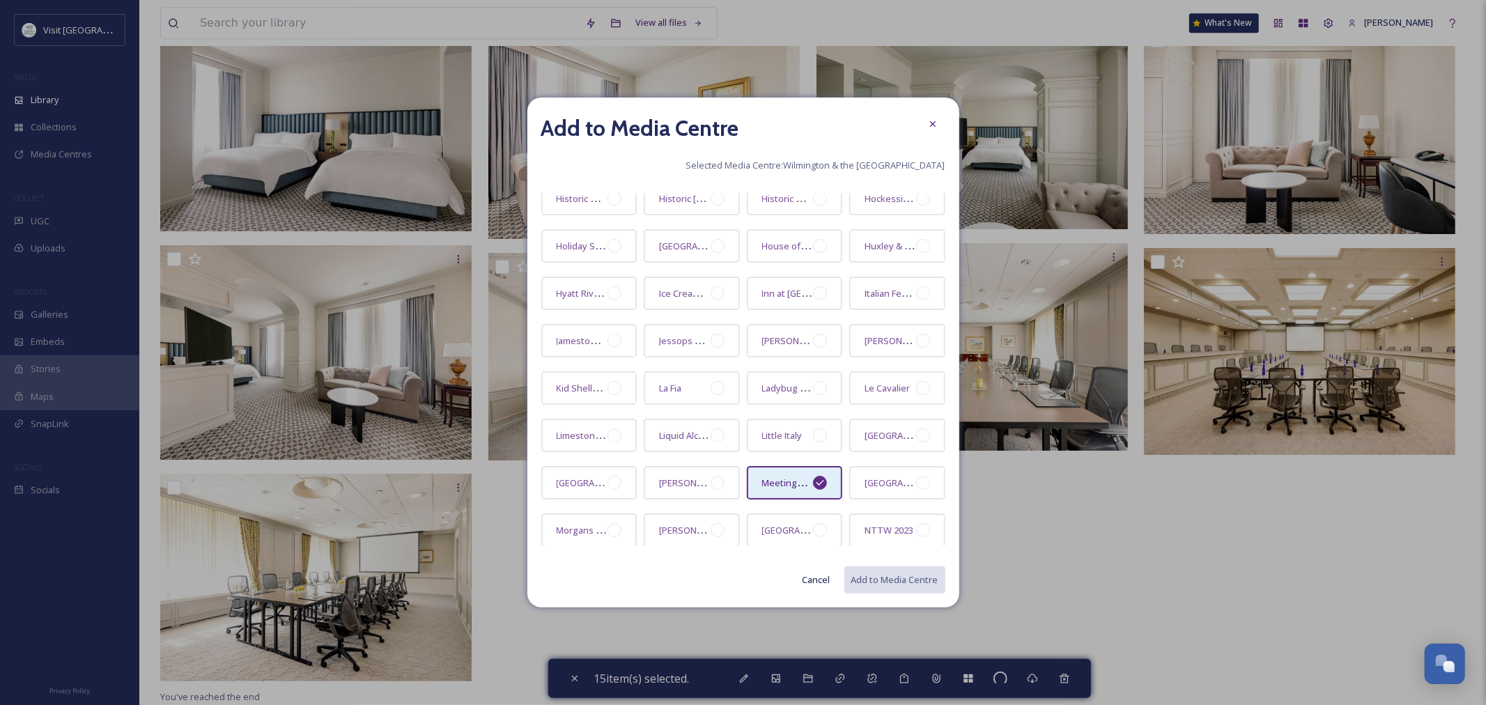
checkbox input "false"
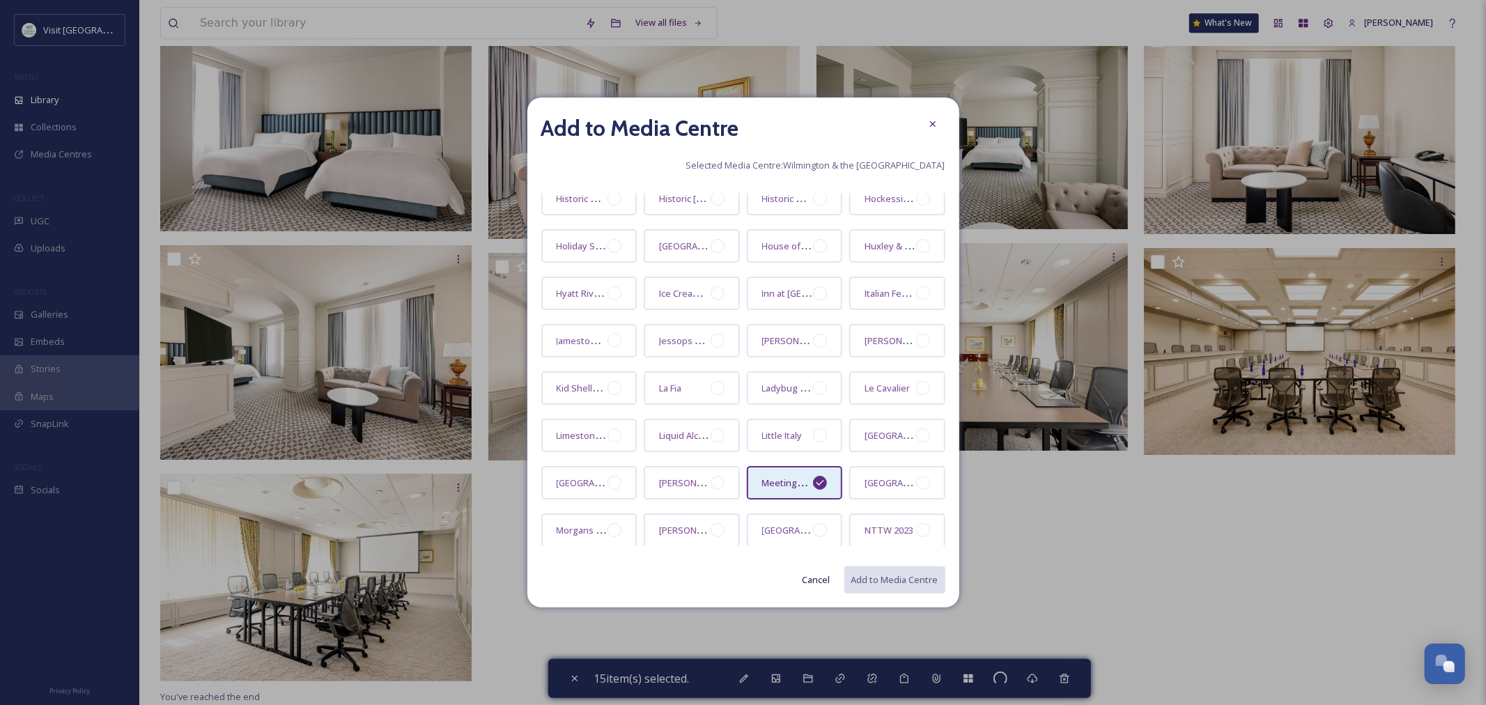
checkbox input "false"
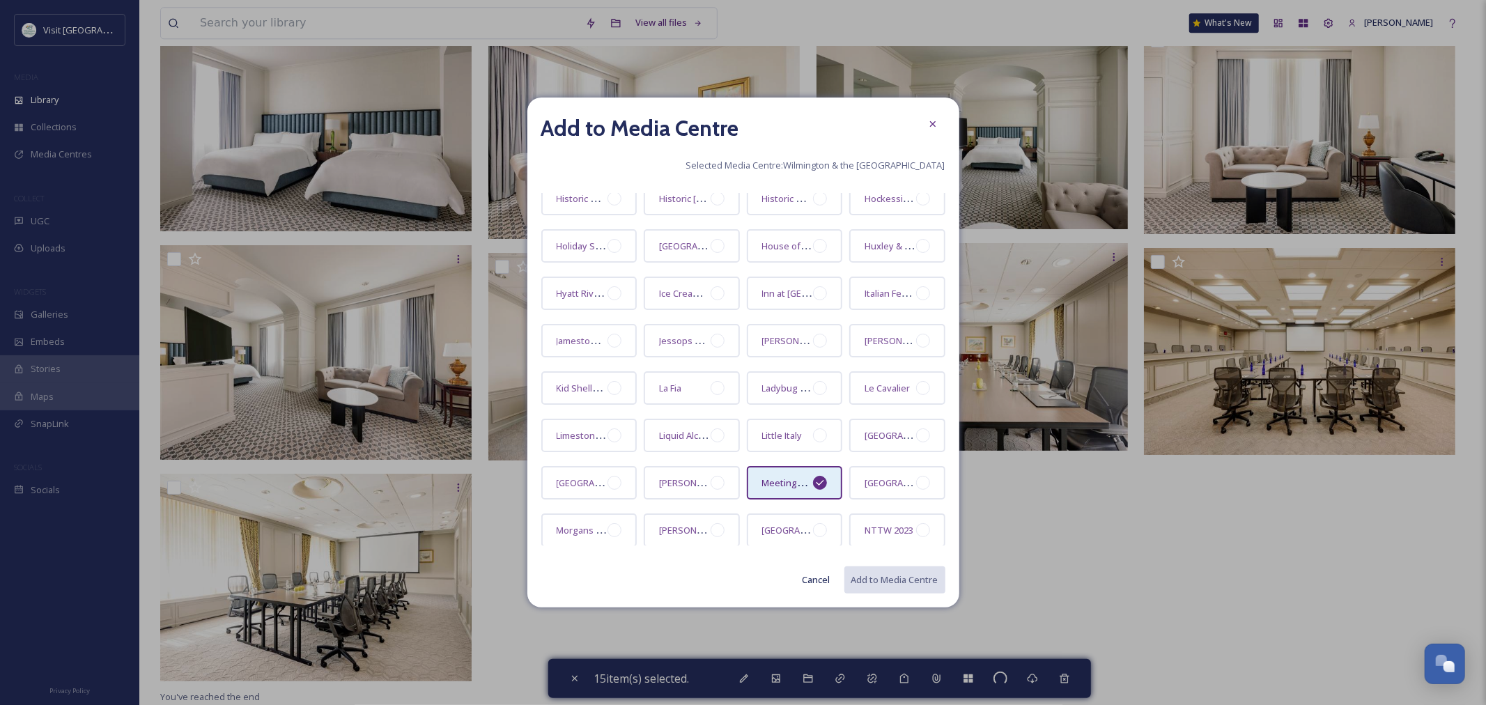
checkbox input "false"
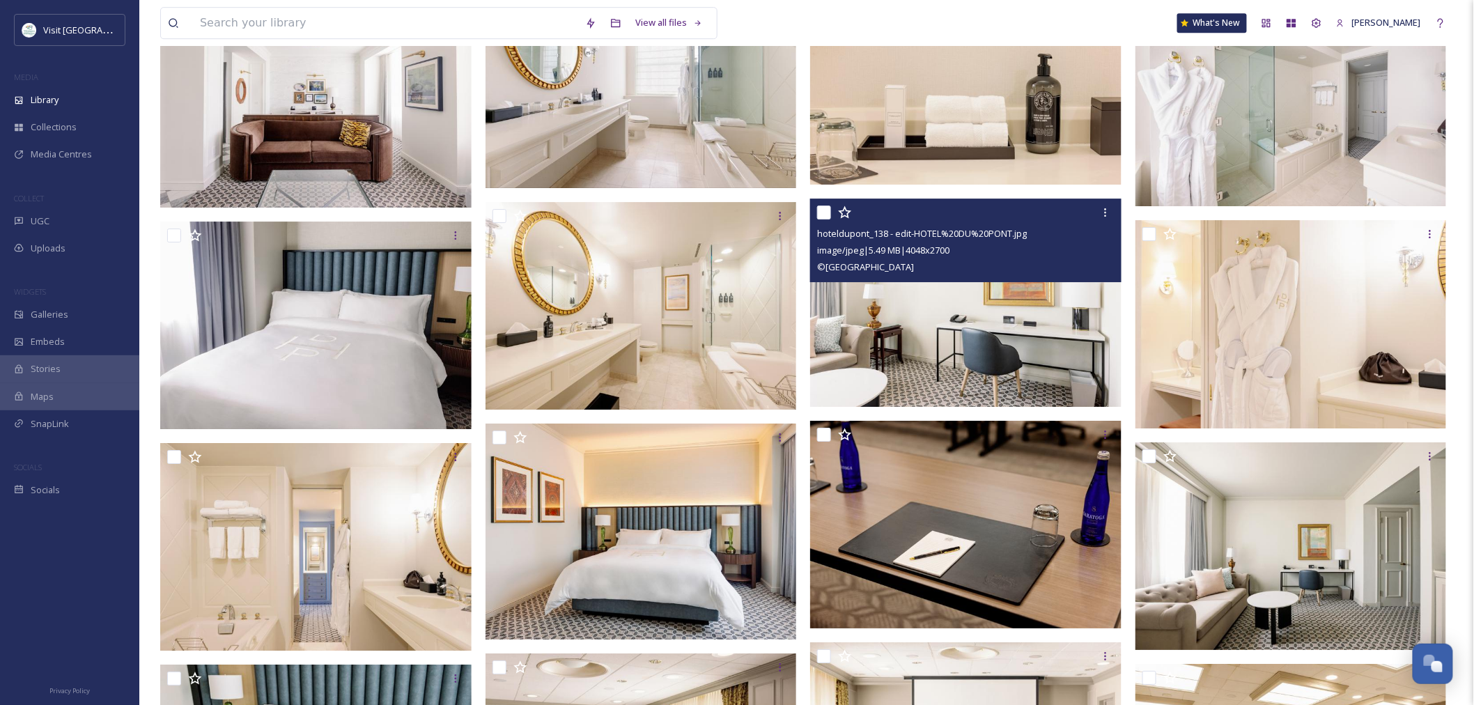
scroll to position [1765, 0]
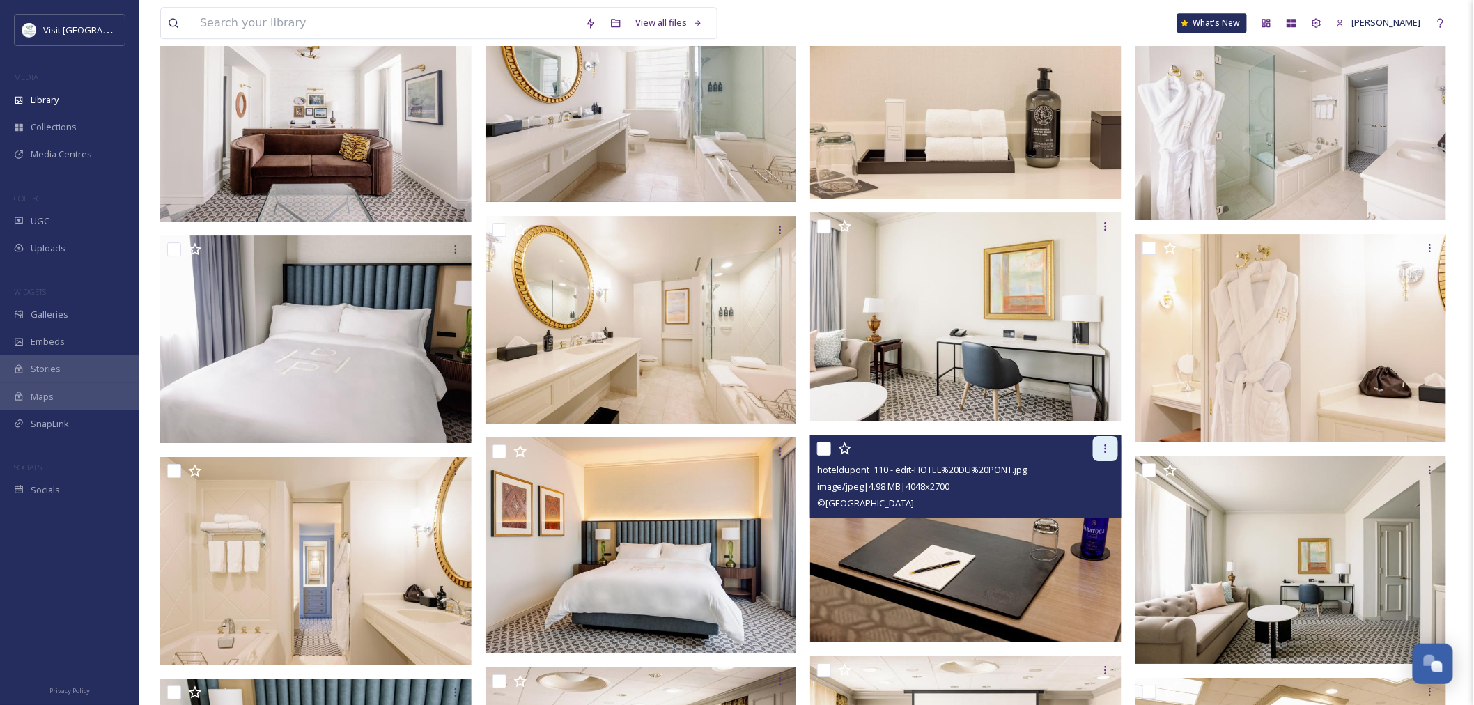
click at [1103, 451] on icon at bounding box center [1105, 448] width 11 height 11
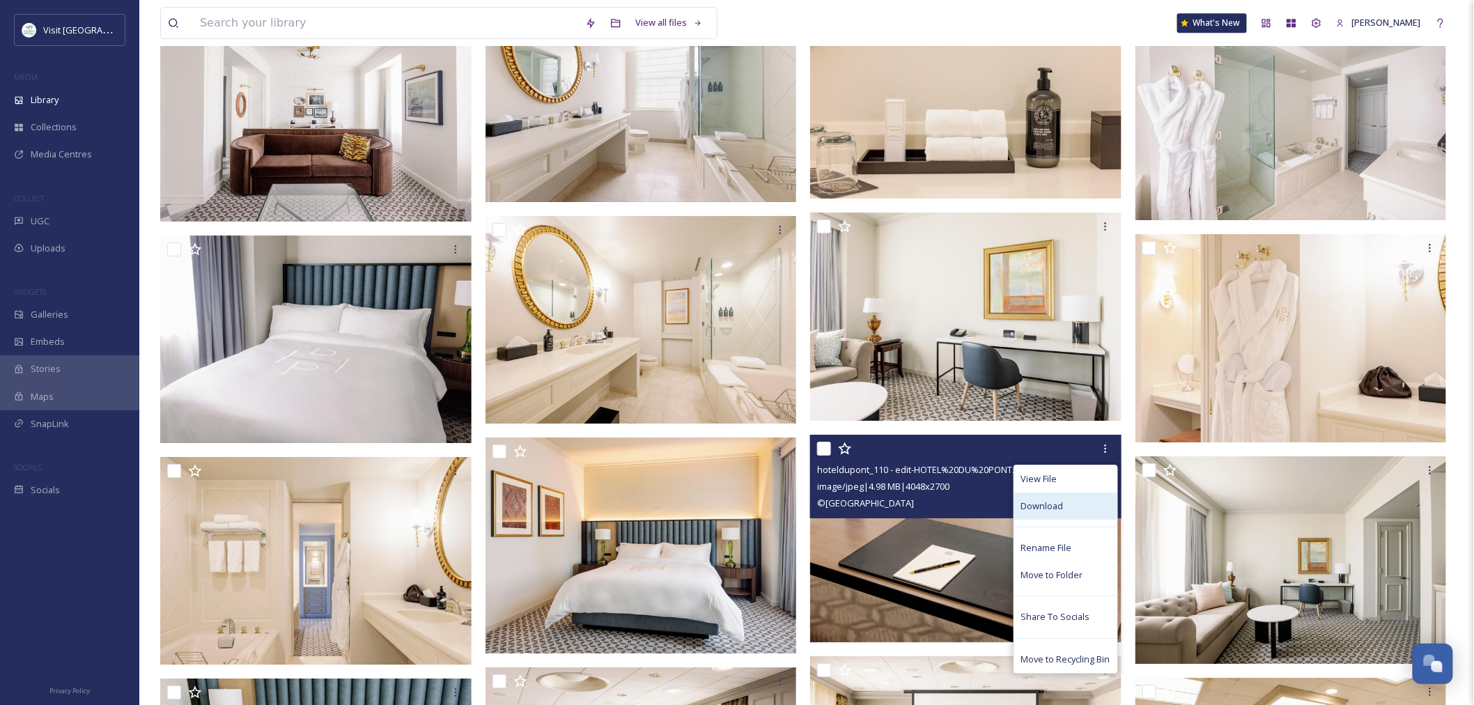
click at [1102, 497] on div "Download" at bounding box center [1065, 505] width 103 height 27
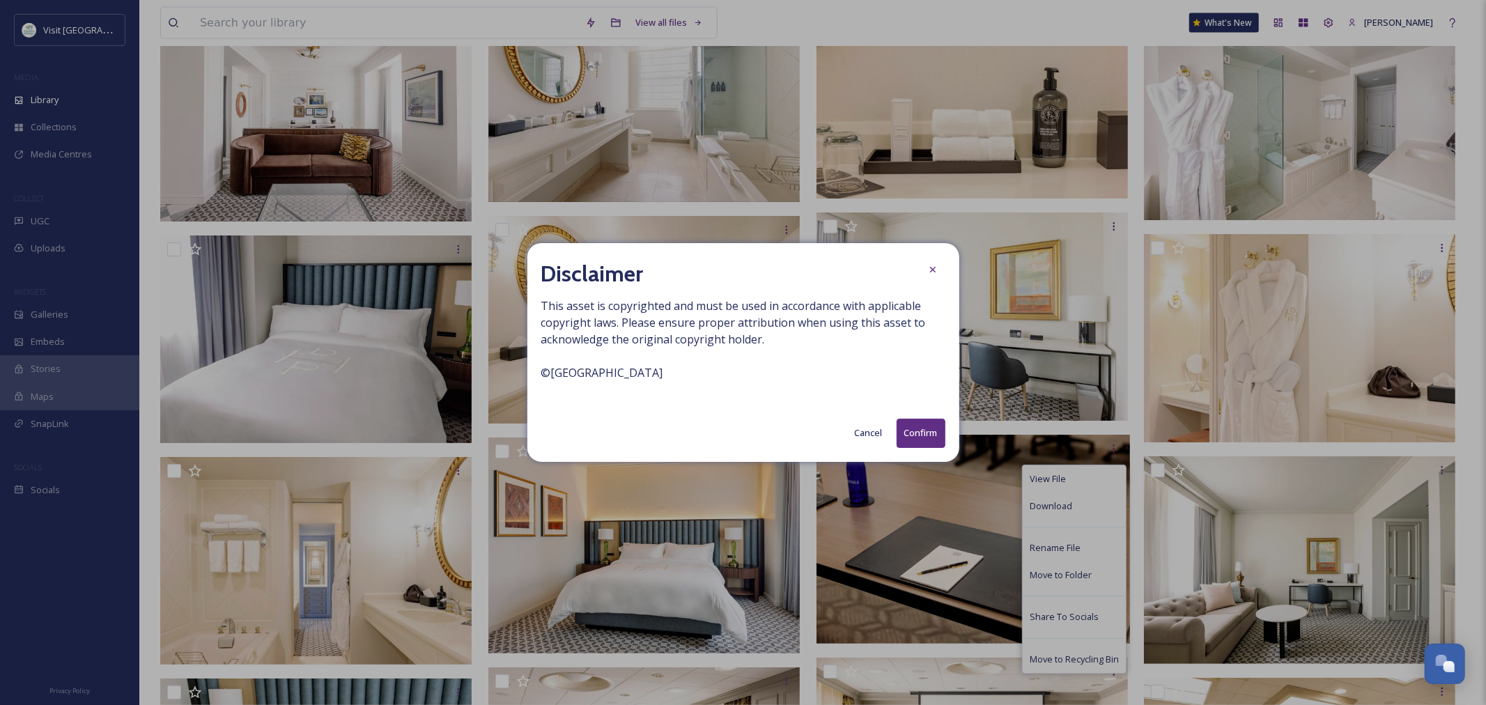
click at [907, 428] on button "Confirm" at bounding box center [920, 433] width 49 height 29
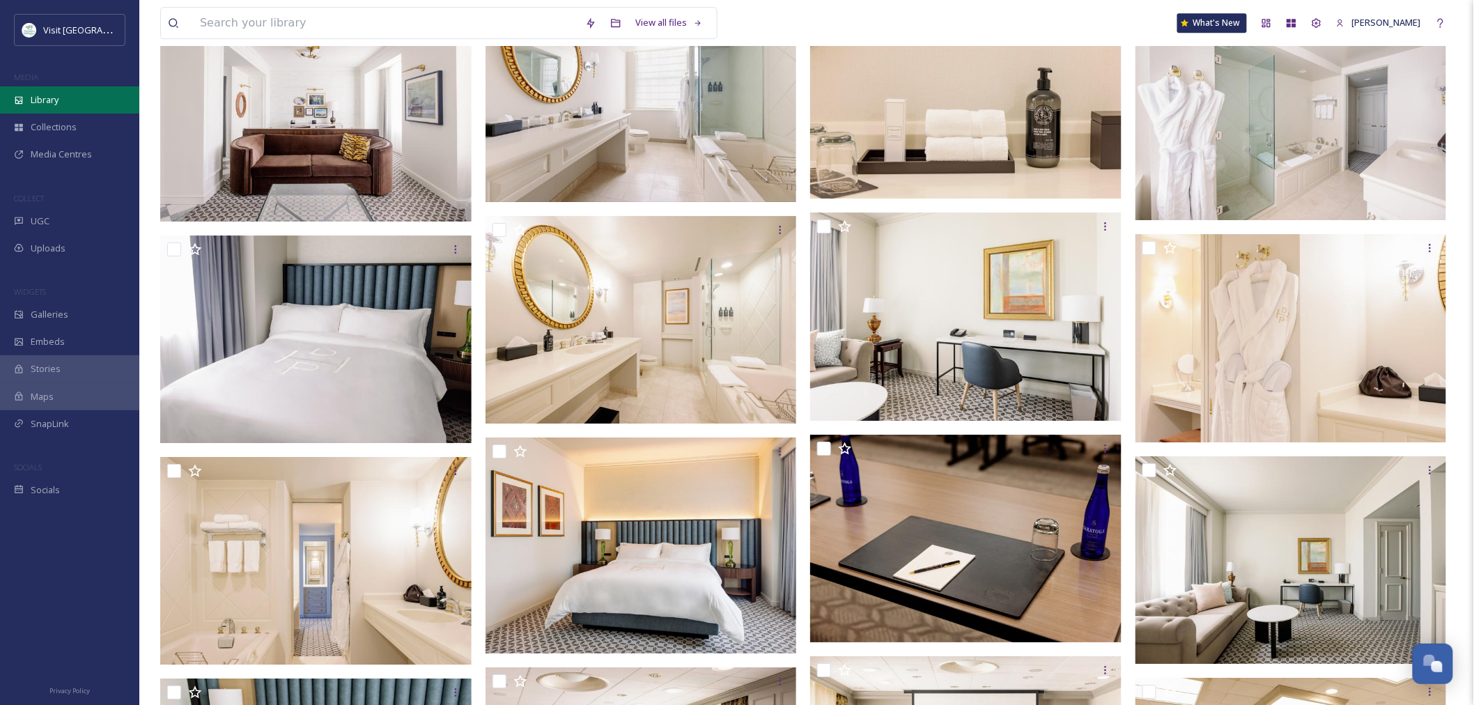
click at [39, 109] on div "Library" at bounding box center [69, 99] width 139 height 27
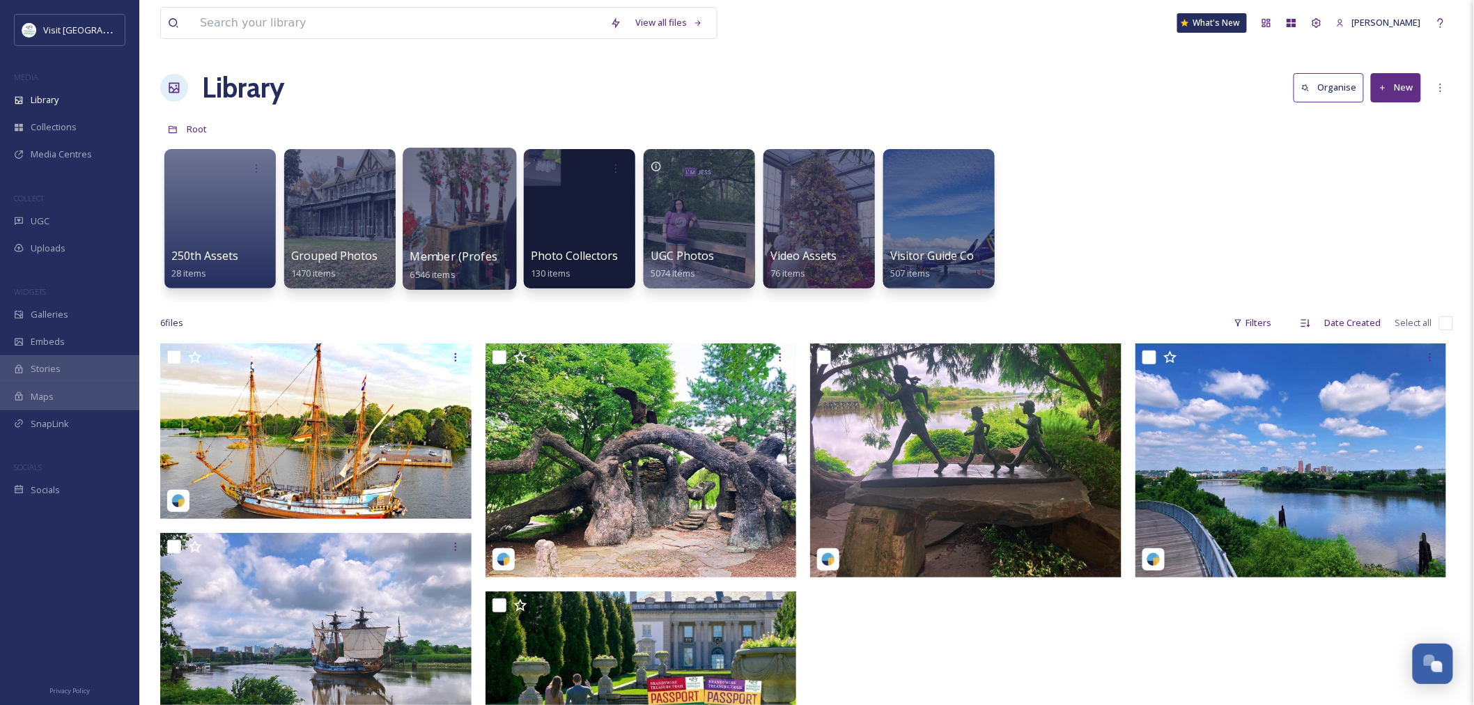
click at [475, 219] on div at bounding box center [460, 219] width 114 height 142
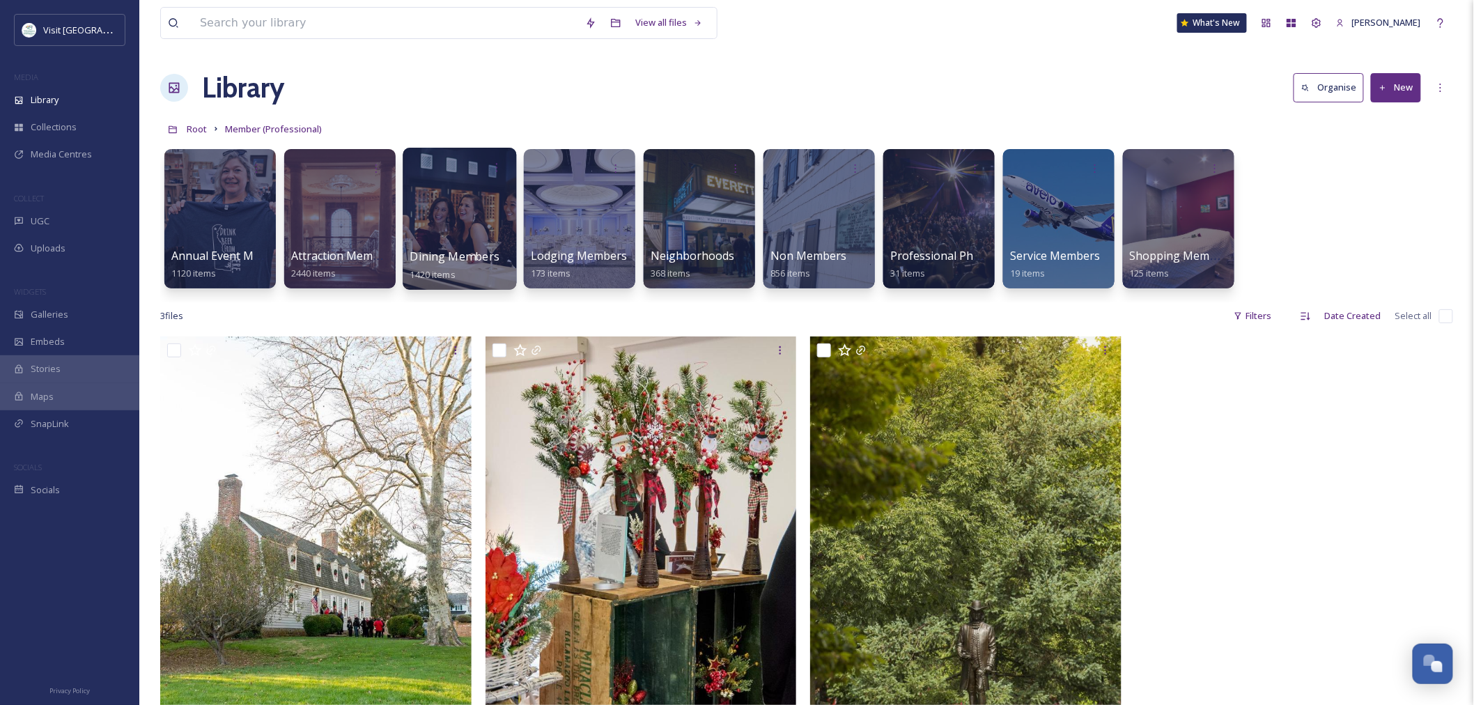
click at [427, 210] on div at bounding box center [460, 219] width 114 height 142
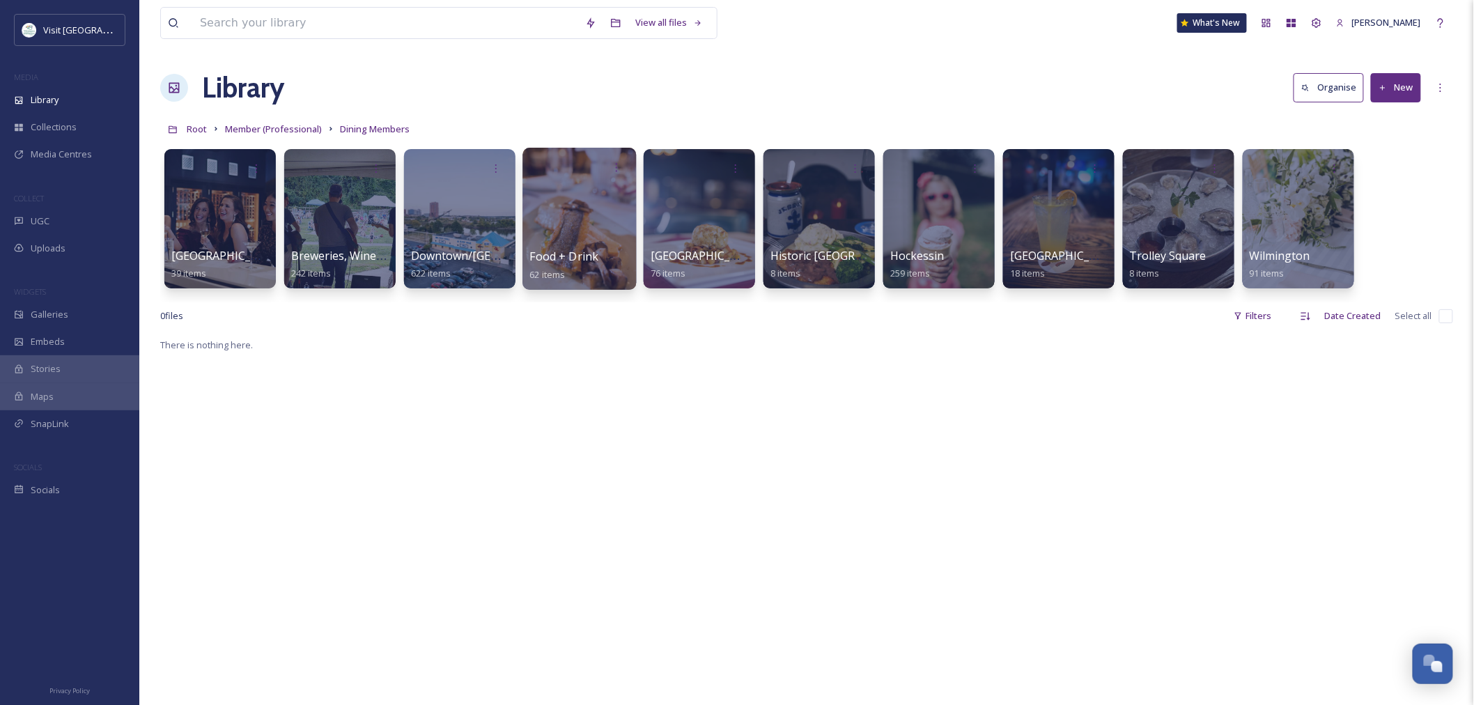
click at [610, 251] on div "Food + Drink 62 items" at bounding box center [580, 265] width 100 height 35
click at [681, 218] on div at bounding box center [699, 219] width 114 height 142
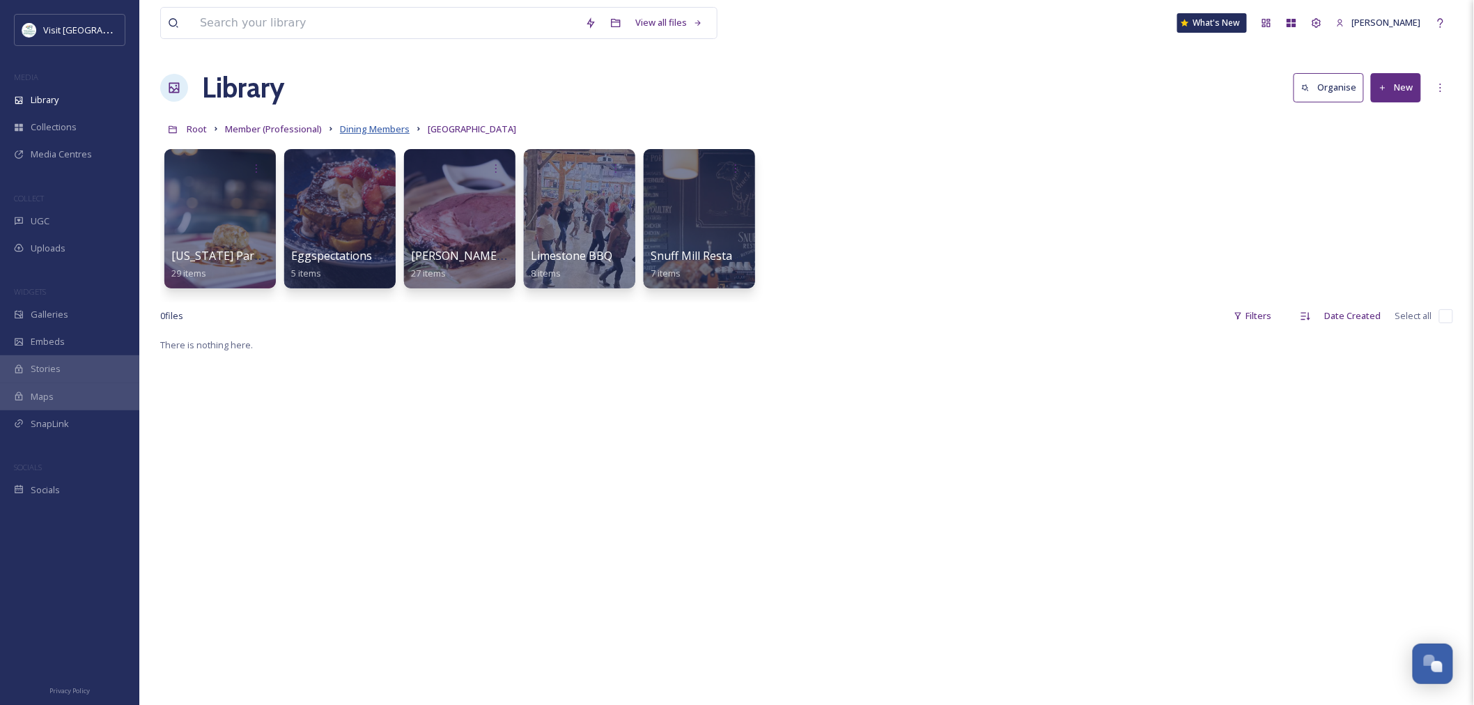
click at [377, 130] on span "Dining Members" at bounding box center [375, 129] width 70 height 13
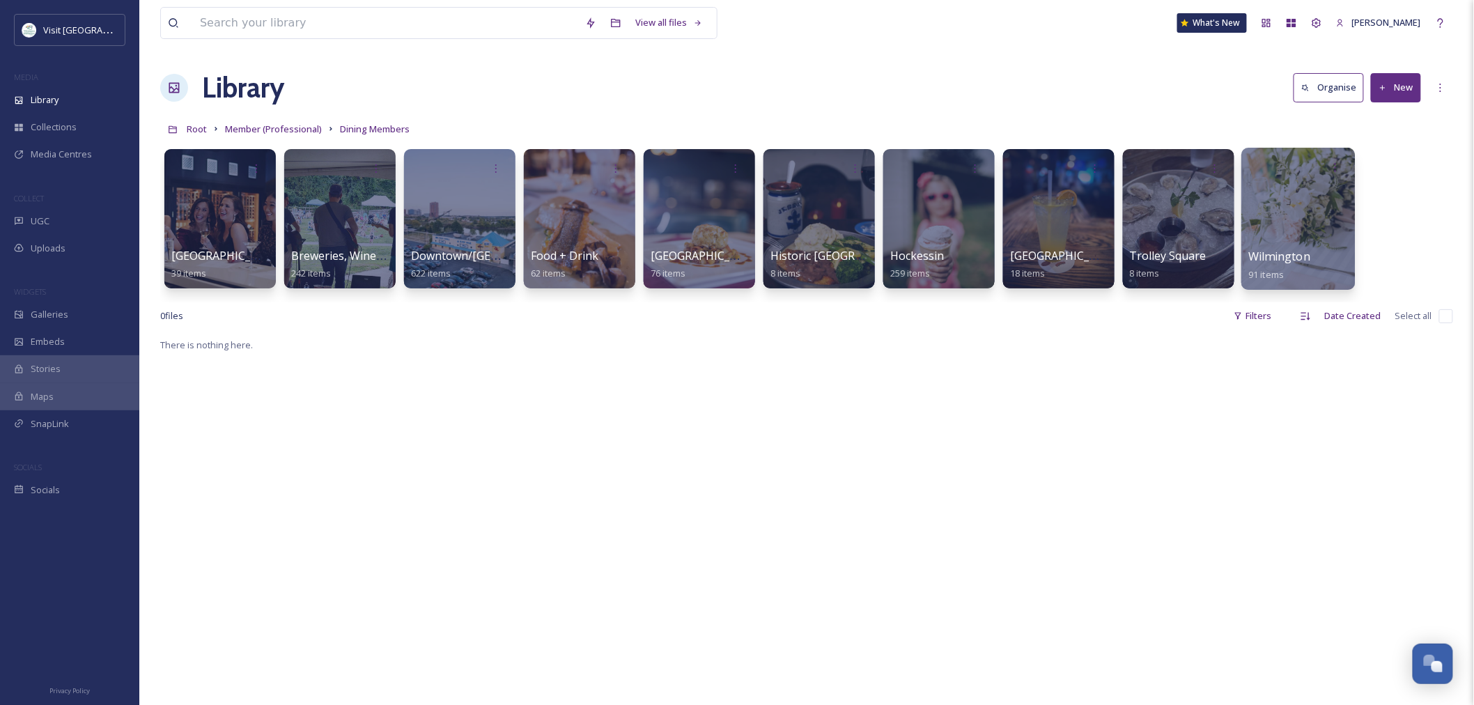
click at [1282, 274] on span "91 items" at bounding box center [1267, 273] width 36 height 13
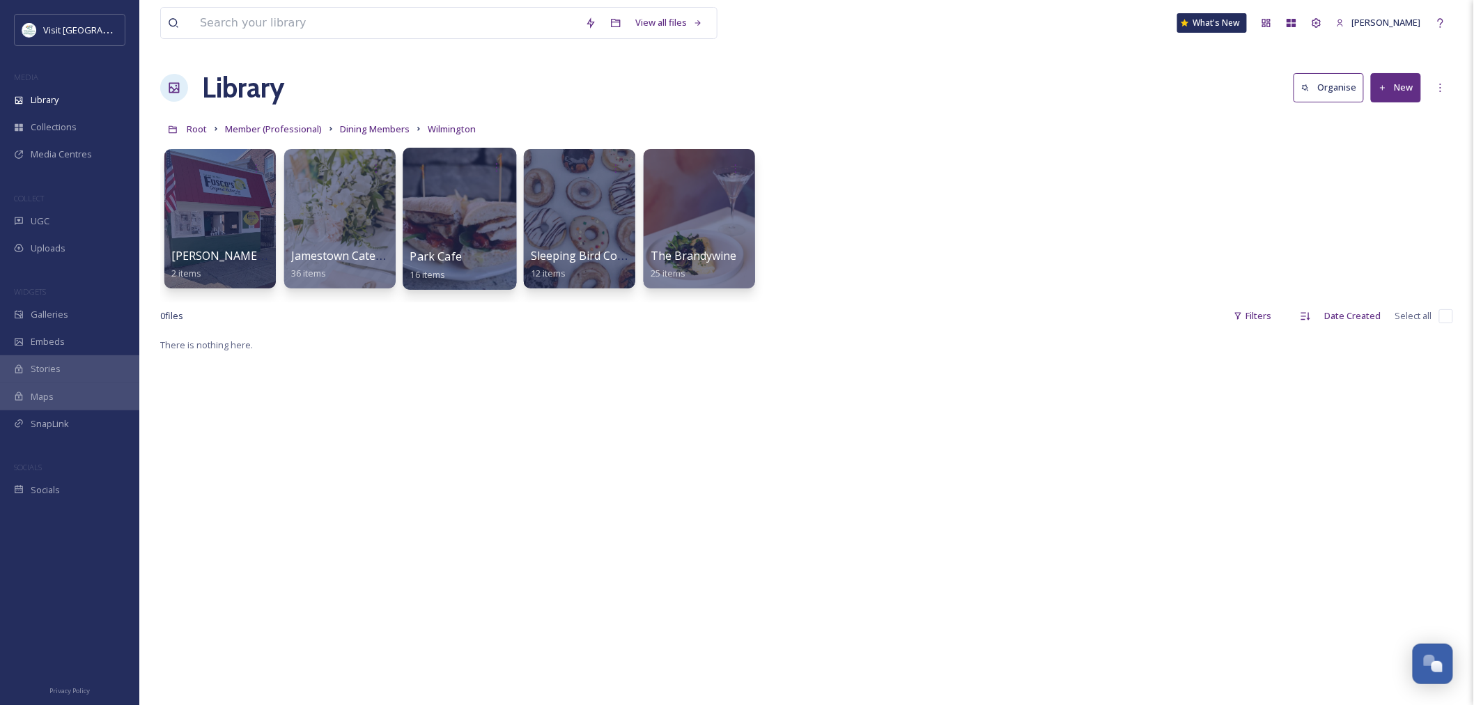
click at [460, 241] on div at bounding box center [460, 219] width 114 height 142
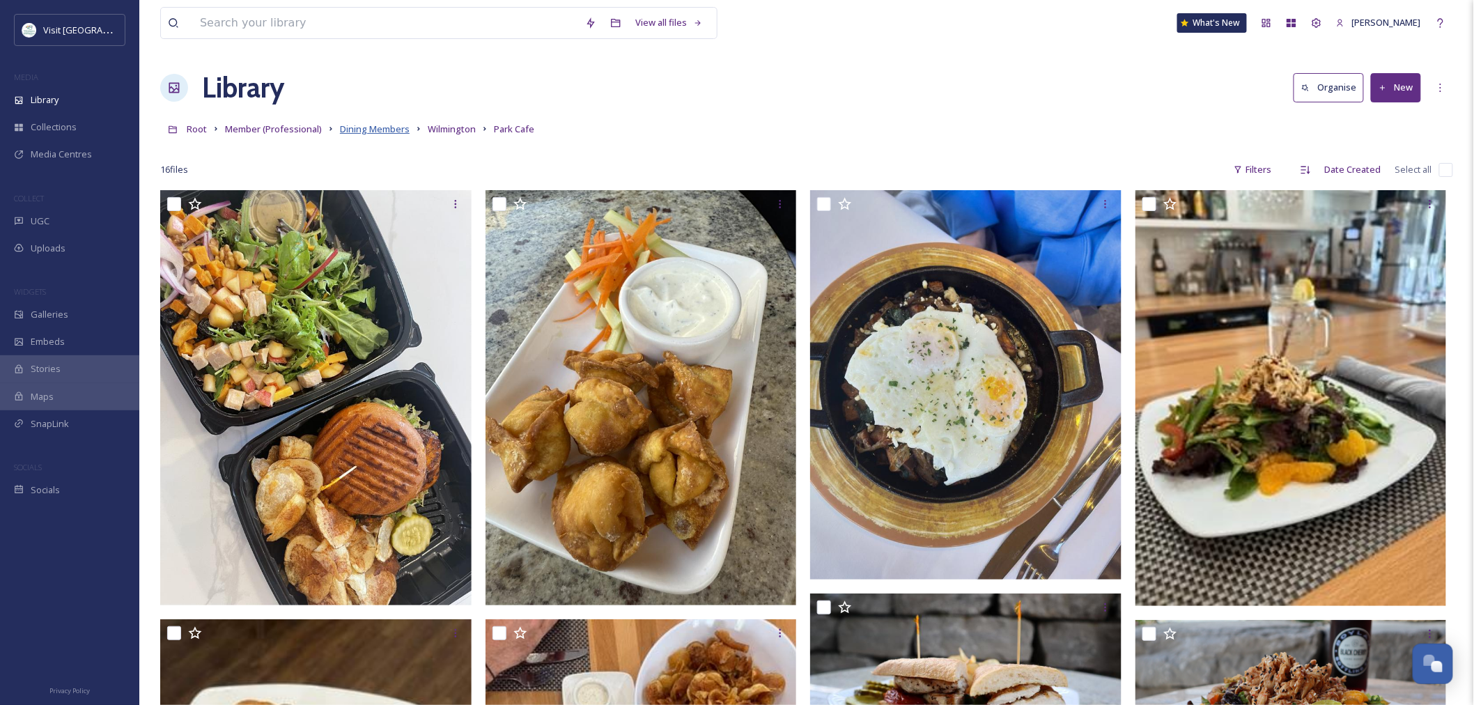
click at [397, 132] on span "Dining Members" at bounding box center [375, 129] width 70 height 13
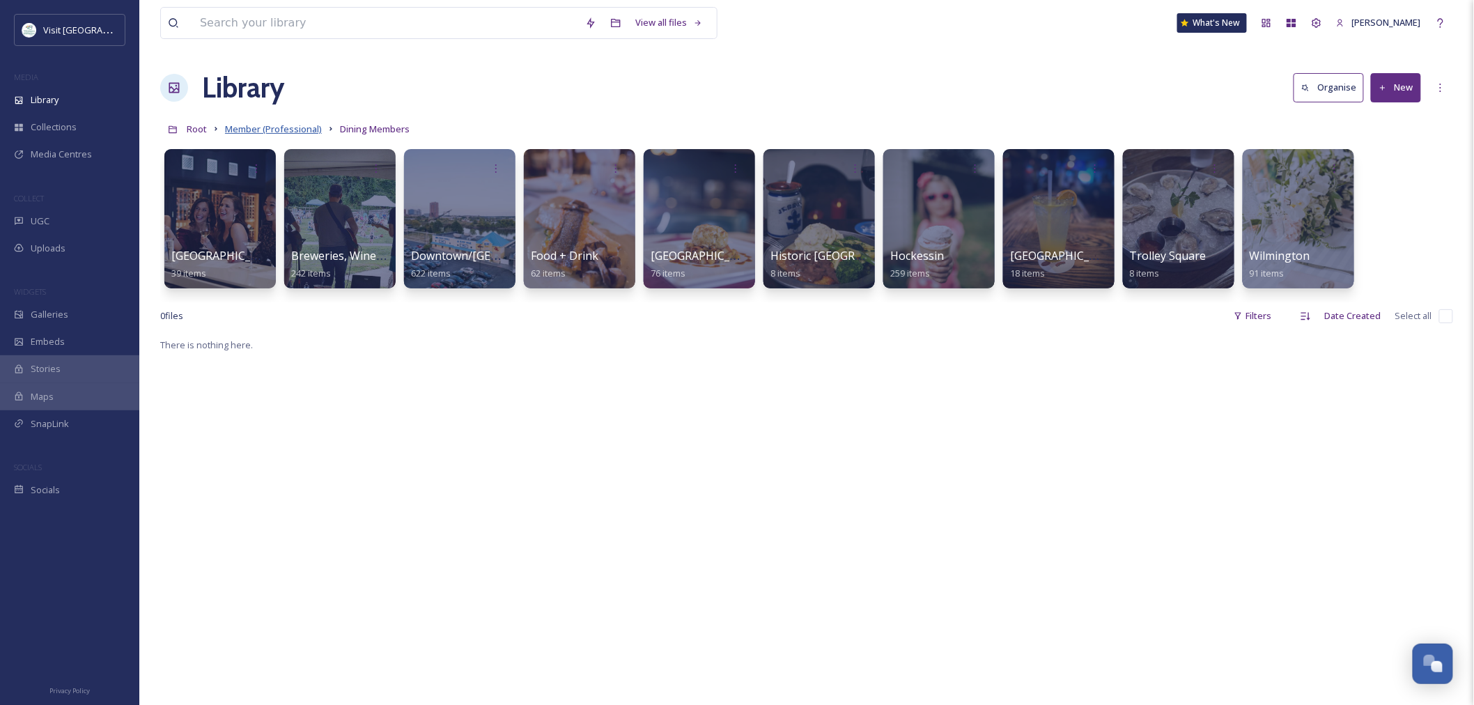
click at [272, 133] on span "Member (Professional)" at bounding box center [273, 129] width 97 height 13
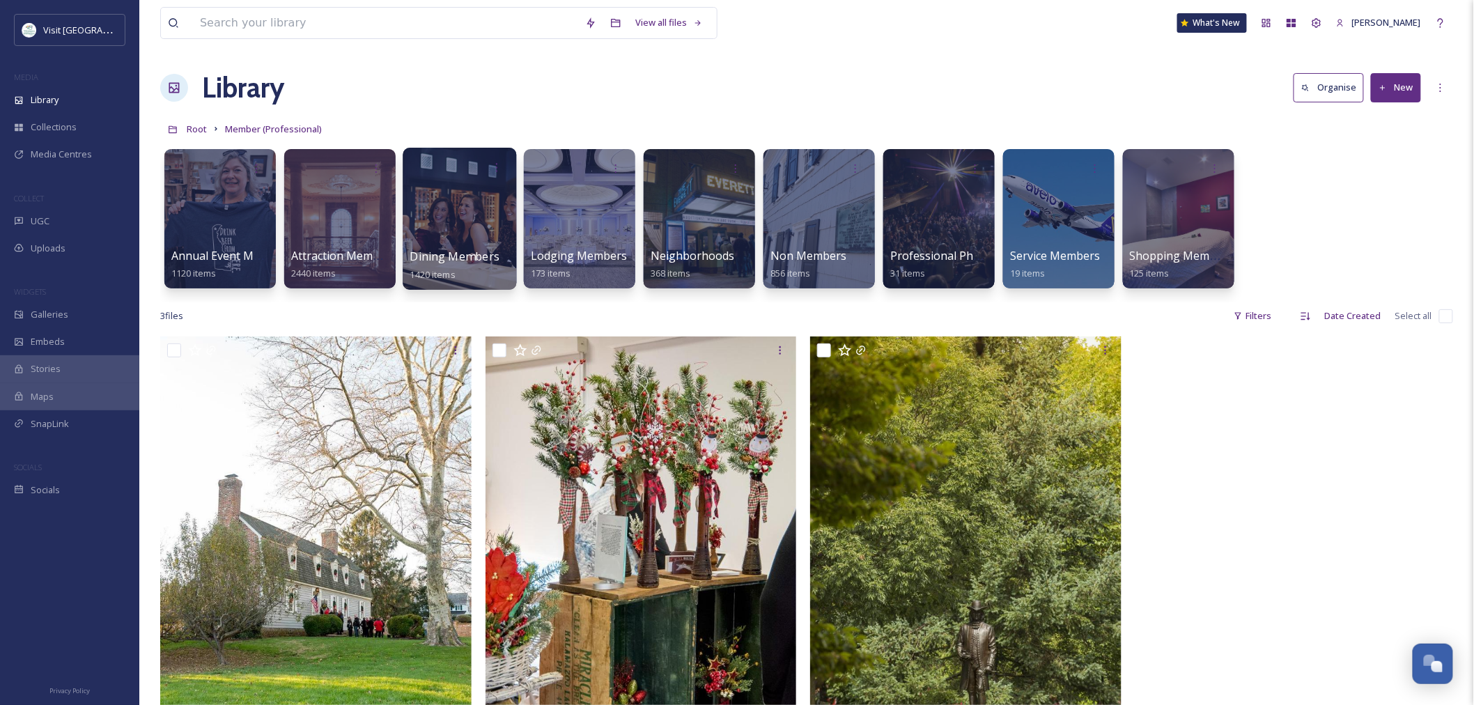
click at [465, 244] on div at bounding box center [460, 219] width 114 height 142
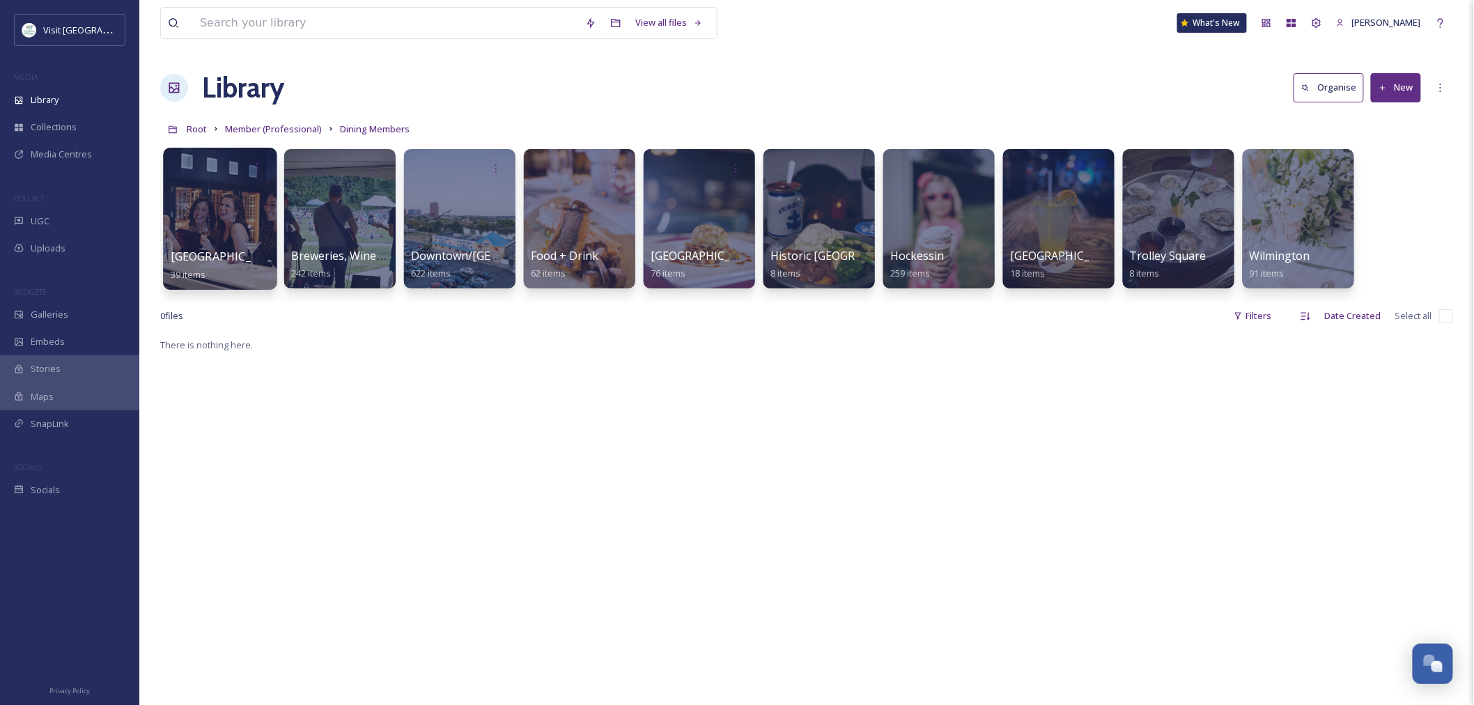
click at [263, 247] on div at bounding box center [220, 219] width 114 height 142
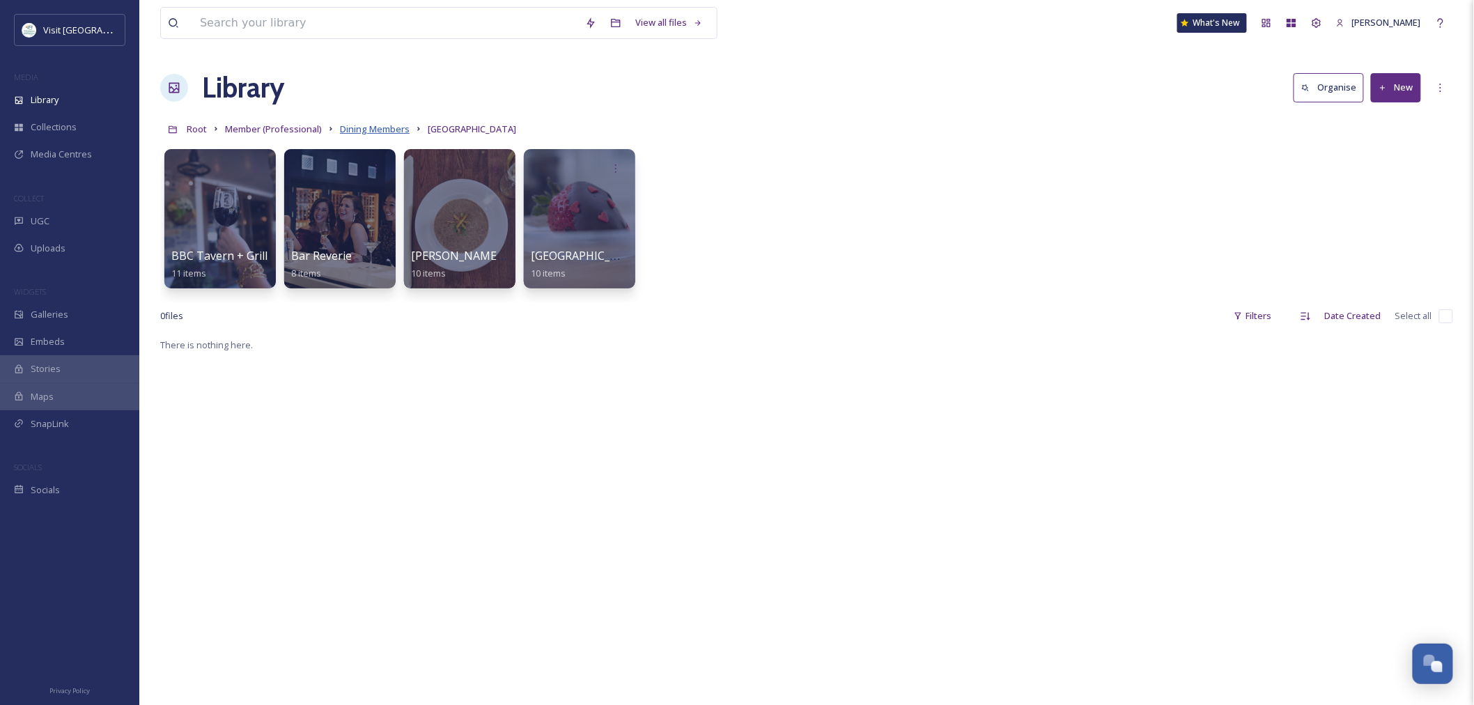
click at [379, 132] on span "Dining Members" at bounding box center [375, 129] width 70 height 13
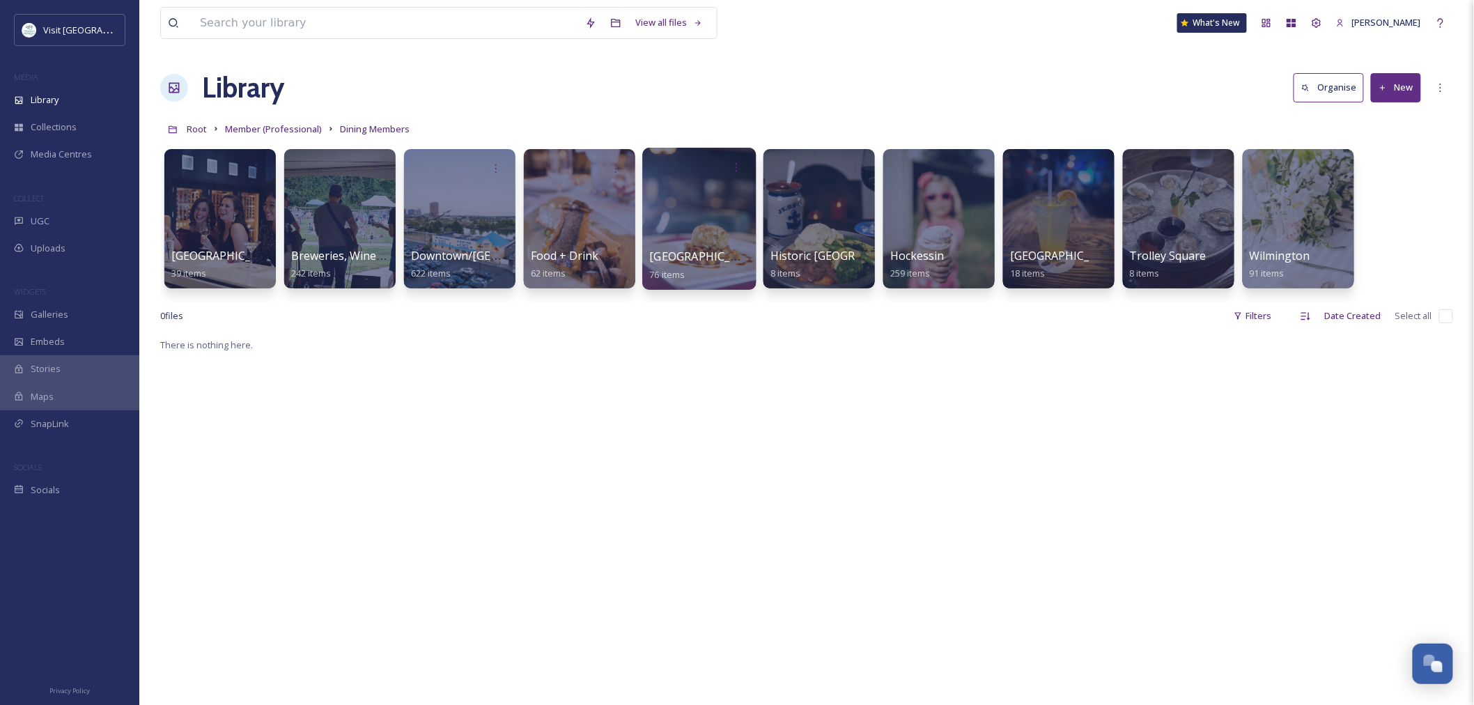
click at [662, 266] on link "[GEOGRAPHIC_DATA] 76 items" at bounding box center [707, 265] width 114 height 31
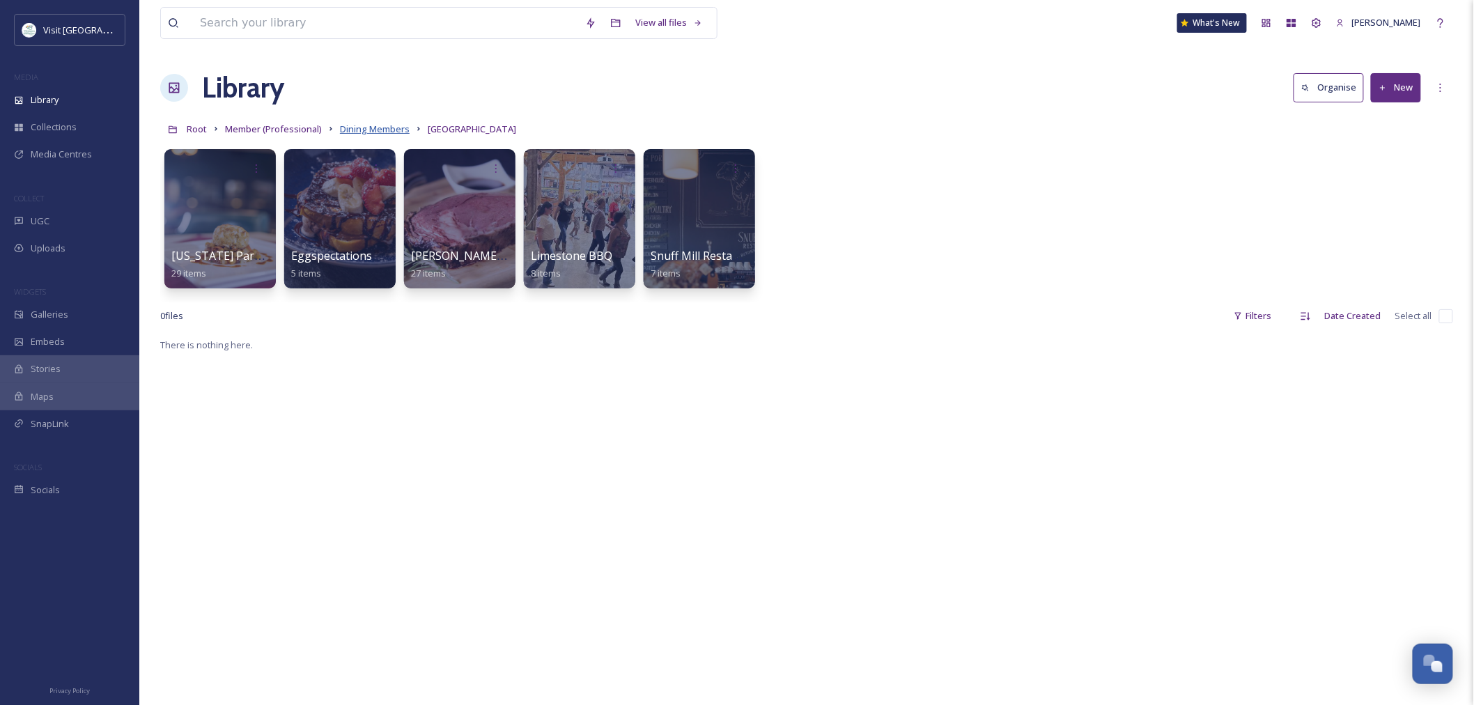
click at [384, 131] on span "Dining Members" at bounding box center [375, 129] width 70 height 13
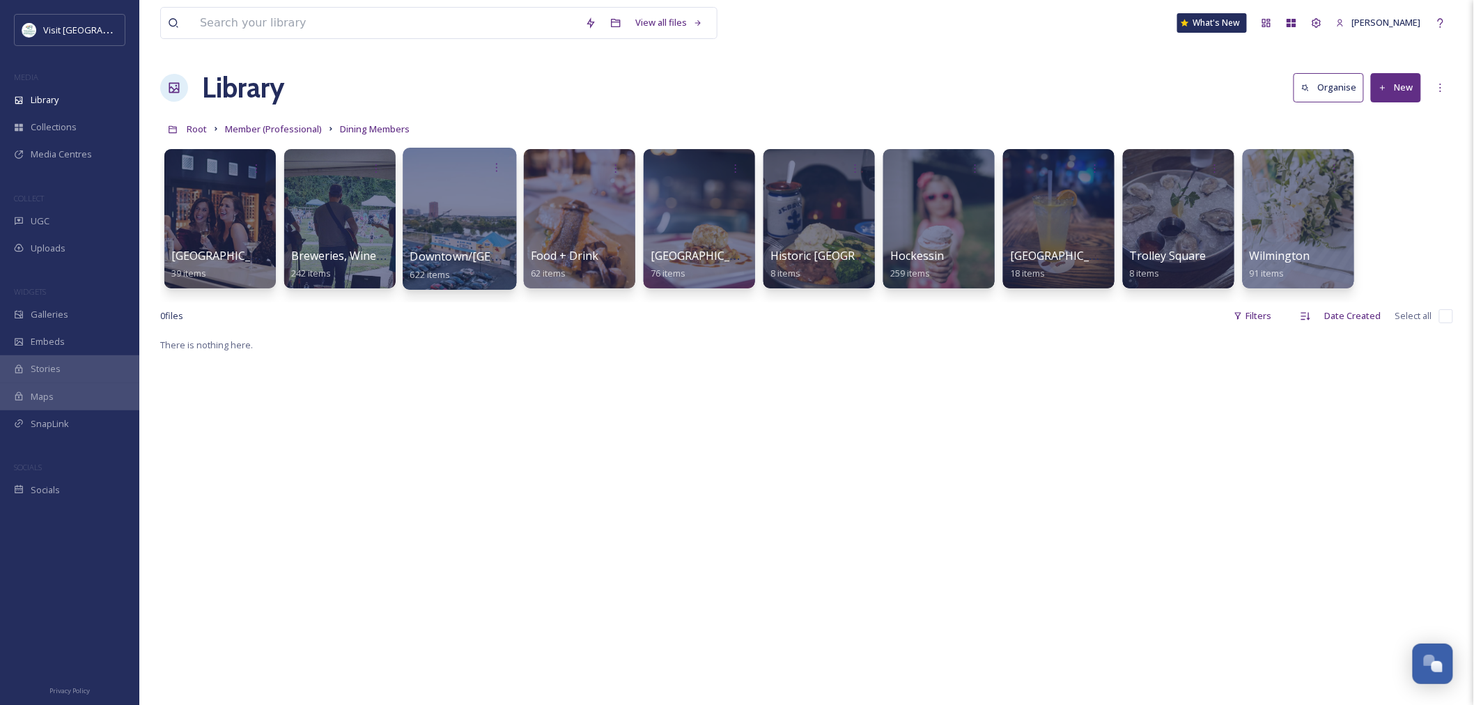
click at [472, 255] on span "Downtown/[GEOGRAPHIC_DATA]" at bounding box center [498, 256] width 177 height 15
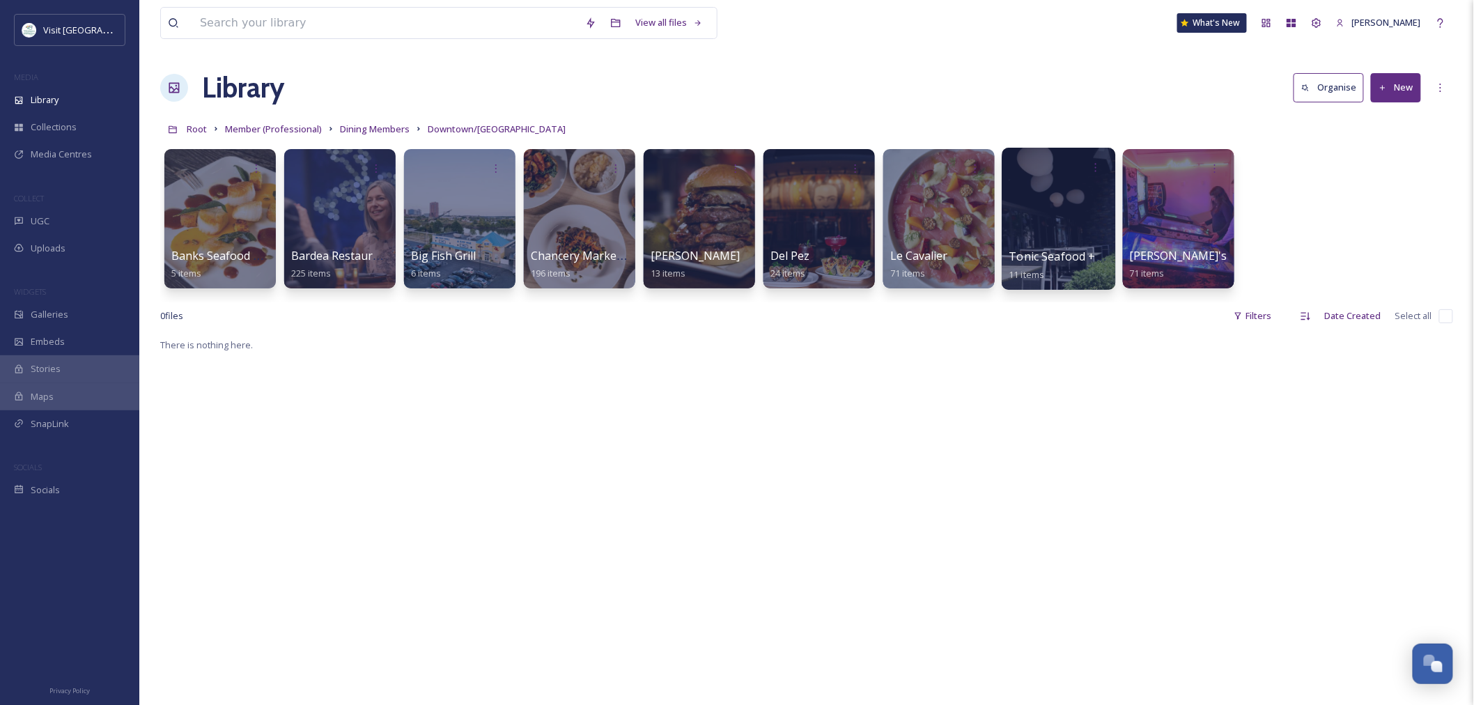
click at [1025, 214] on div at bounding box center [1059, 219] width 114 height 142
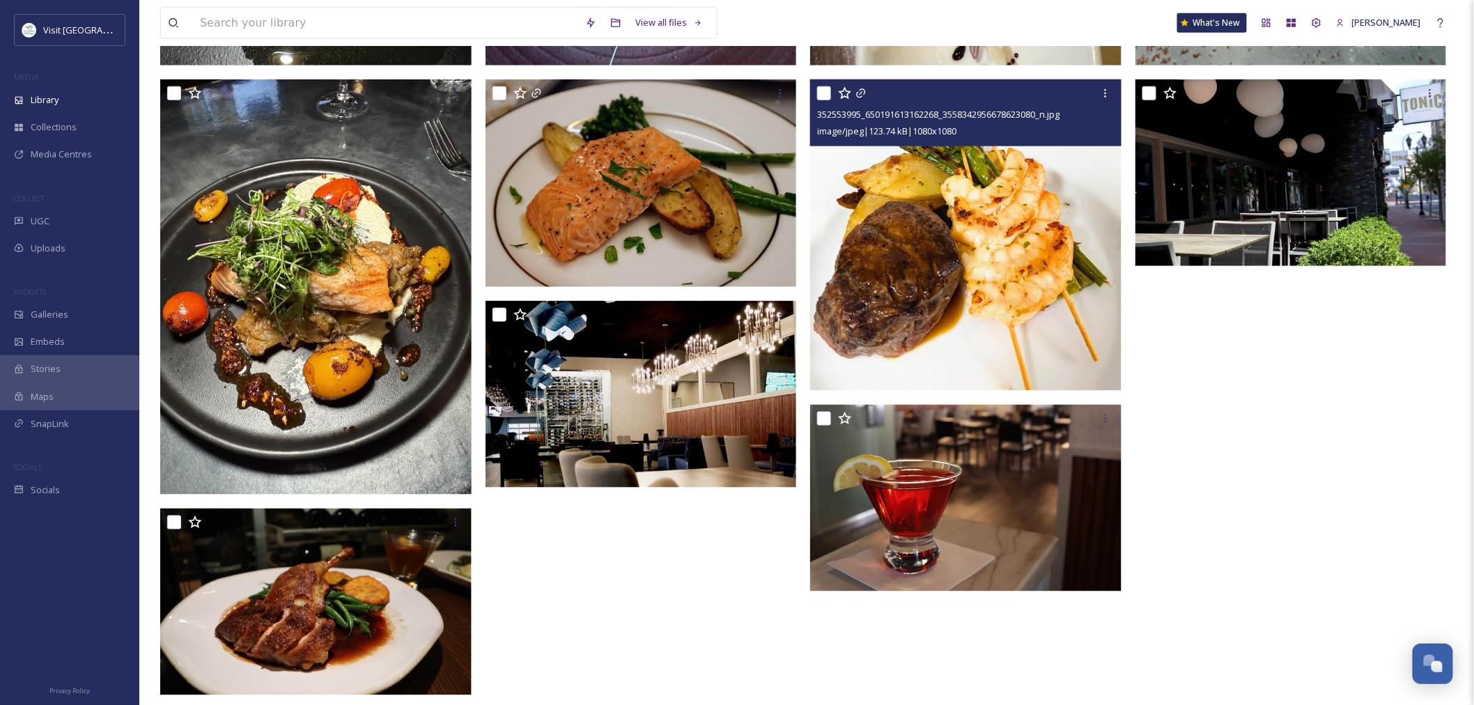
scroll to position [554, 0]
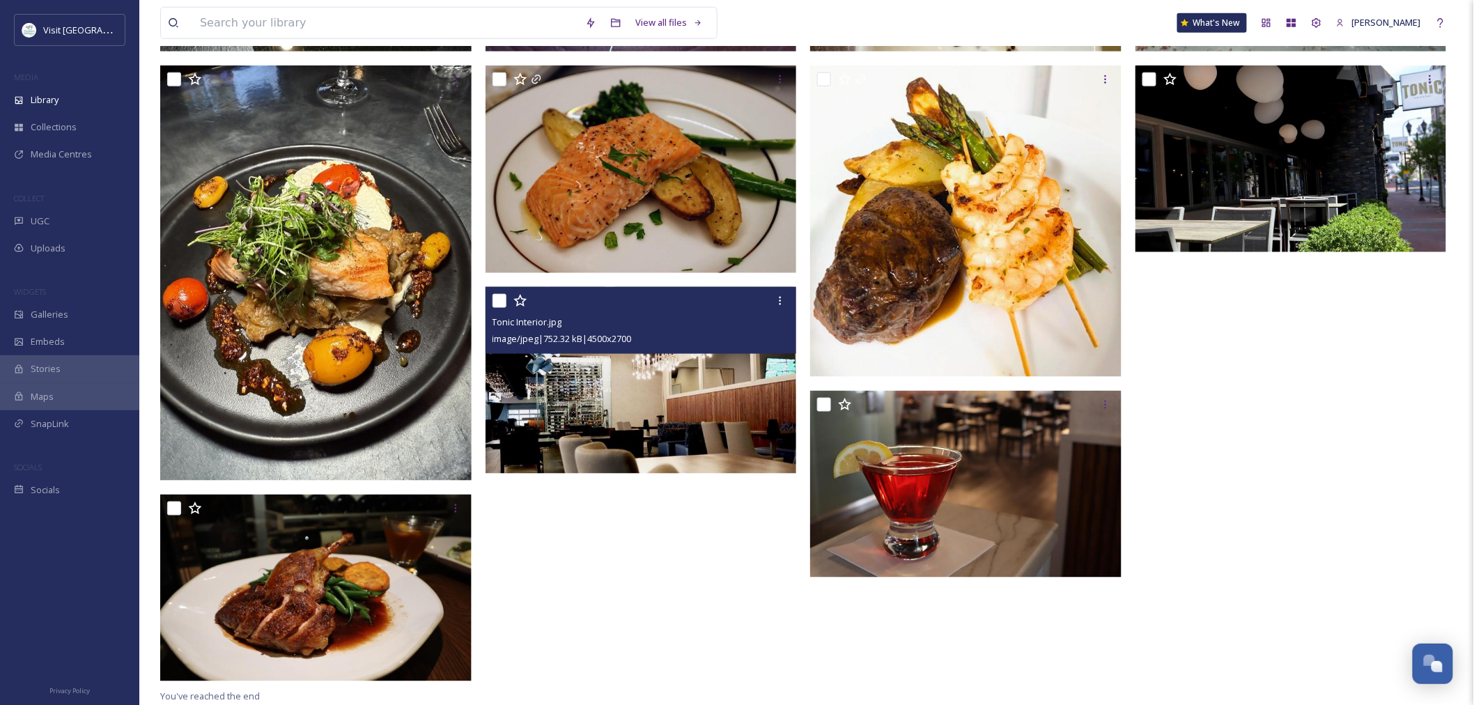
click at [687, 446] on img at bounding box center [640, 380] width 311 height 187
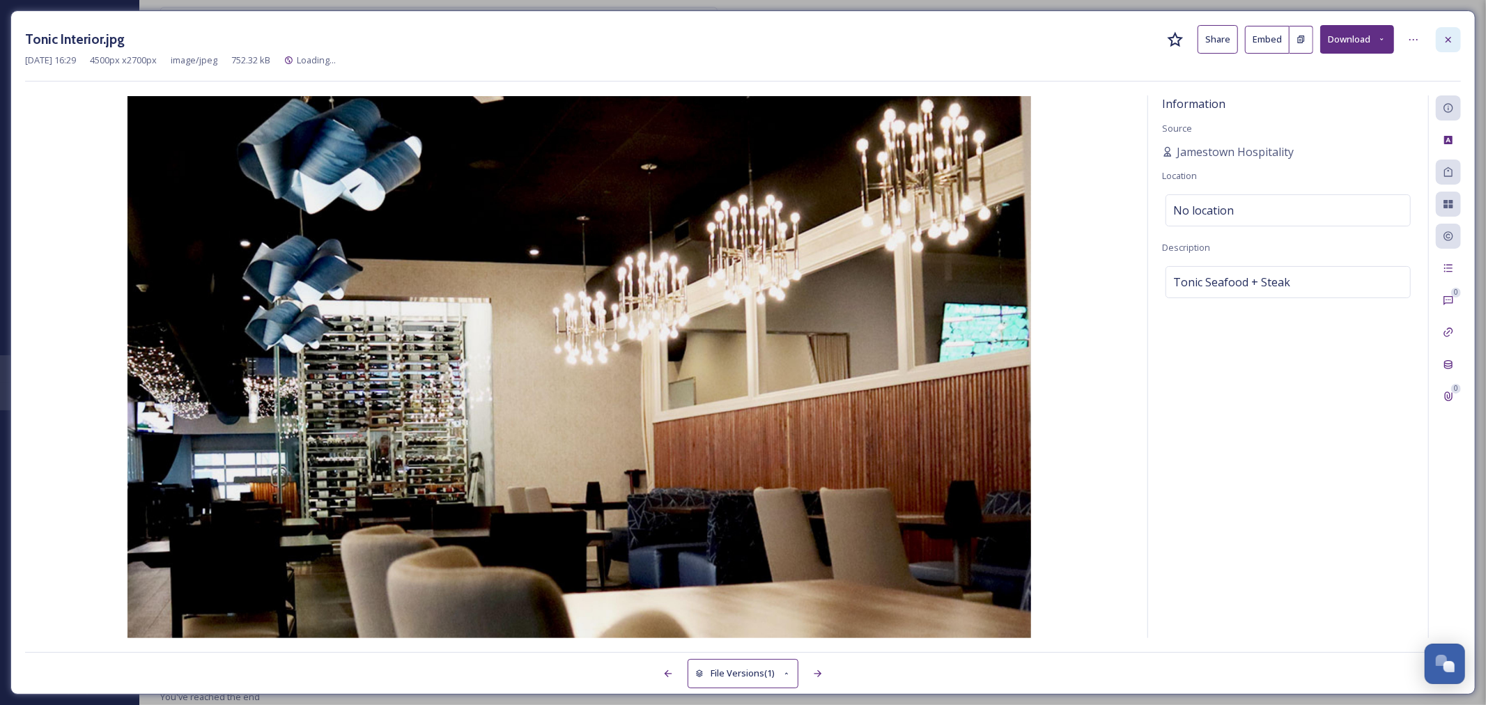
click at [1446, 45] on div at bounding box center [1447, 39] width 25 height 25
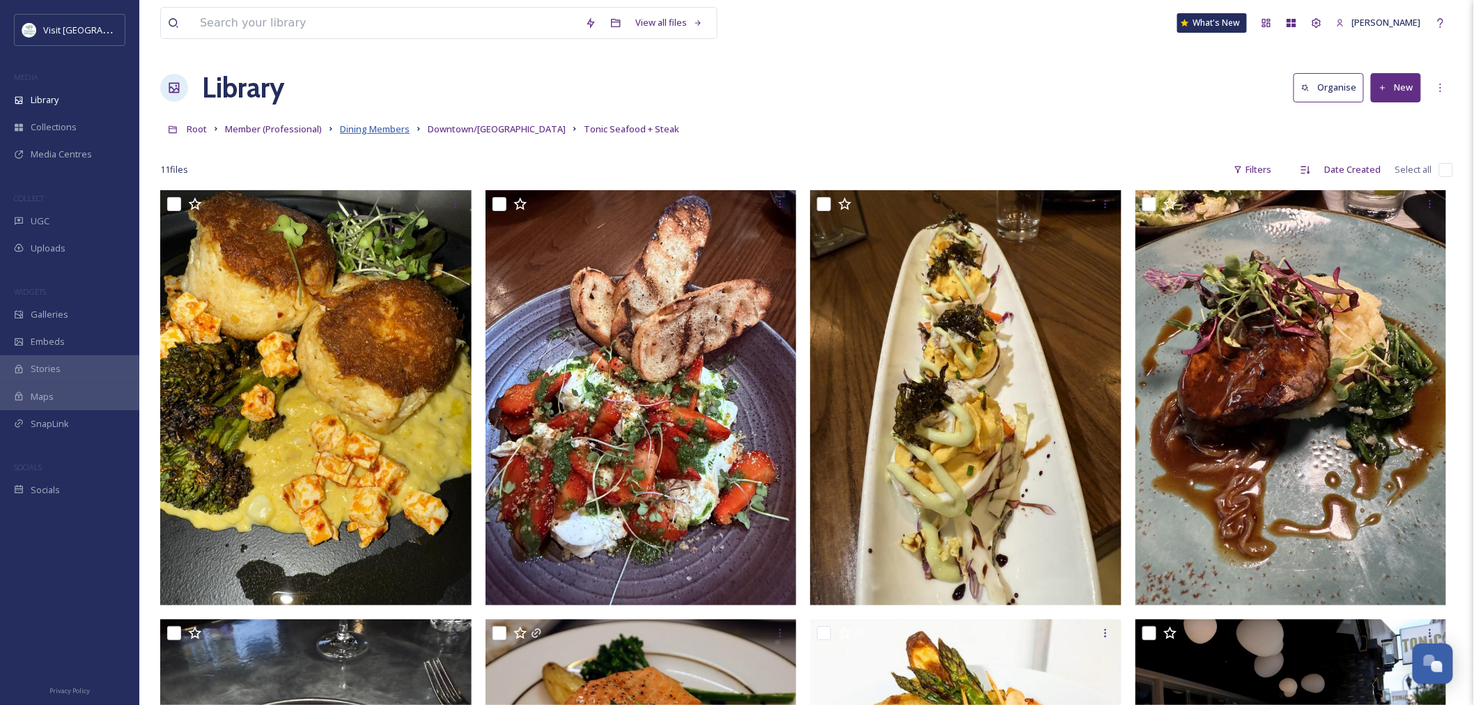
click at [351, 134] on span "Dining Members" at bounding box center [375, 129] width 70 height 13
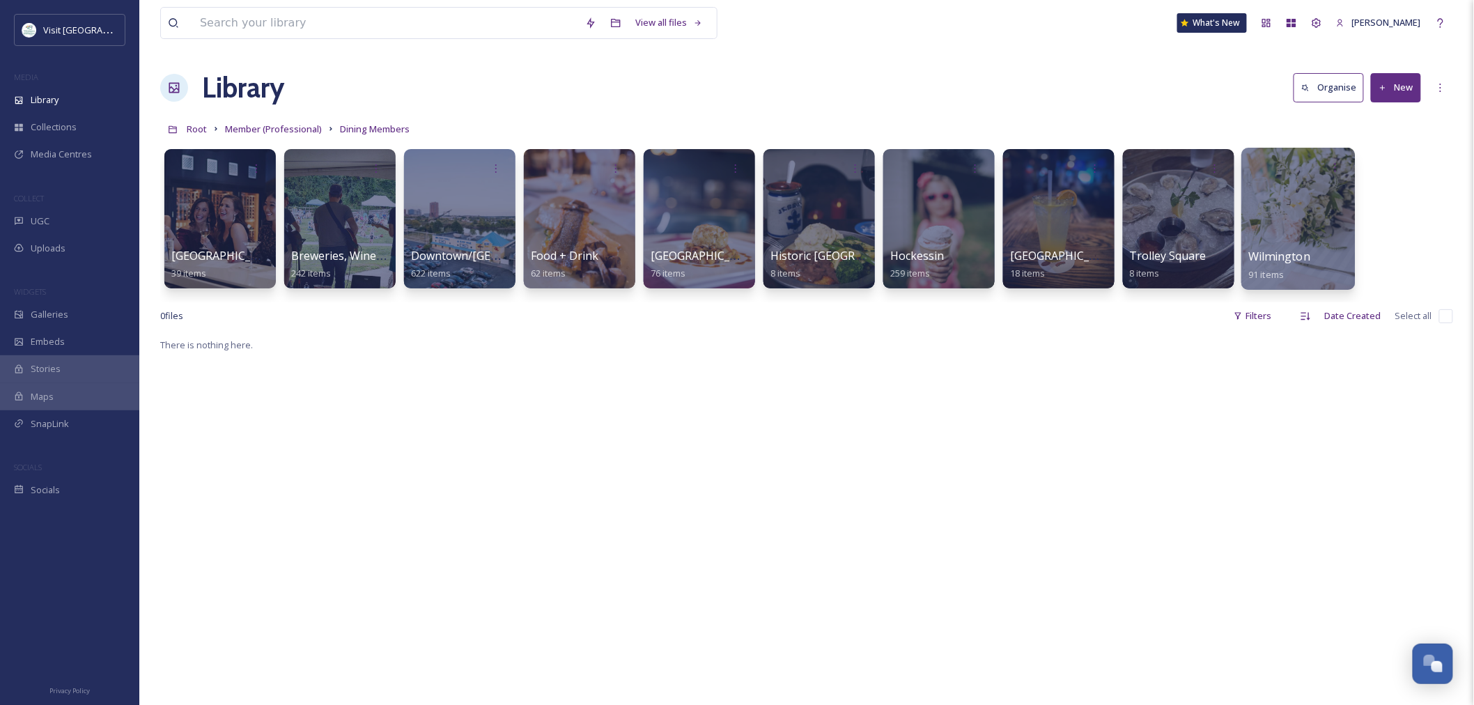
click at [1279, 242] on div at bounding box center [1298, 219] width 114 height 142
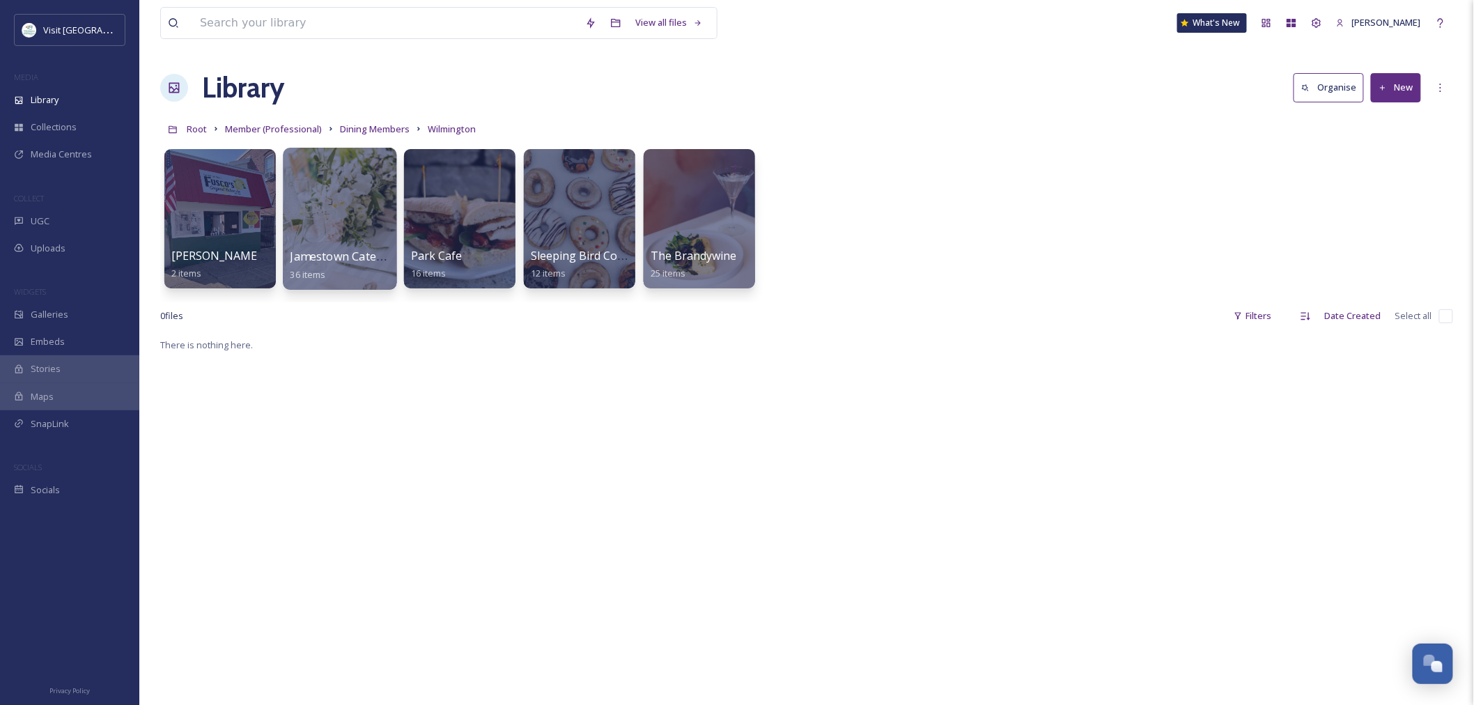
click at [378, 253] on span "Jamestown Catering" at bounding box center [344, 256] width 108 height 15
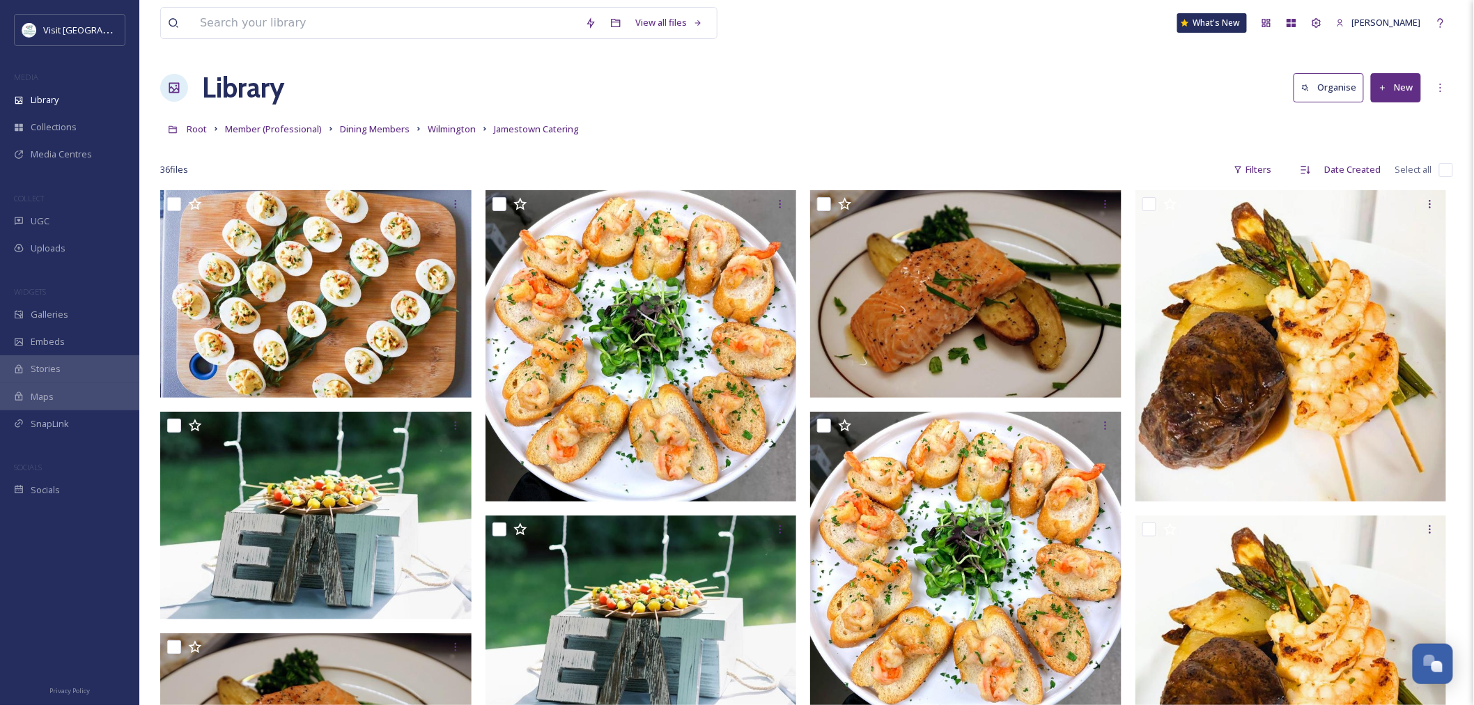
click at [699, 85] on div "Library Organise New" at bounding box center [806, 88] width 1293 height 42
click at [366, 129] on span "Dining Members" at bounding box center [375, 129] width 70 height 13
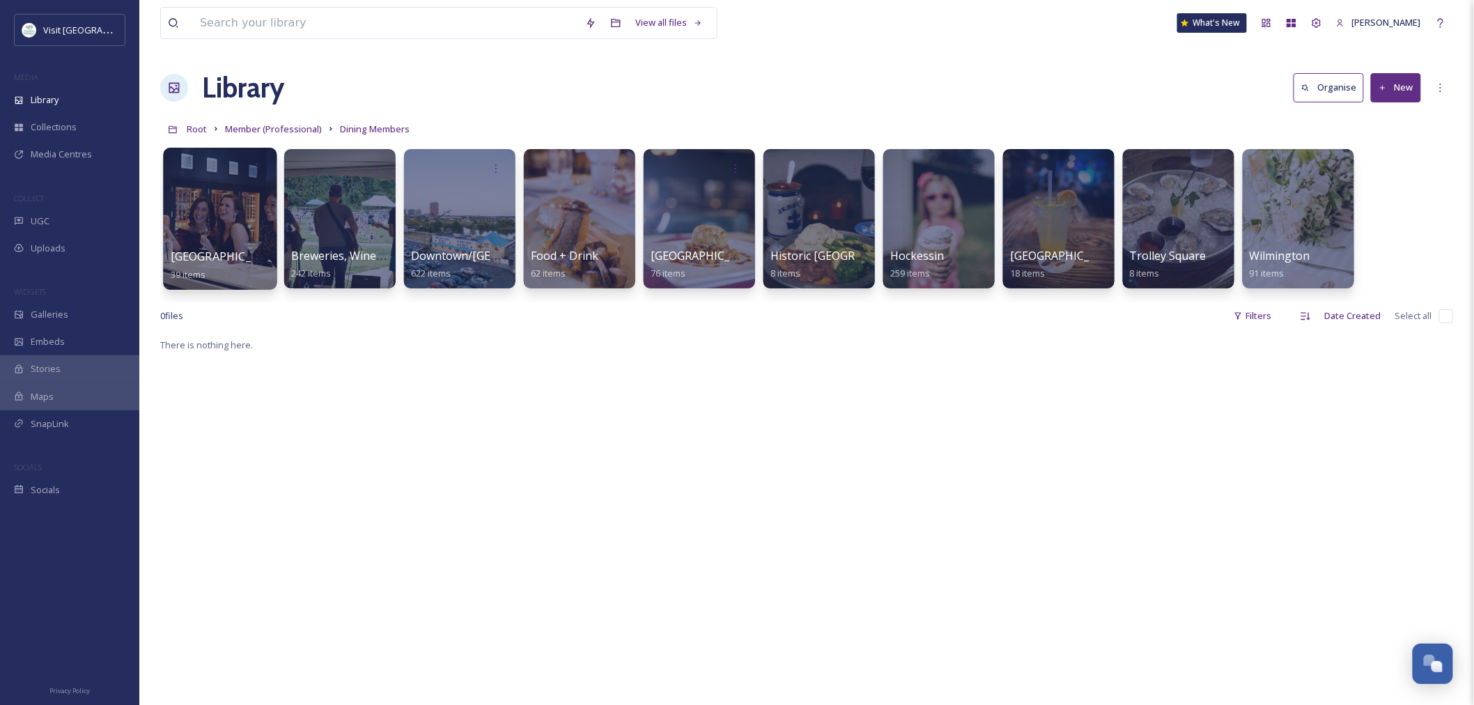
click at [233, 241] on div at bounding box center [220, 219] width 114 height 142
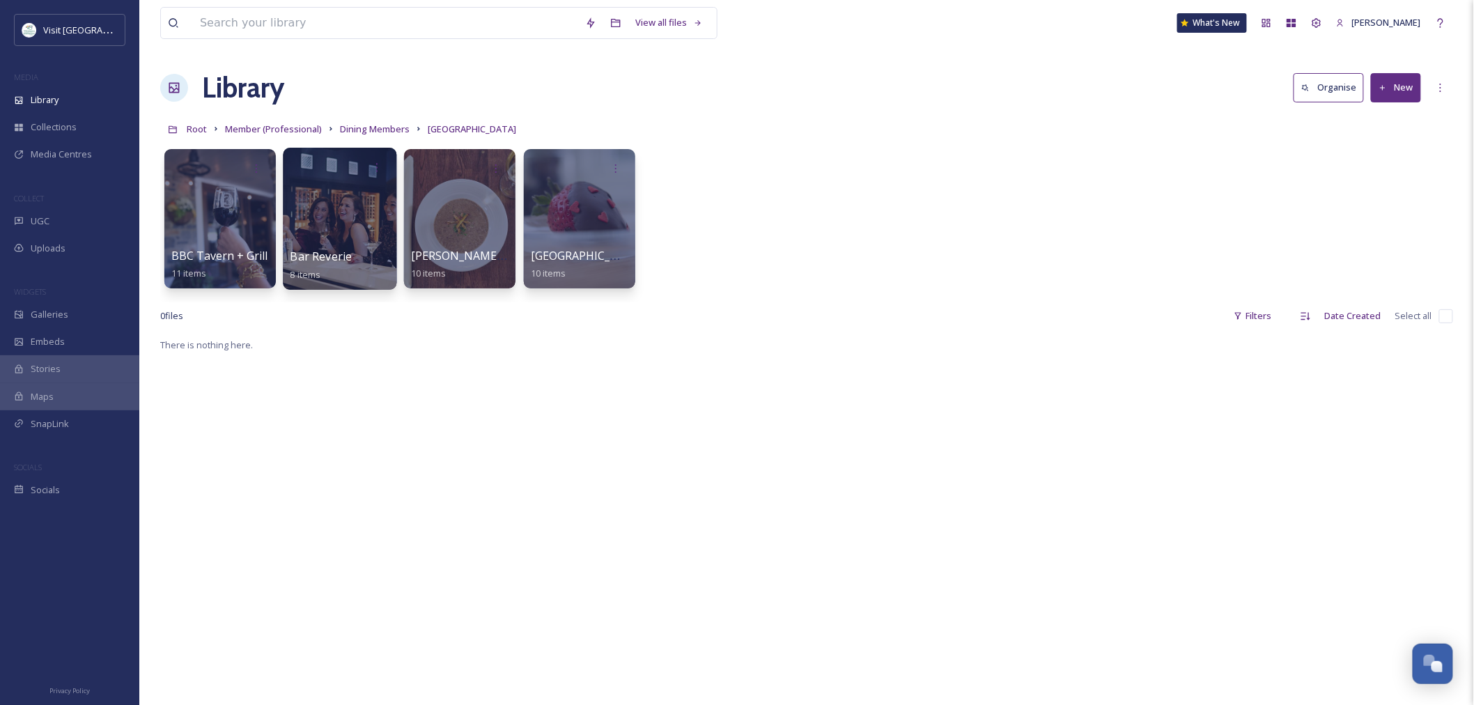
click at [368, 210] on div at bounding box center [340, 219] width 114 height 142
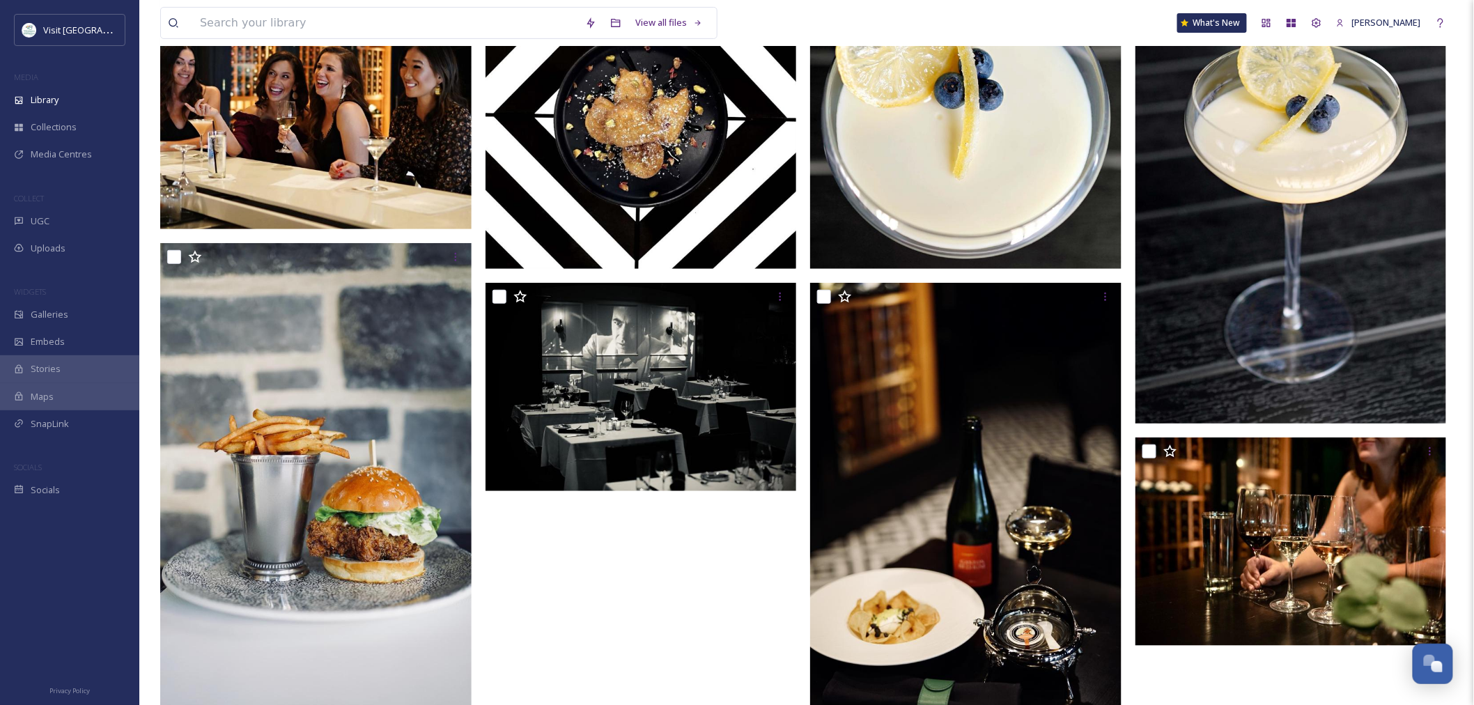
scroll to position [287, 0]
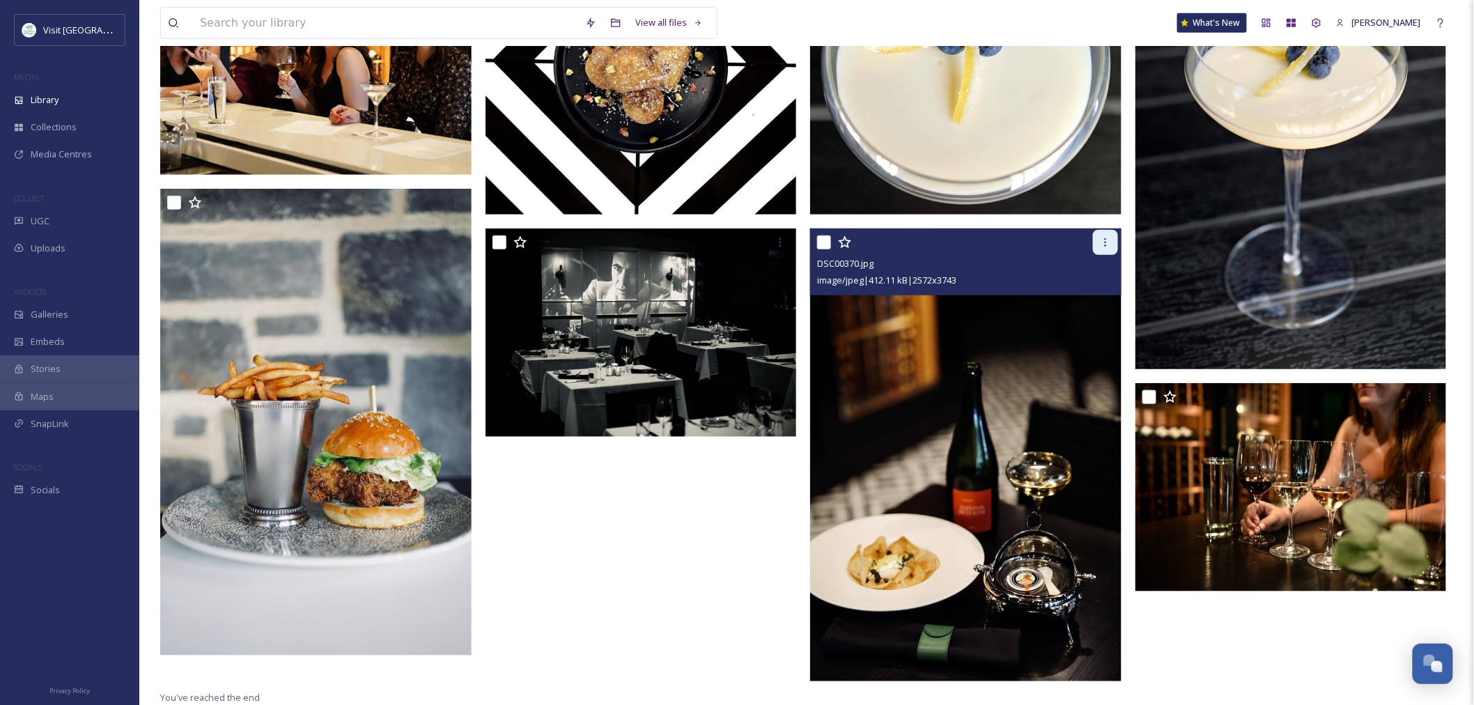
click at [1098, 242] on div at bounding box center [1105, 242] width 25 height 25
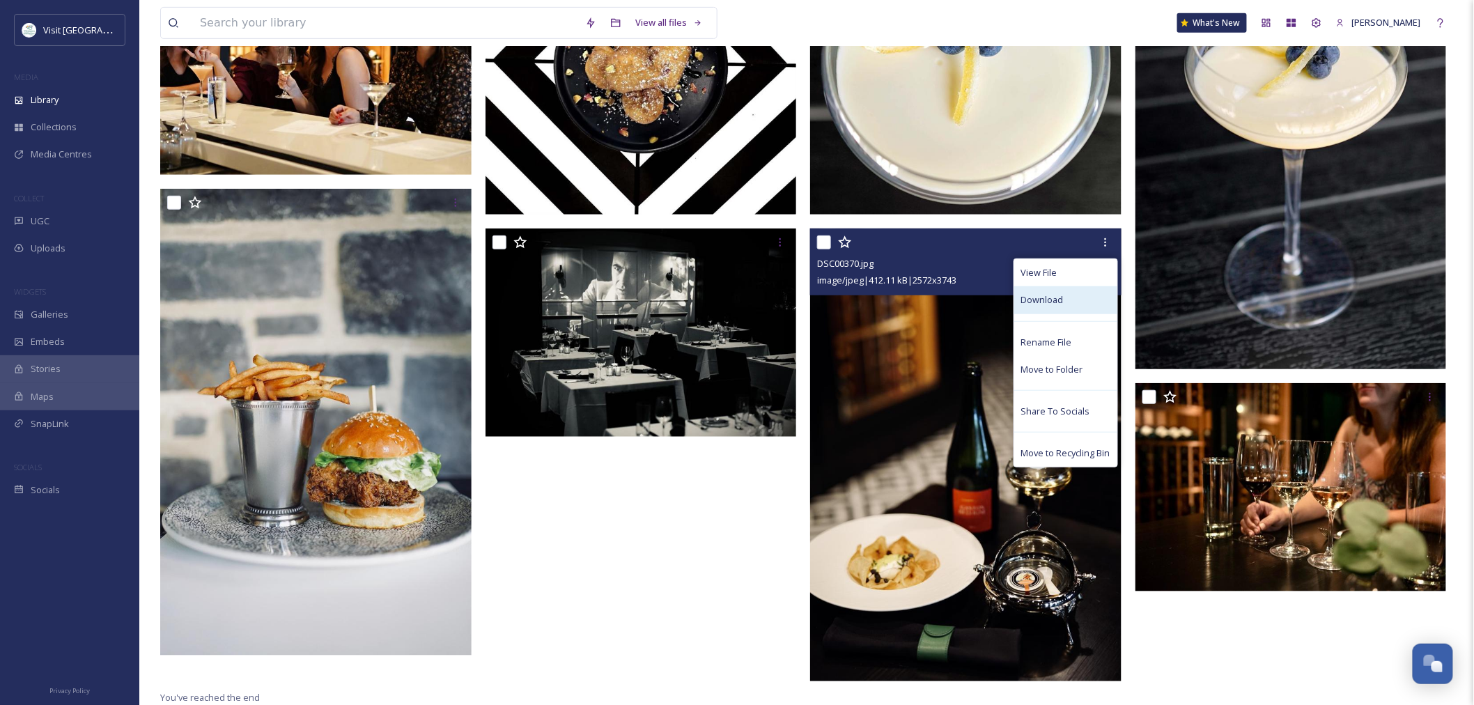
click at [1070, 304] on div "Download" at bounding box center [1065, 299] width 103 height 27
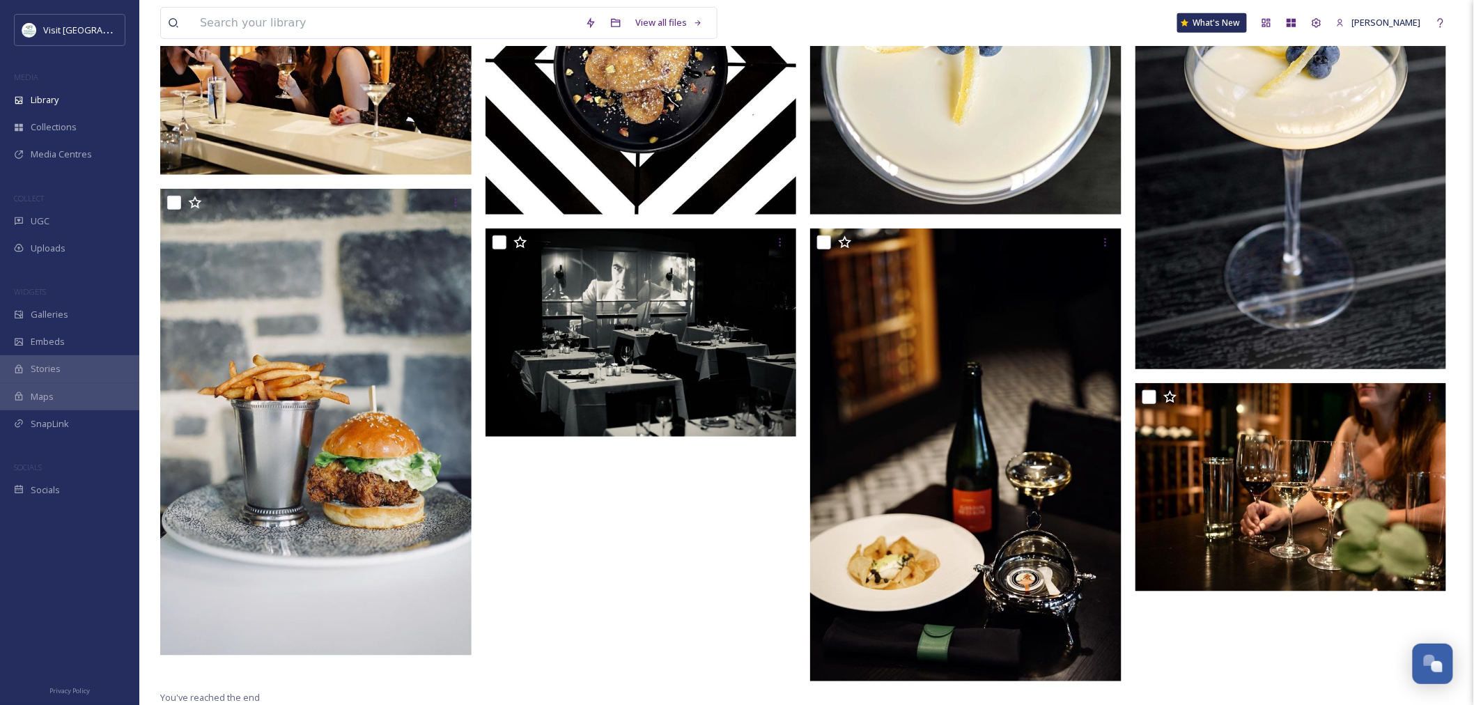
drag, startPoint x: 1190, startPoint y: 631, endPoint x: 1215, endPoint y: 614, distance: 30.1
click at [1191, 631] on div at bounding box center [1294, 296] width 318 height 786
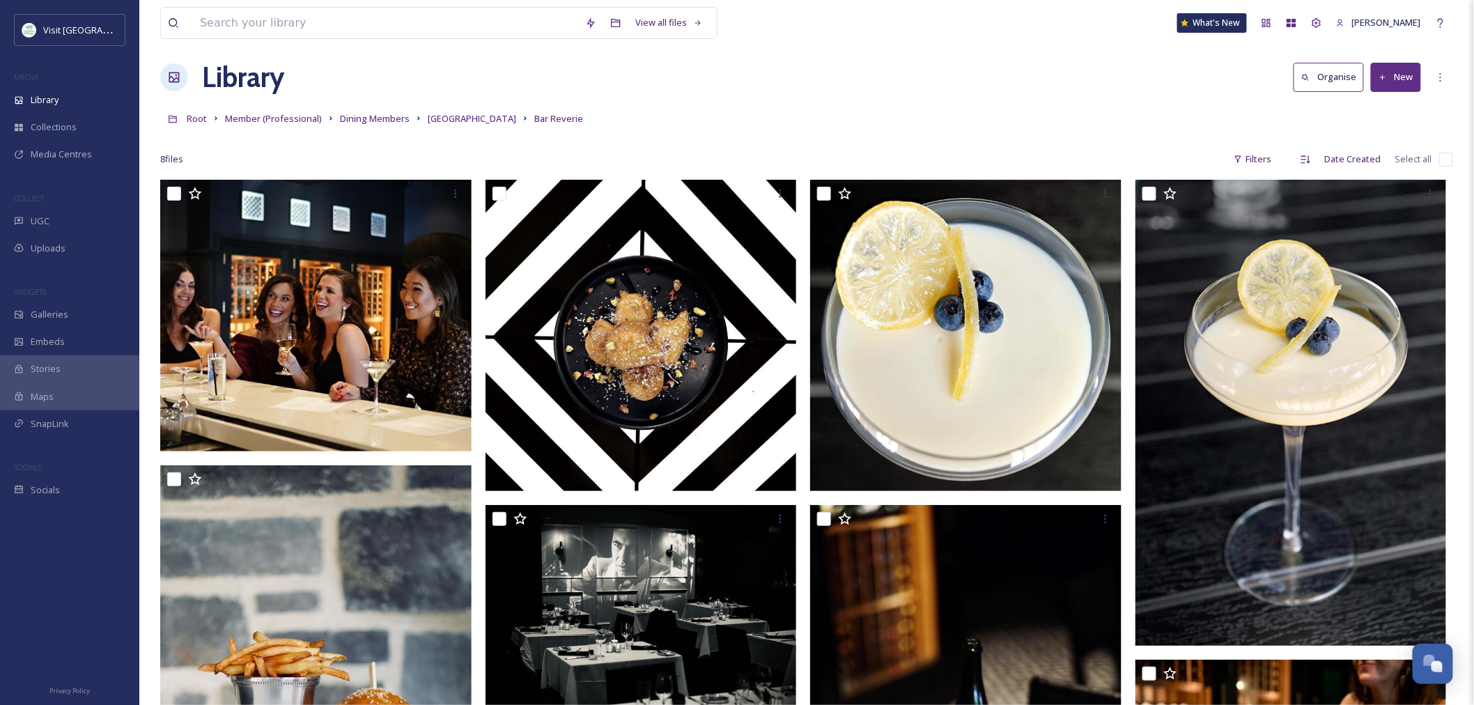
scroll to position [0, 0]
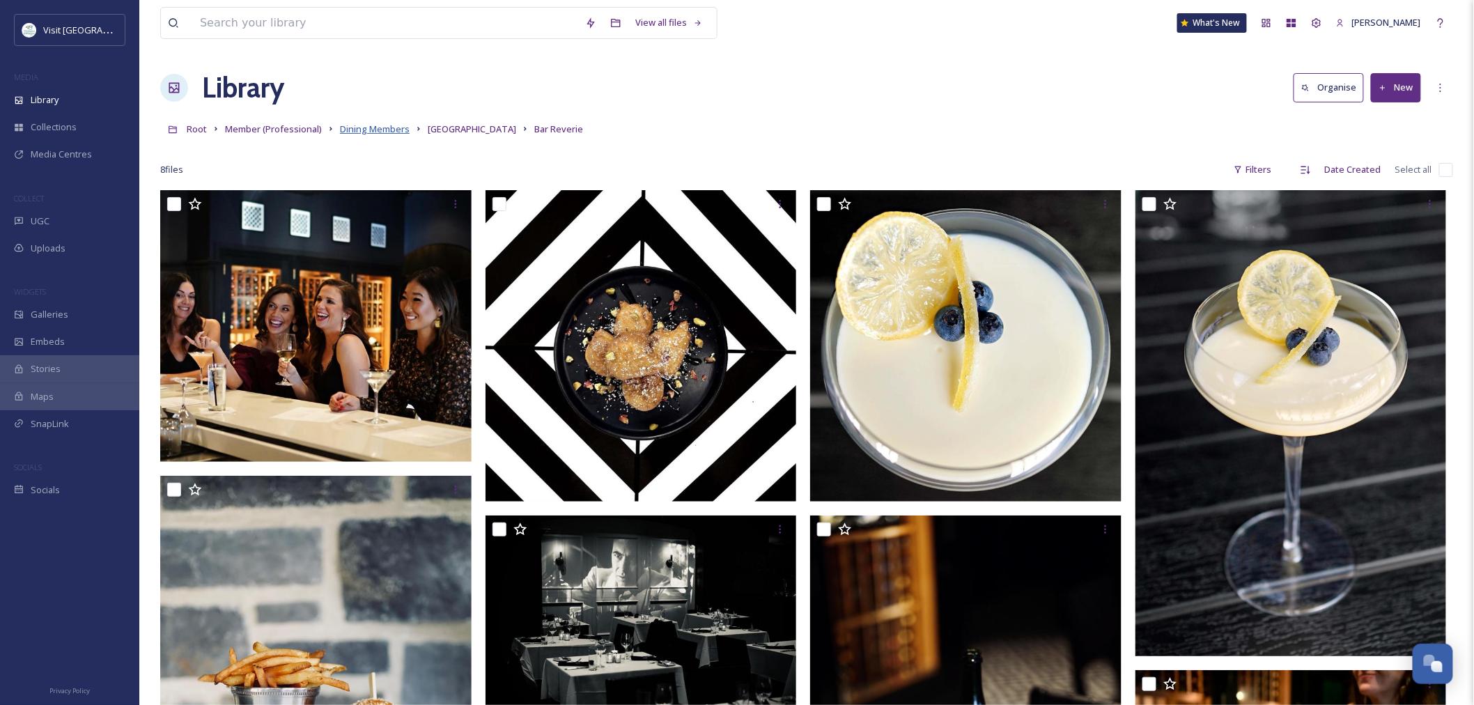
click at [371, 128] on span "Dining Members" at bounding box center [375, 129] width 70 height 13
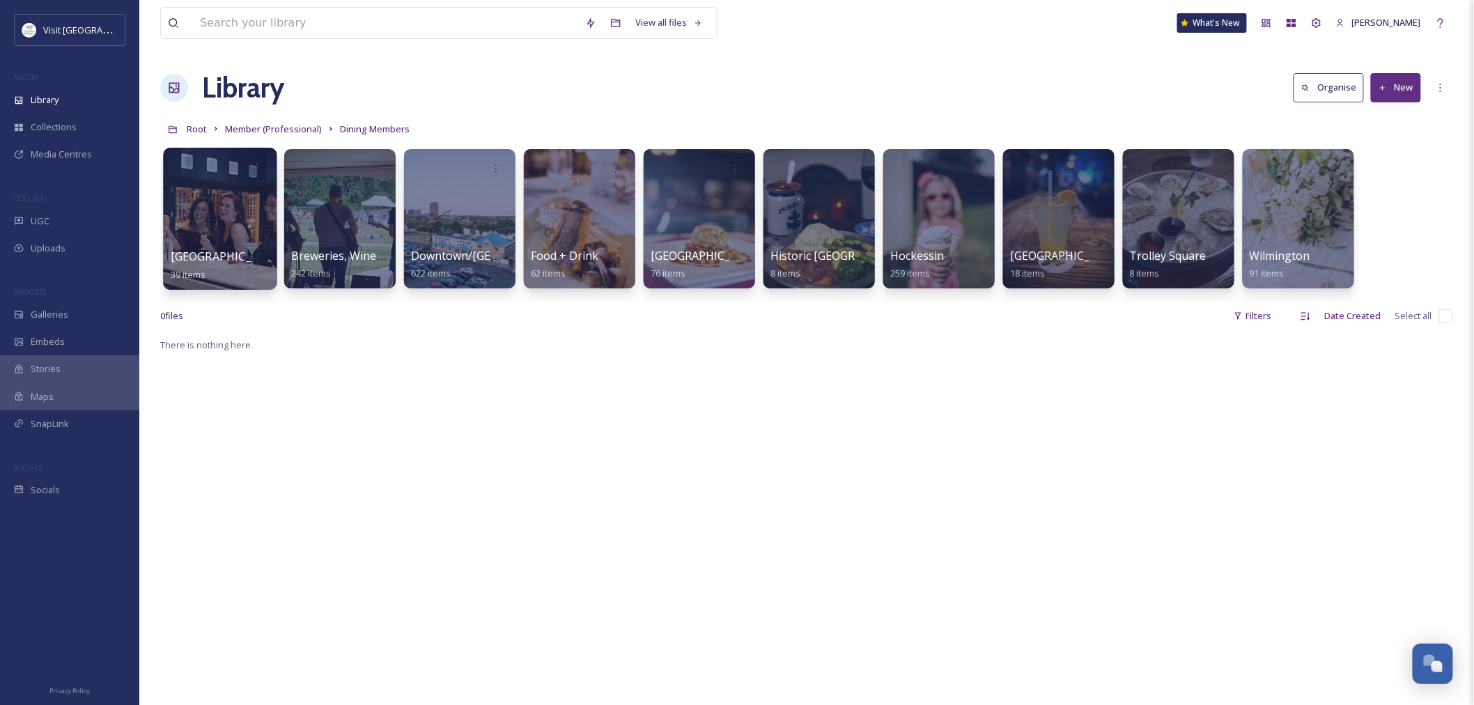
click at [203, 226] on div at bounding box center [220, 219] width 114 height 142
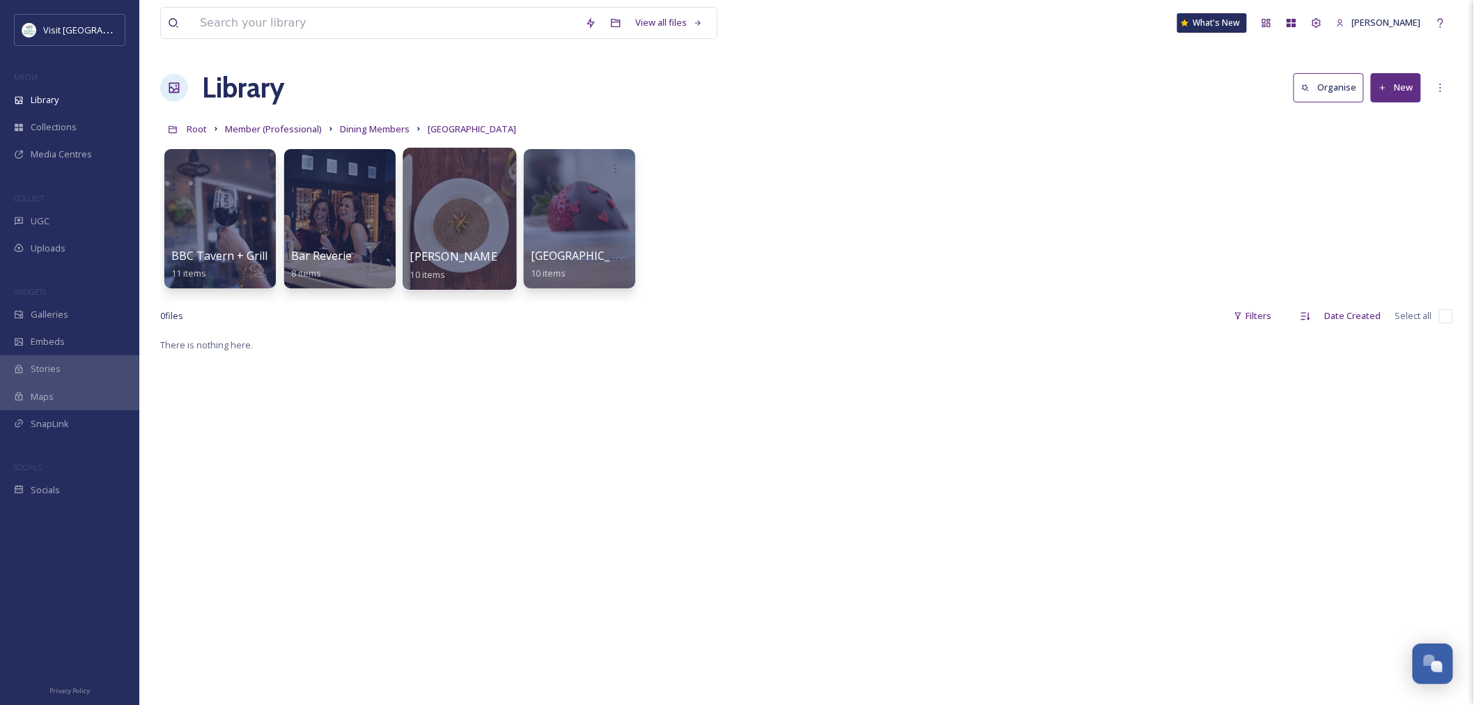
click at [450, 239] on div at bounding box center [460, 219] width 114 height 142
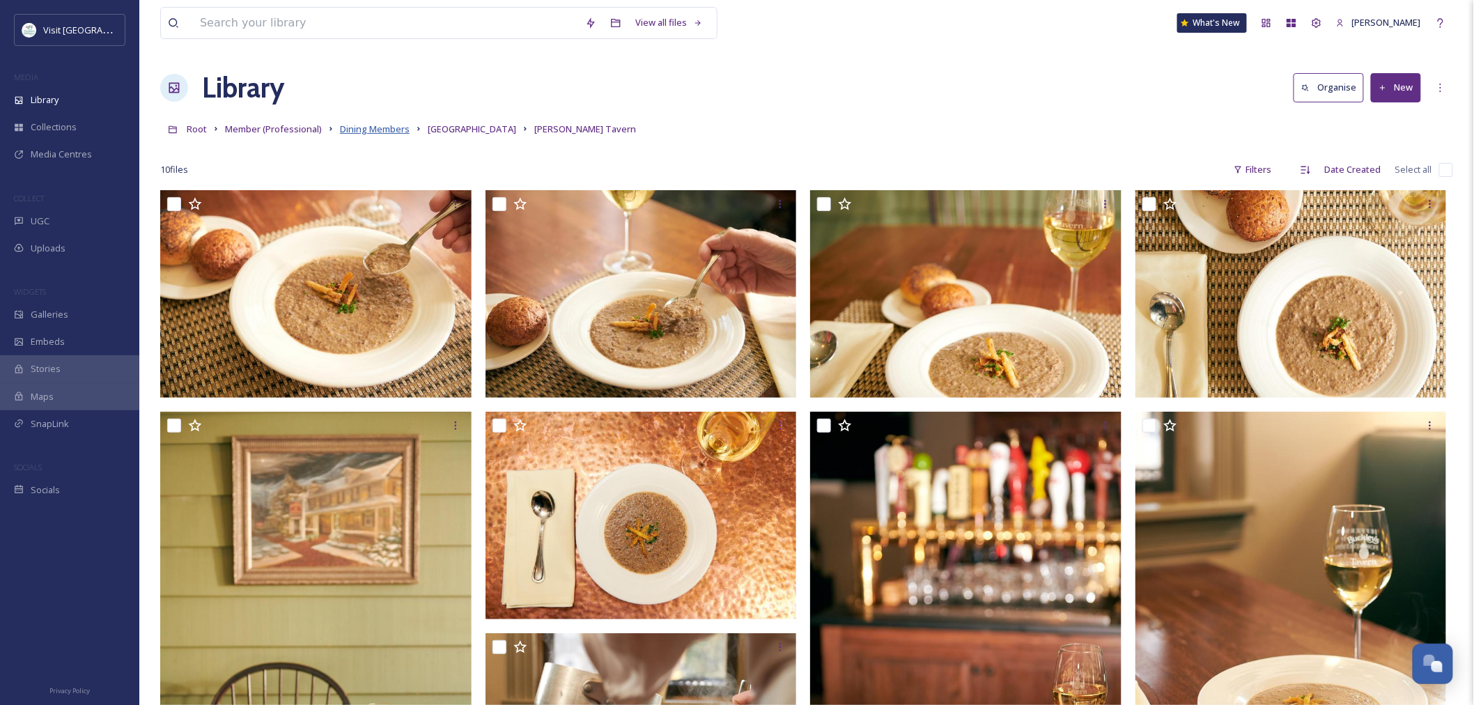
click at [380, 130] on span "Dining Members" at bounding box center [375, 129] width 70 height 13
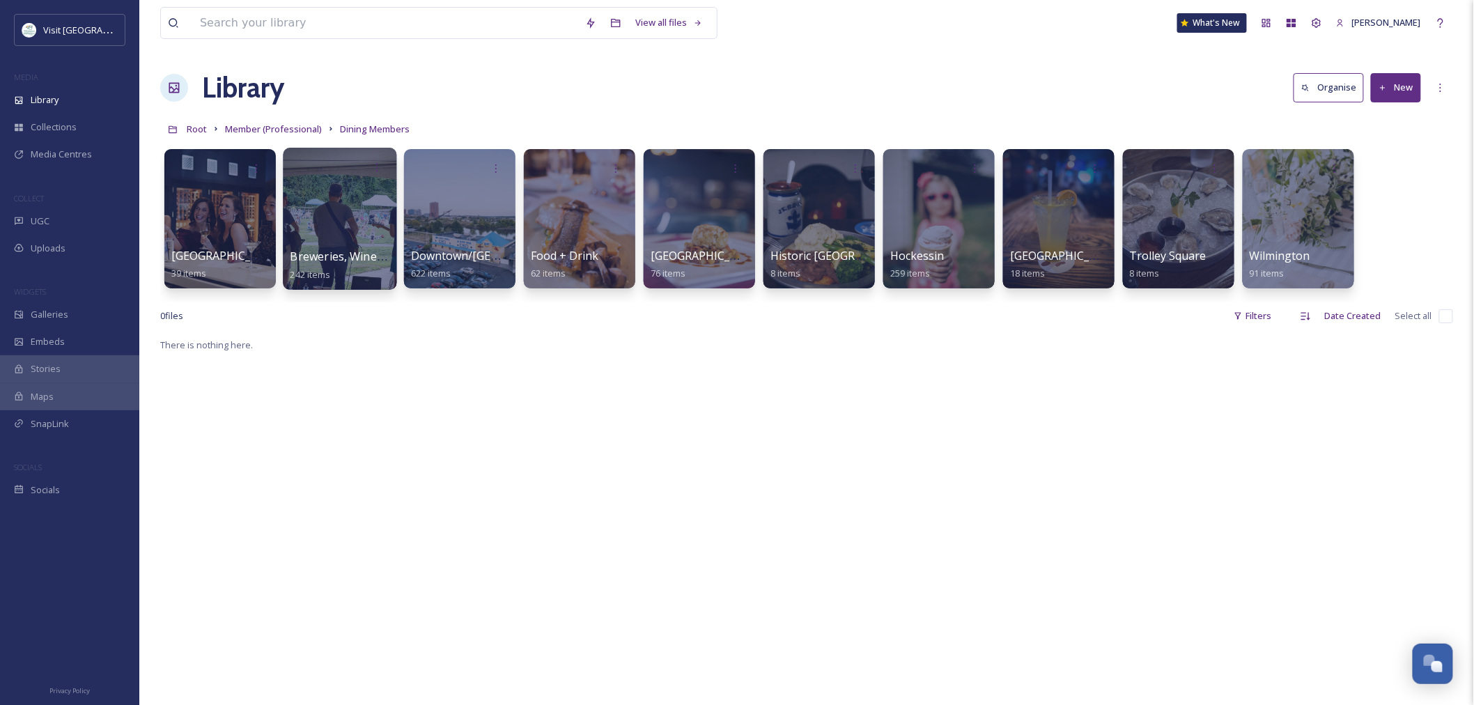
click at [349, 254] on span "Breweries, Wineries, etc." at bounding box center [355, 256] width 130 height 15
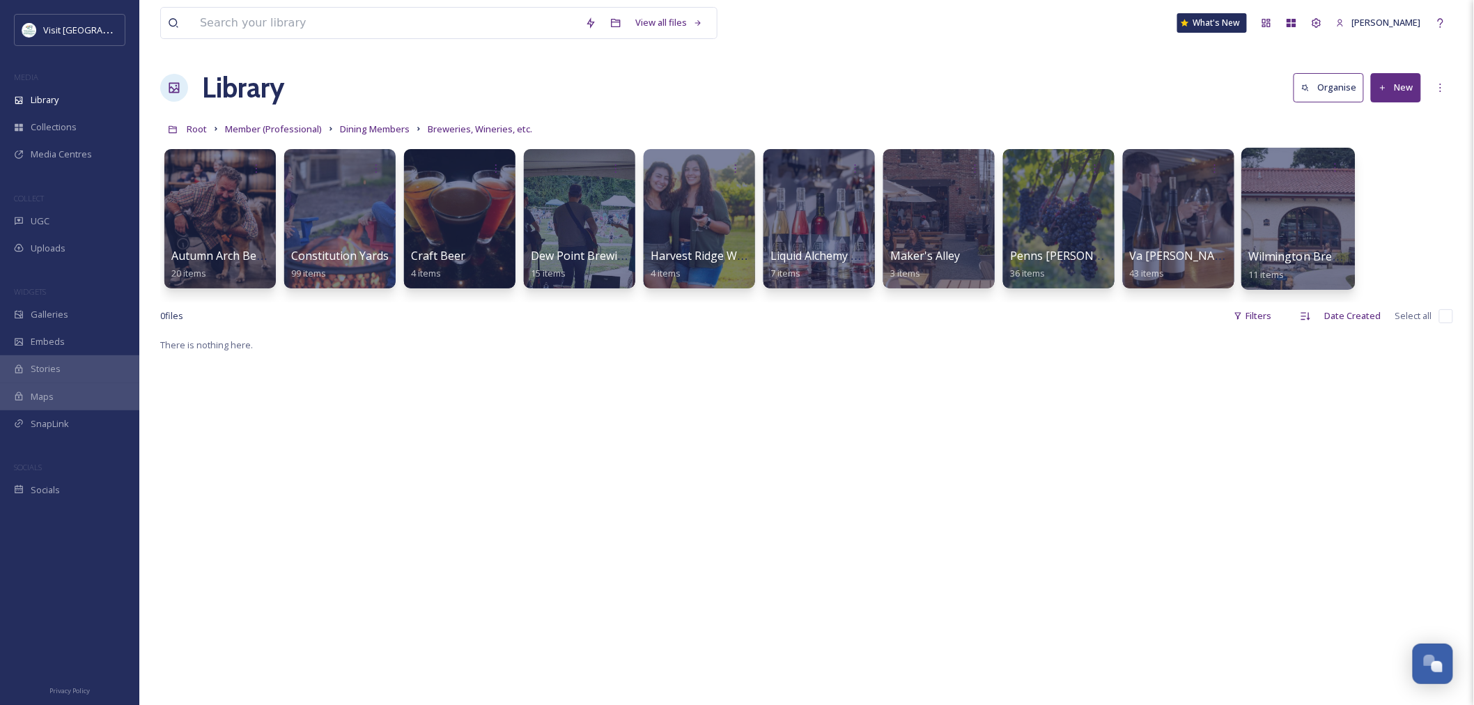
click at [1286, 256] on span "Wilmington Brew Works" at bounding box center [1314, 256] width 130 height 15
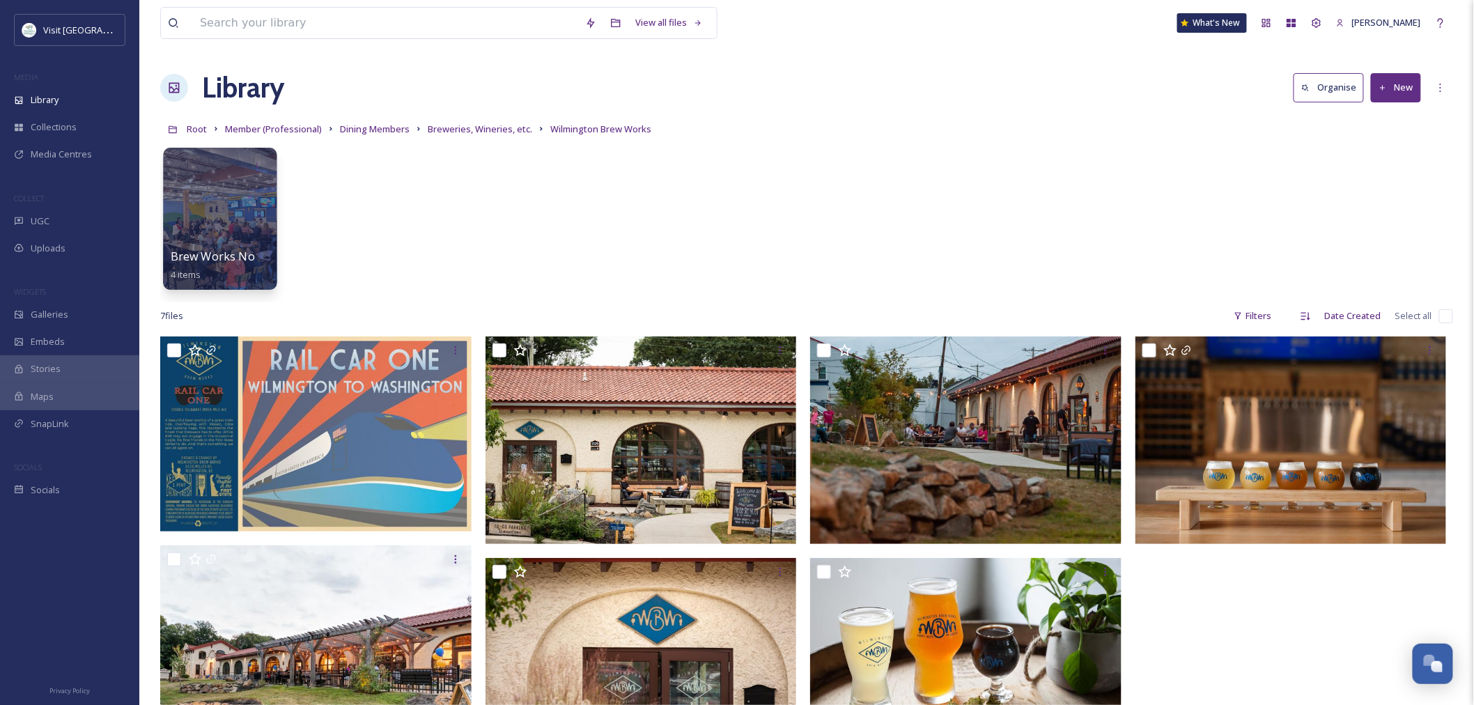
click at [249, 198] on div at bounding box center [220, 219] width 114 height 142
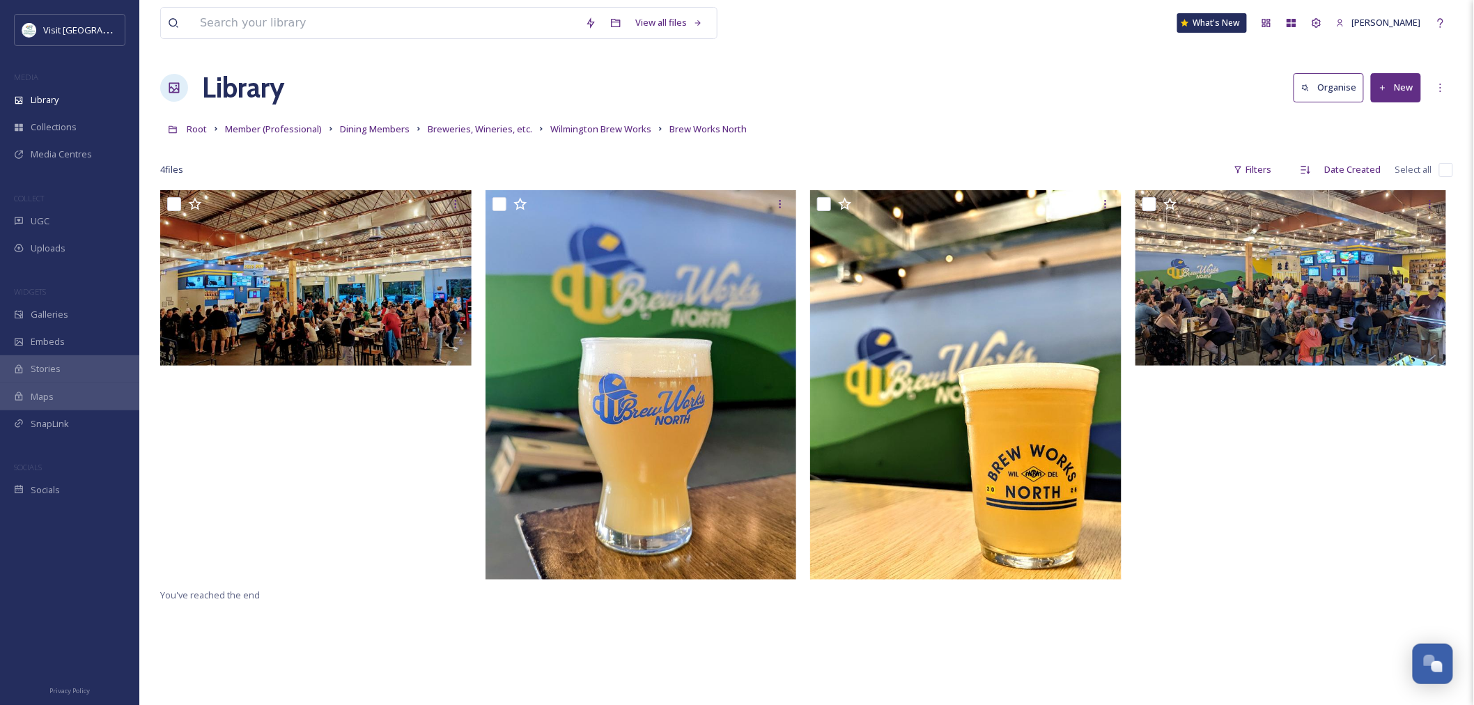
click at [377, 137] on div "Root Member (Professional) Dining Members Breweries, Wineries, etc. Wilmington …" at bounding box center [806, 129] width 1293 height 26
click at [377, 130] on span "Dining Members" at bounding box center [375, 129] width 70 height 13
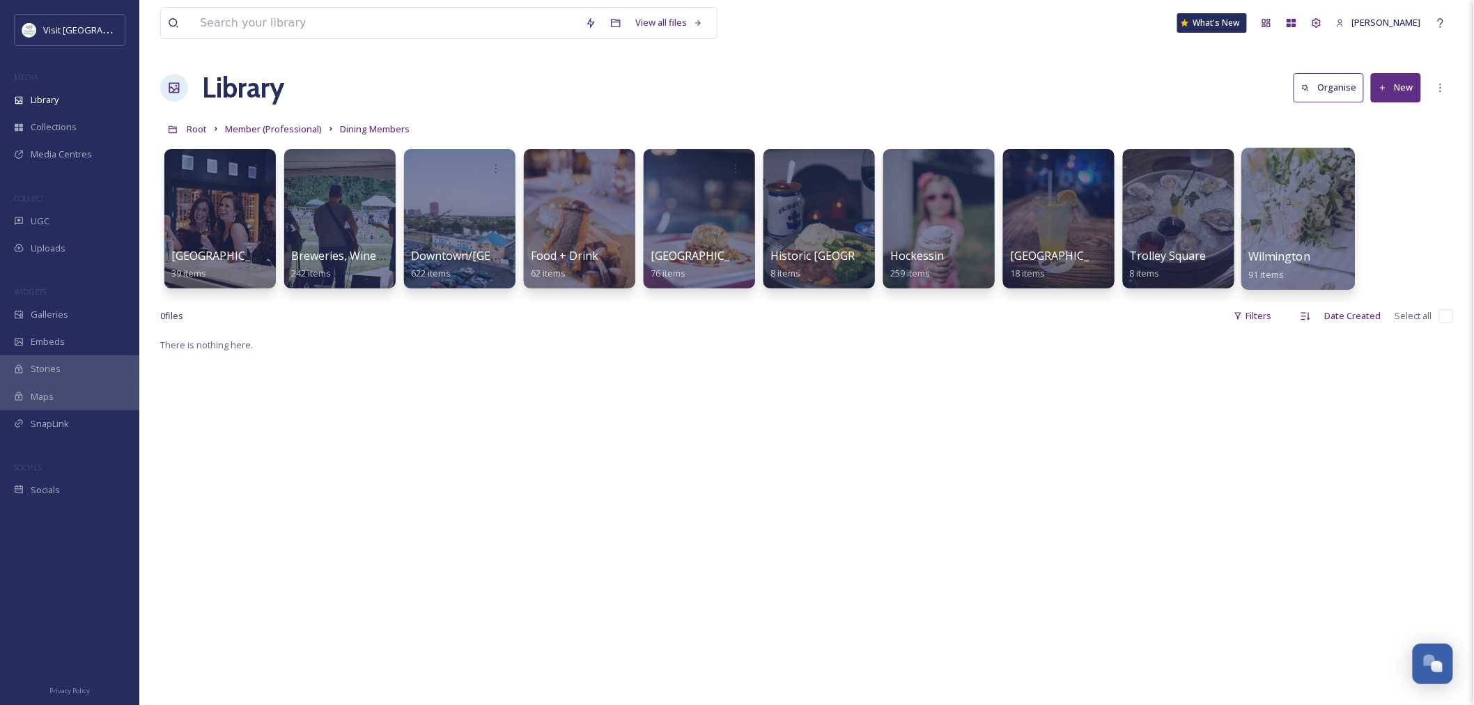
click at [1280, 228] on div at bounding box center [1298, 219] width 114 height 142
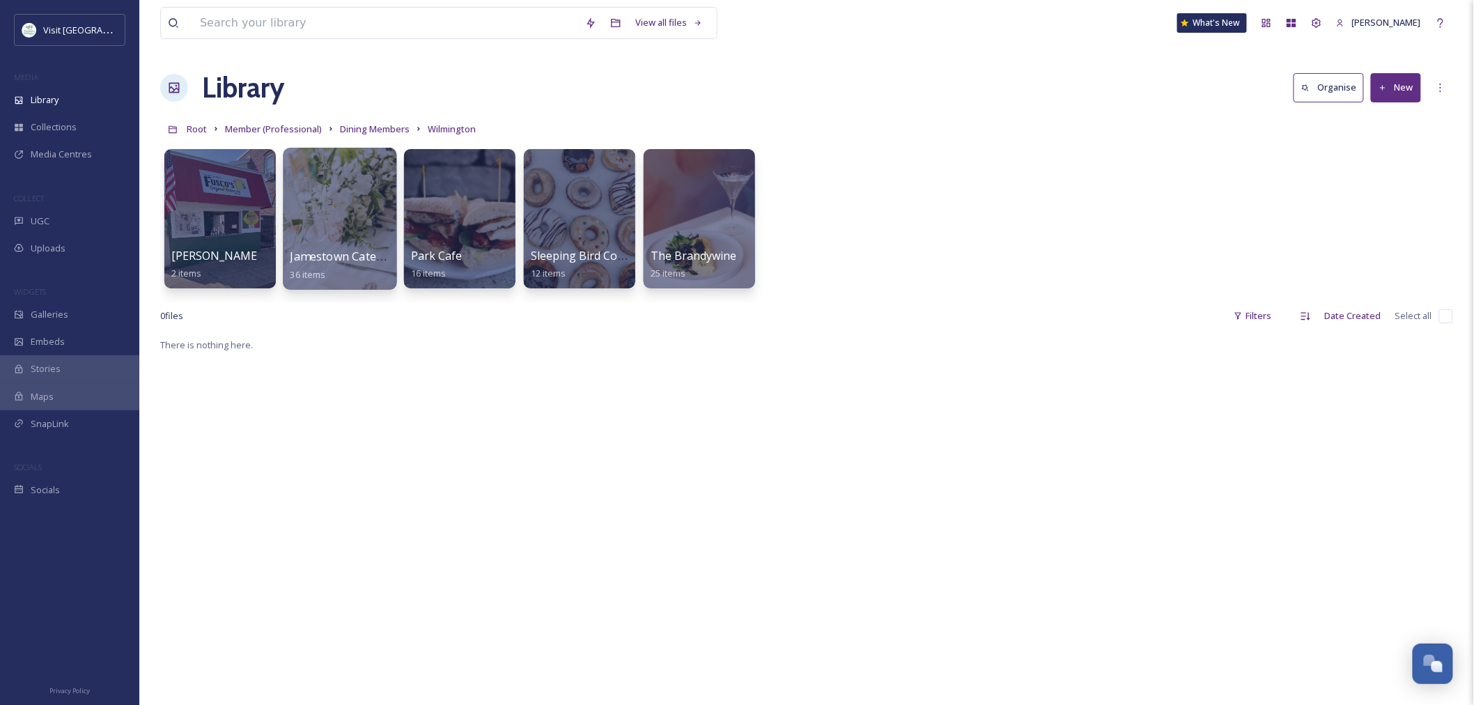
click at [343, 273] on div "Jamestown Catering 36 items" at bounding box center [340, 265] width 100 height 35
click at [665, 219] on div at bounding box center [699, 219] width 114 height 142
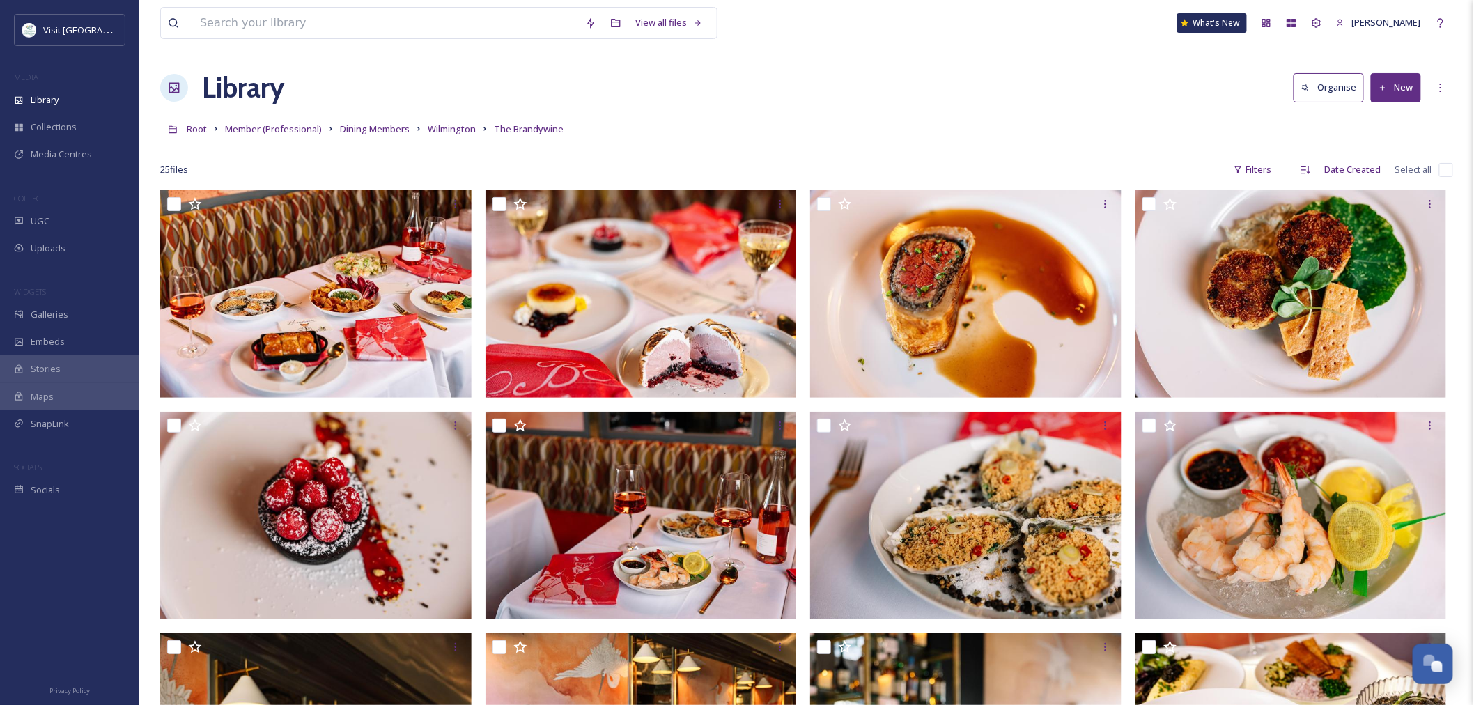
click at [291, 141] on div "Root Member (Professional) Dining Members Wilmington The Brandywine" at bounding box center [806, 129] width 1293 height 26
click at [290, 131] on span "Member (Professional)" at bounding box center [273, 129] width 97 height 13
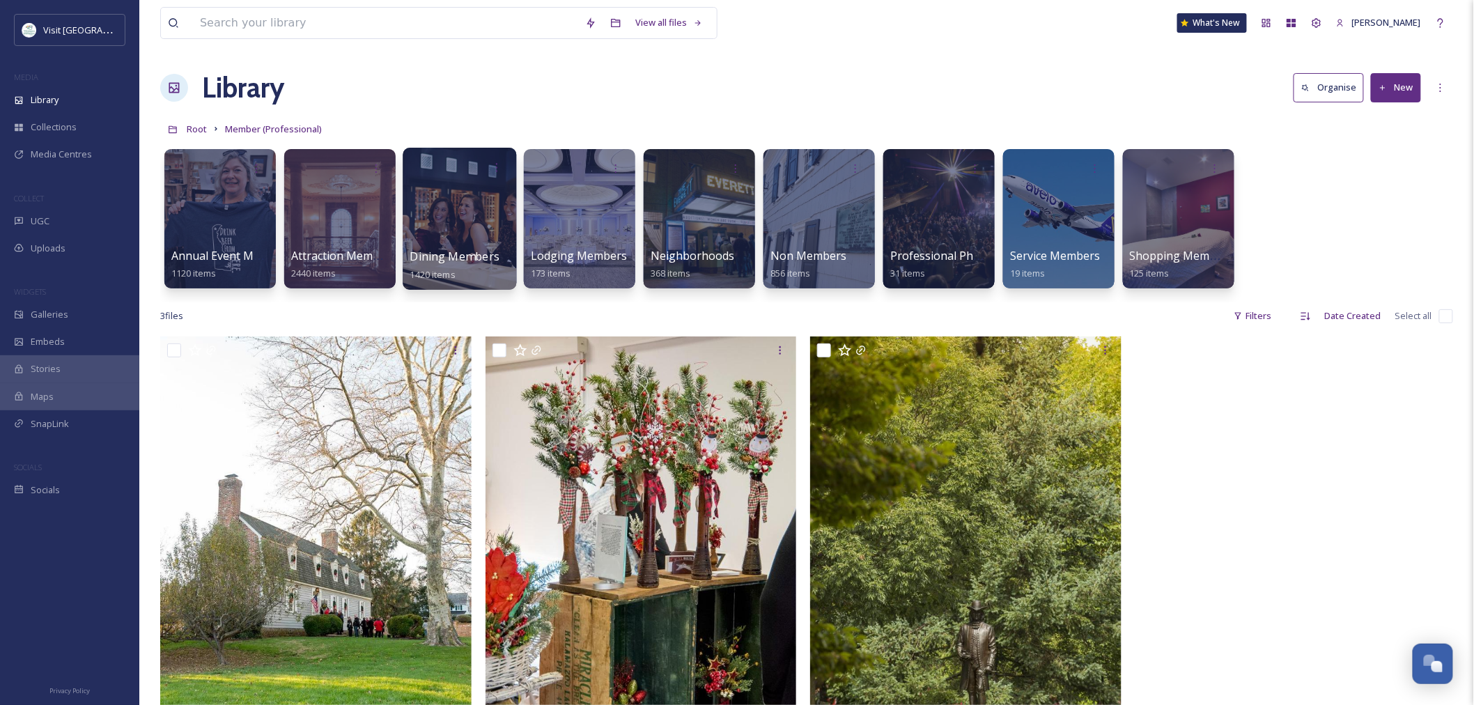
click at [482, 269] on div "Dining Members 1420 items" at bounding box center [460, 265] width 100 height 35
click at [559, 239] on div at bounding box center [579, 219] width 114 height 142
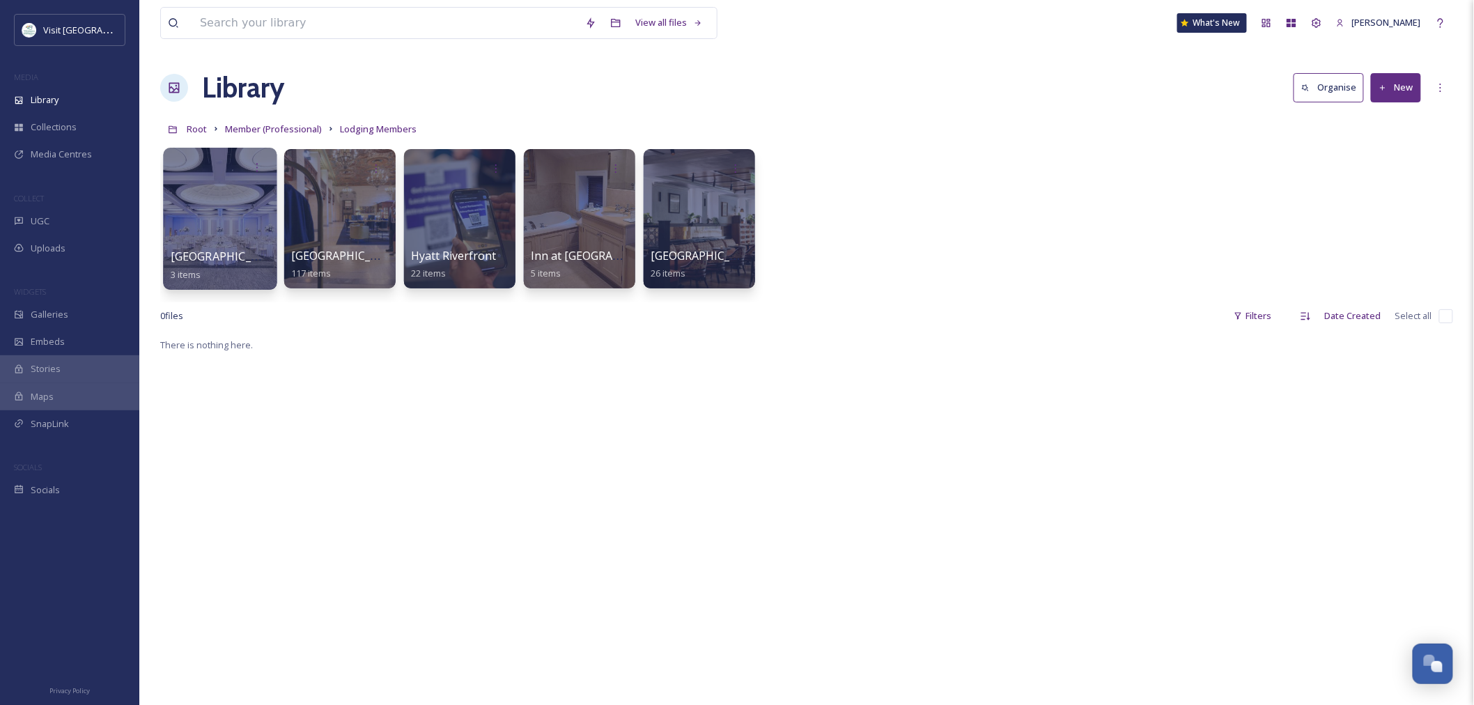
click at [206, 244] on div at bounding box center [220, 219] width 114 height 142
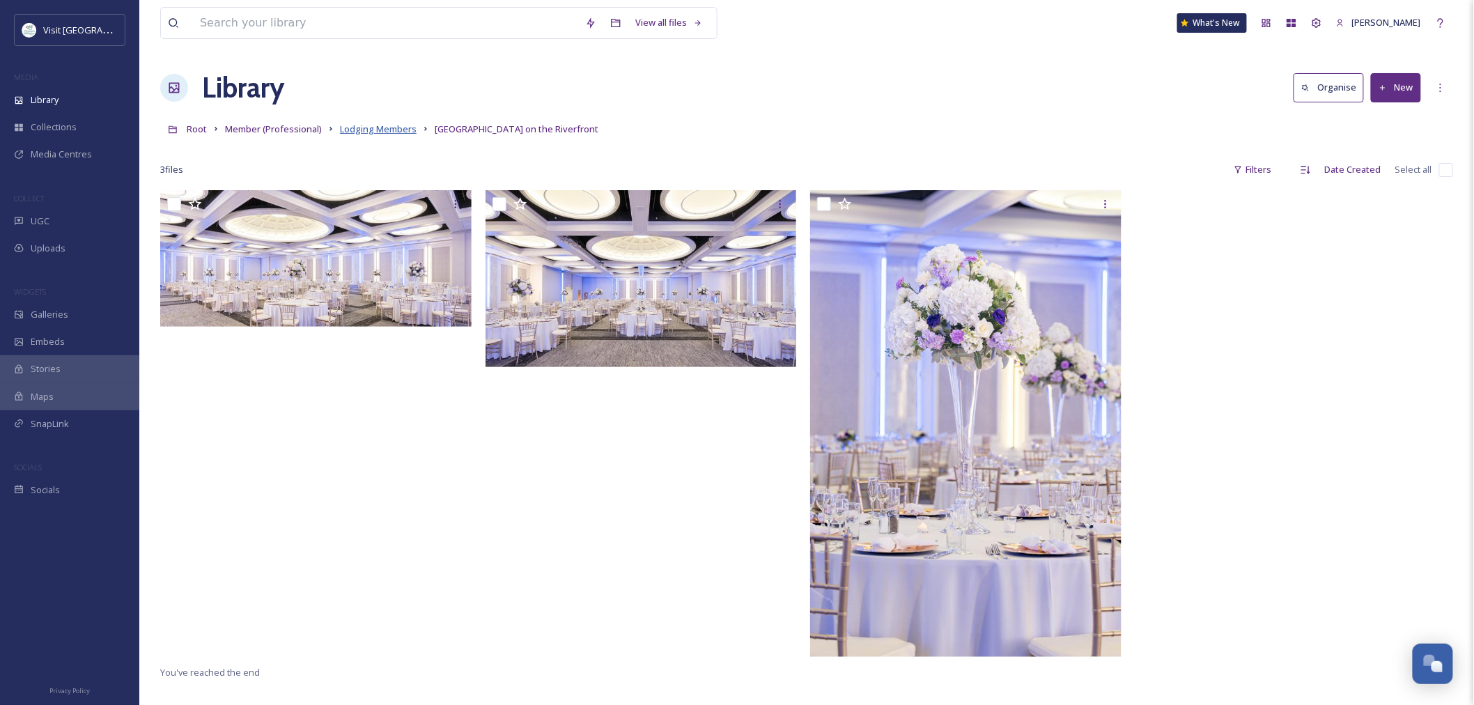
click at [384, 124] on span "Lodging Members" at bounding box center [378, 129] width 77 height 13
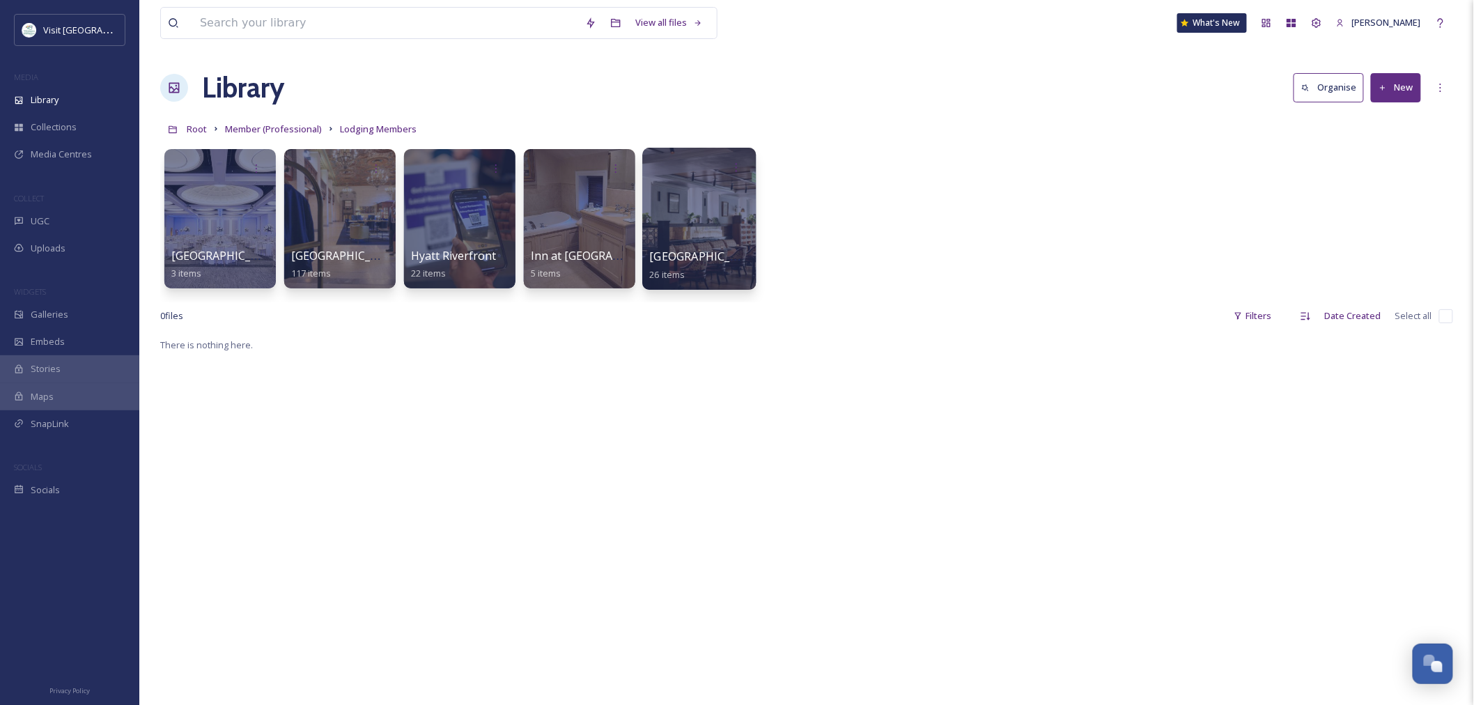
click at [708, 226] on div at bounding box center [699, 219] width 114 height 142
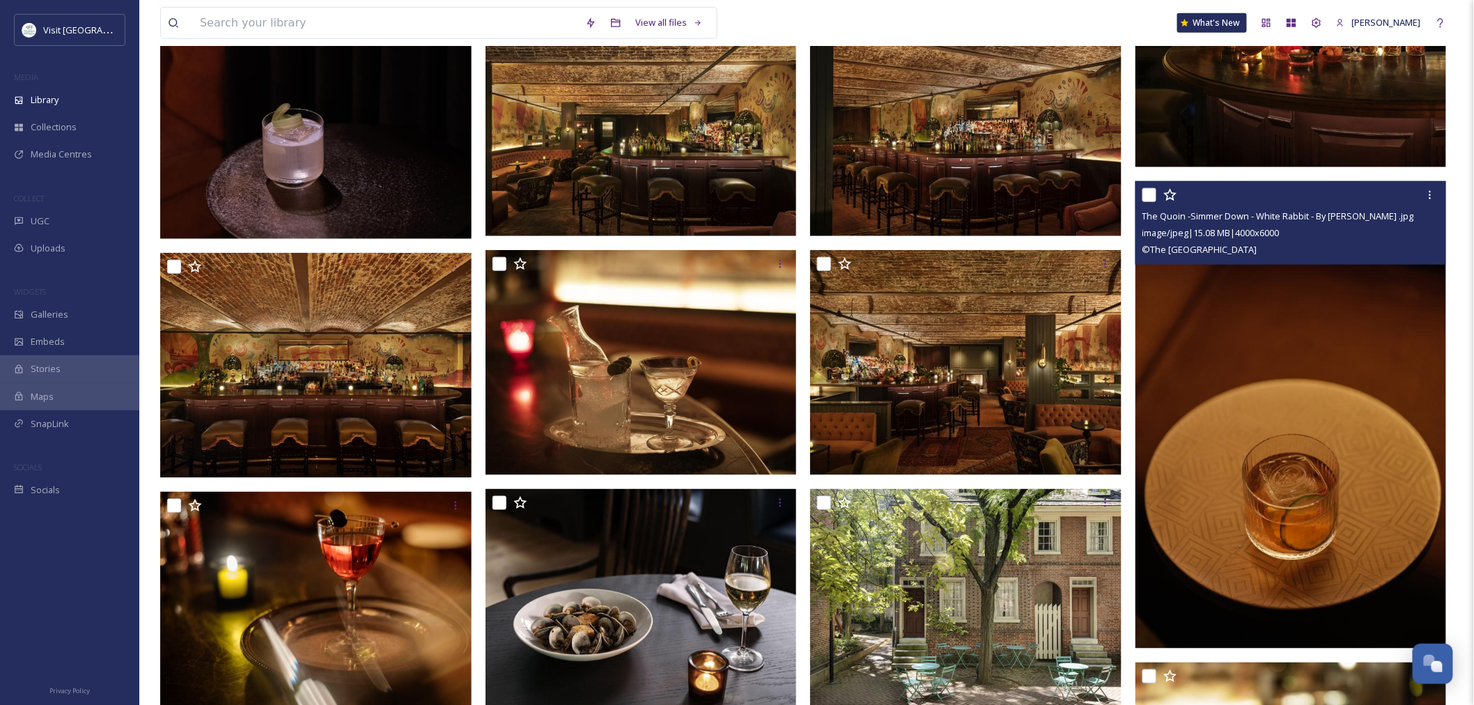
scroll to position [351, 0]
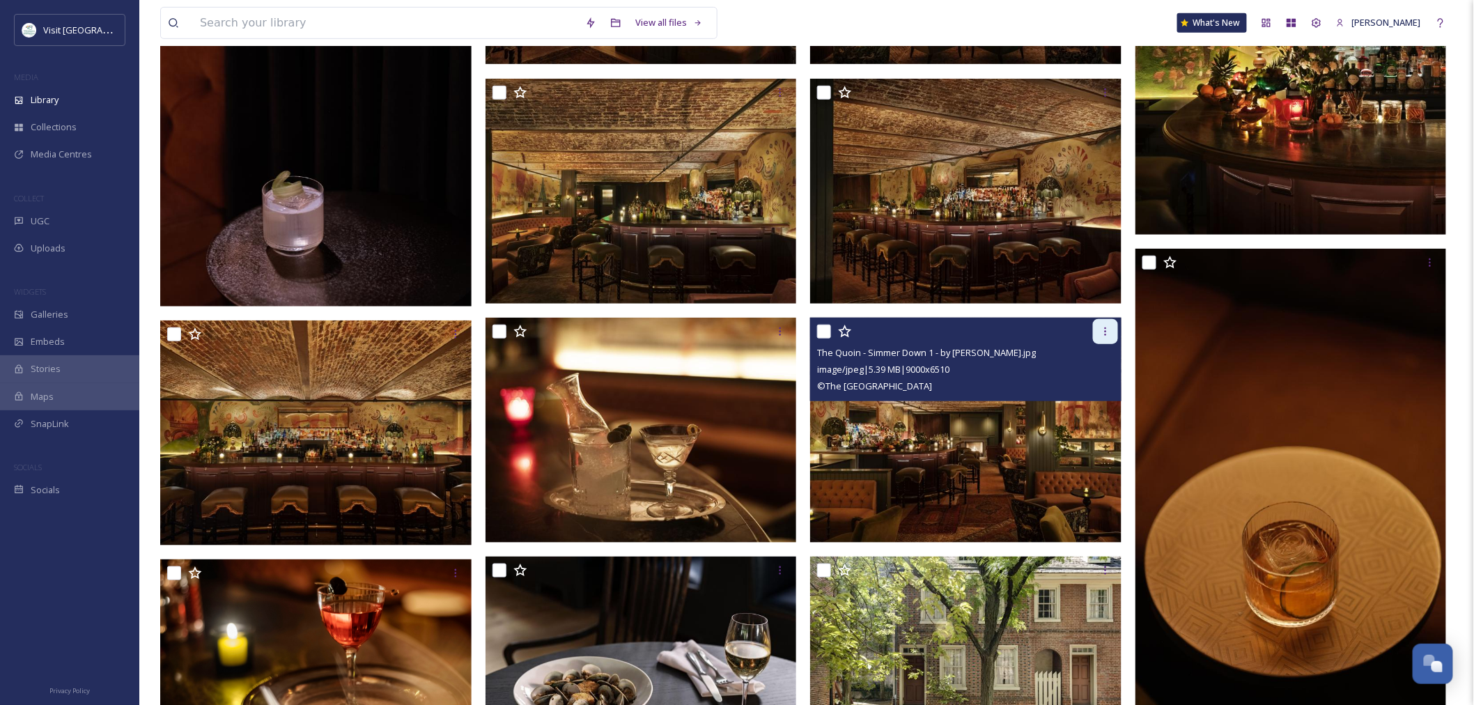
click at [1101, 326] on icon at bounding box center [1105, 331] width 11 height 11
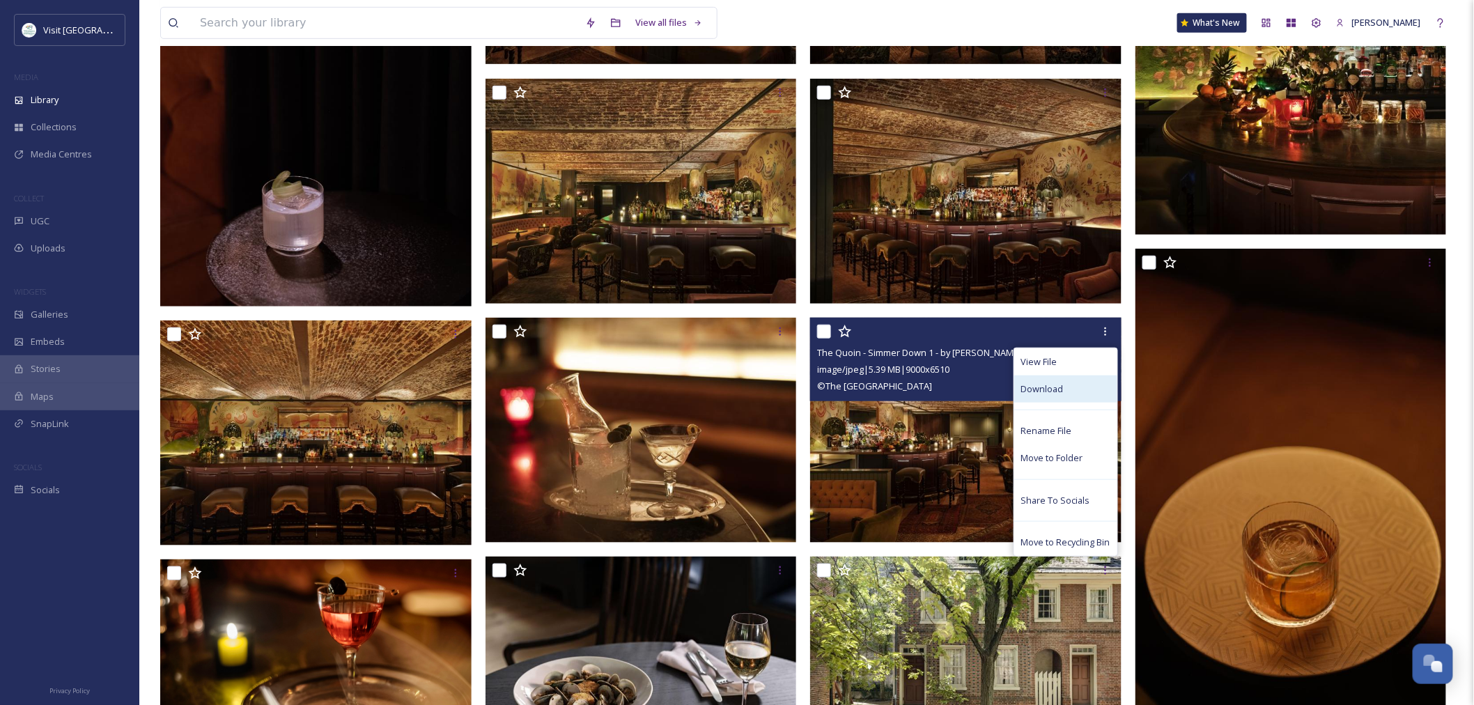
click at [1027, 381] on div "Download" at bounding box center [1065, 388] width 103 height 27
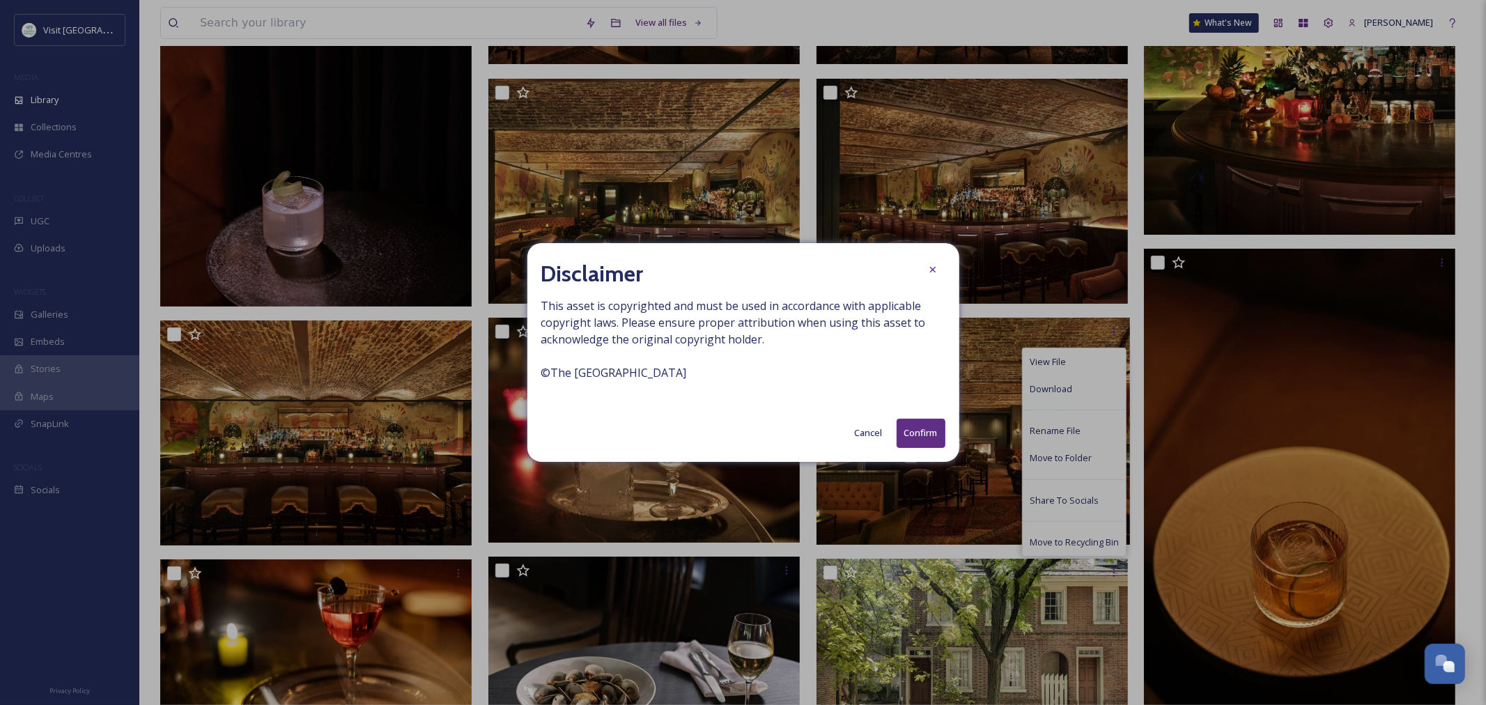
click at [913, 435] on button "Confirm" at bounding box center [920, 433] width 49 height 29
